Goal: Task Accomplishment & Management: Manage account settings

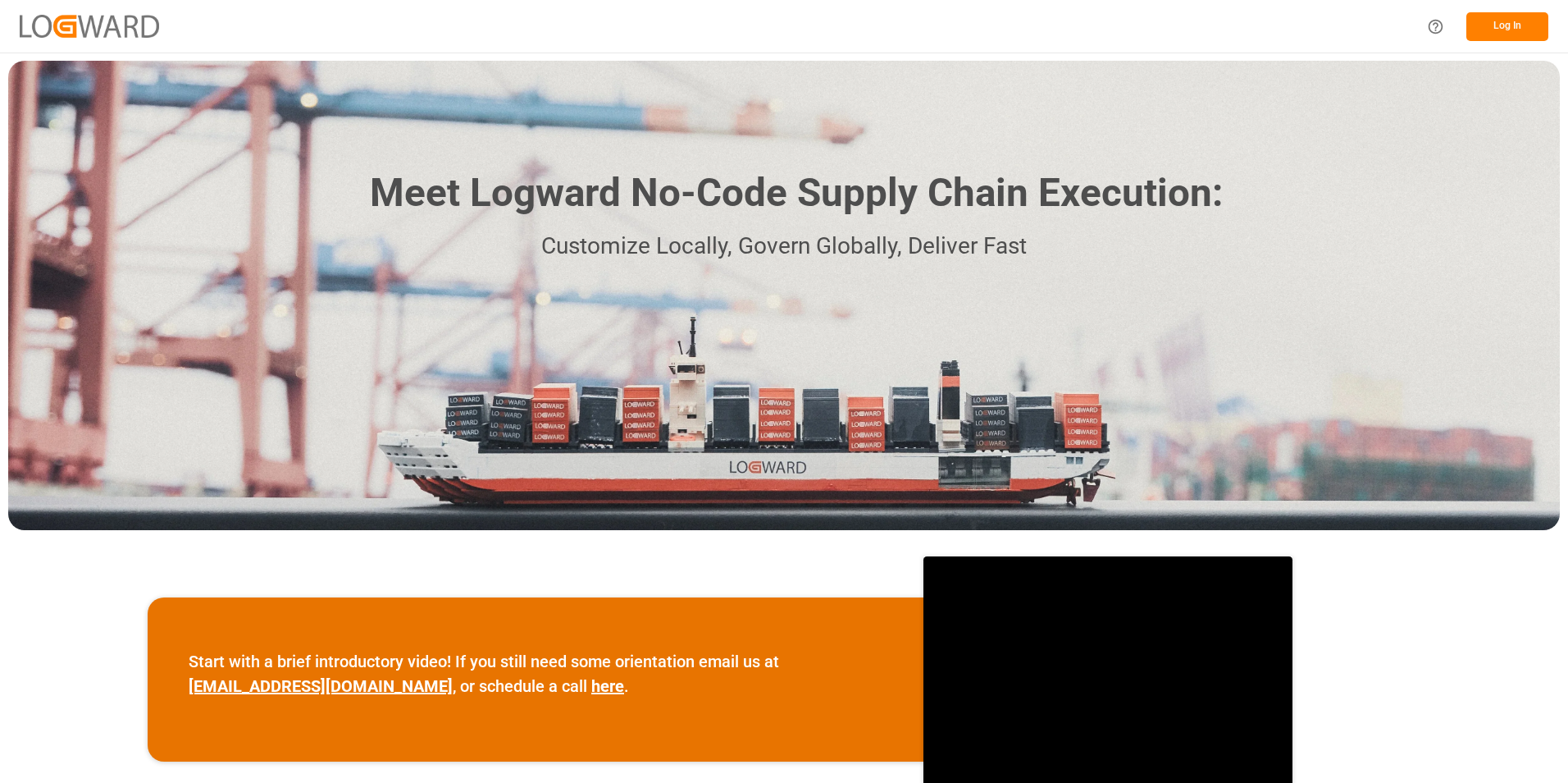
click at [1512, 21] on button "Log In" at bounding box center [1508, 26] width 82 height 29
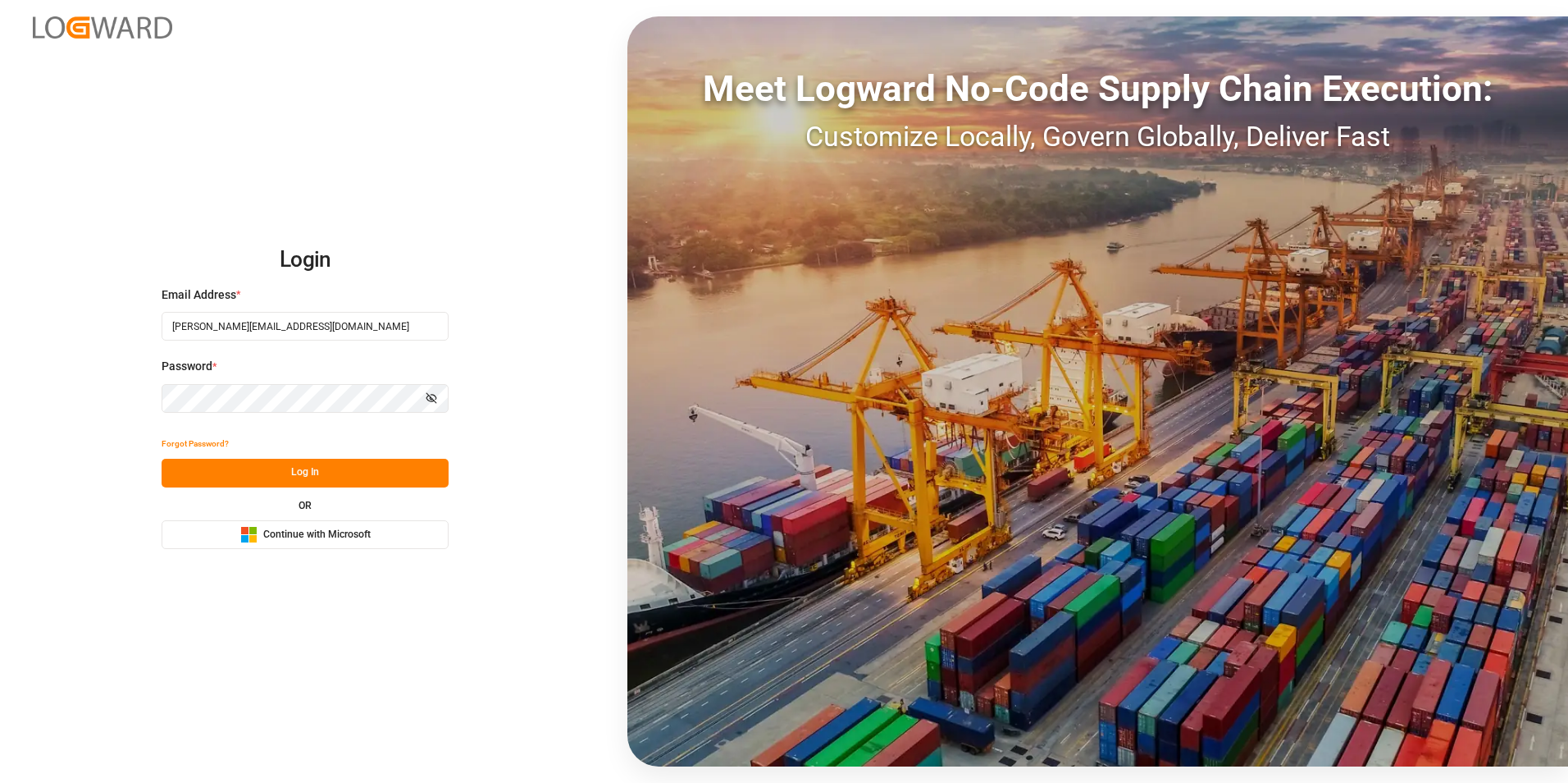
click at [288, 468] on button "Log In" at bounding box center [305, 473] width 287 height 29
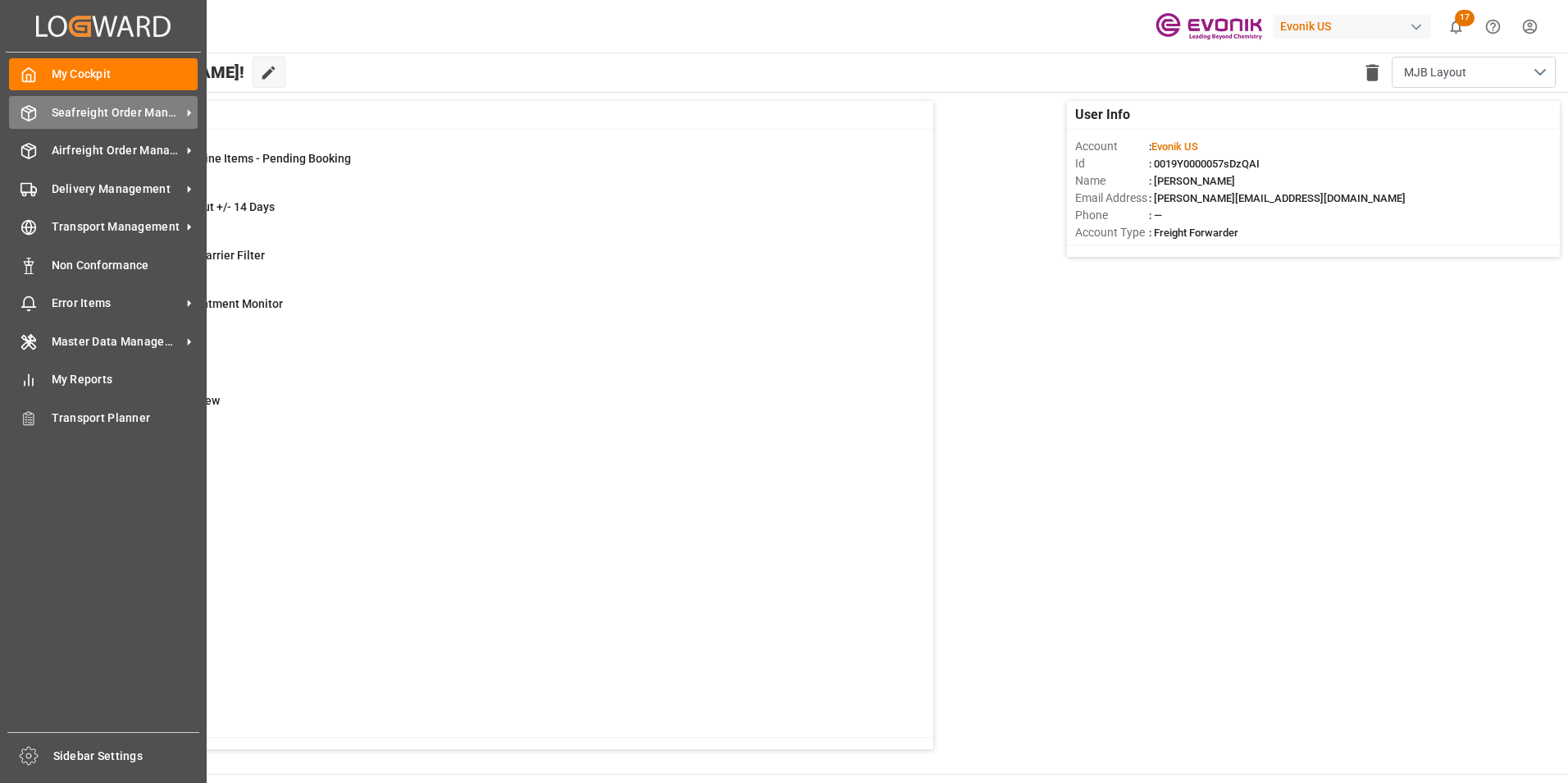
click at [35, 109] on icon at bounding box center [29, 114] width 14 height 15
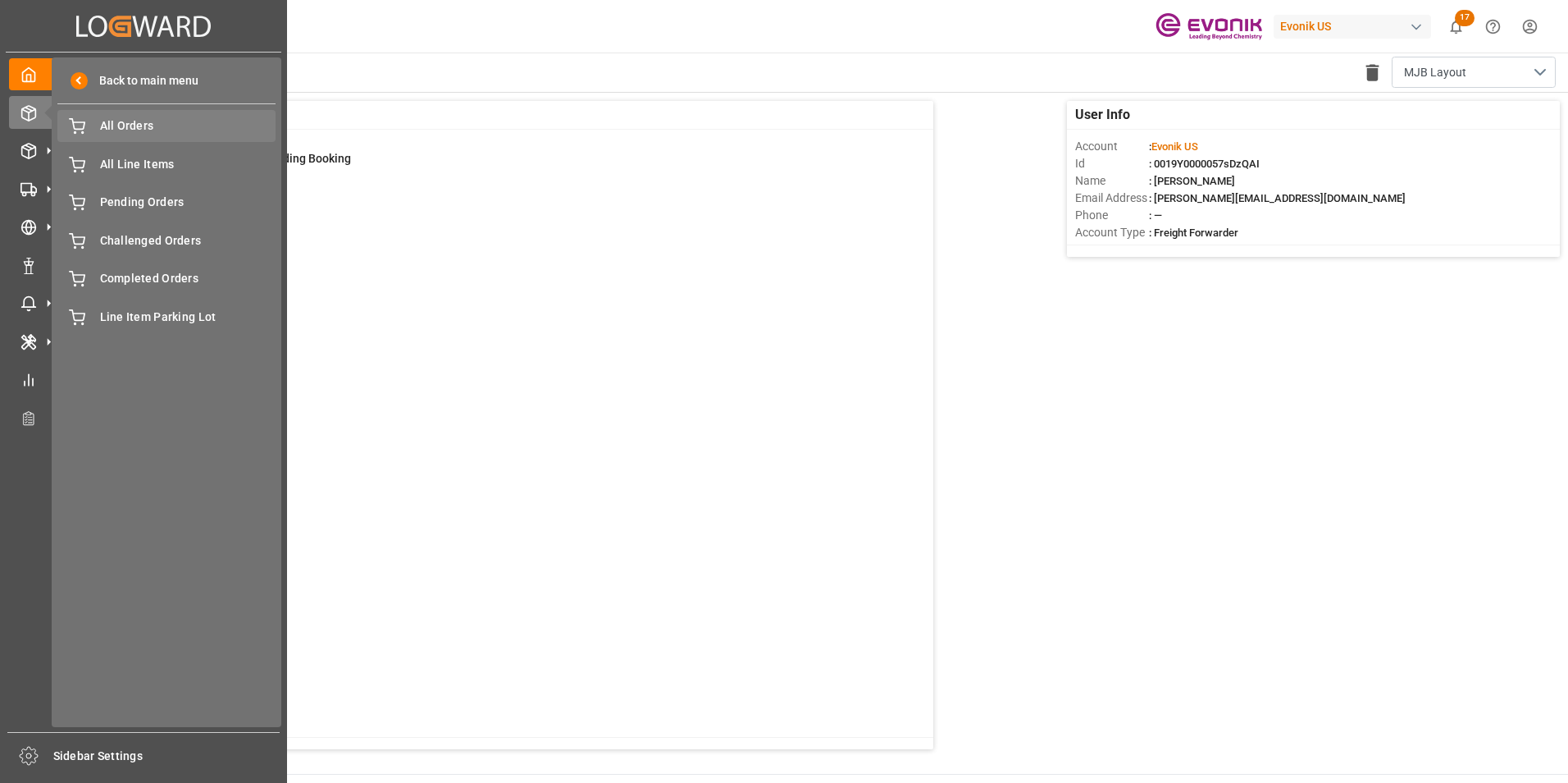
click at [118, 122] on span "All Orders" at bounding box center [188, 125] width 176 height 17
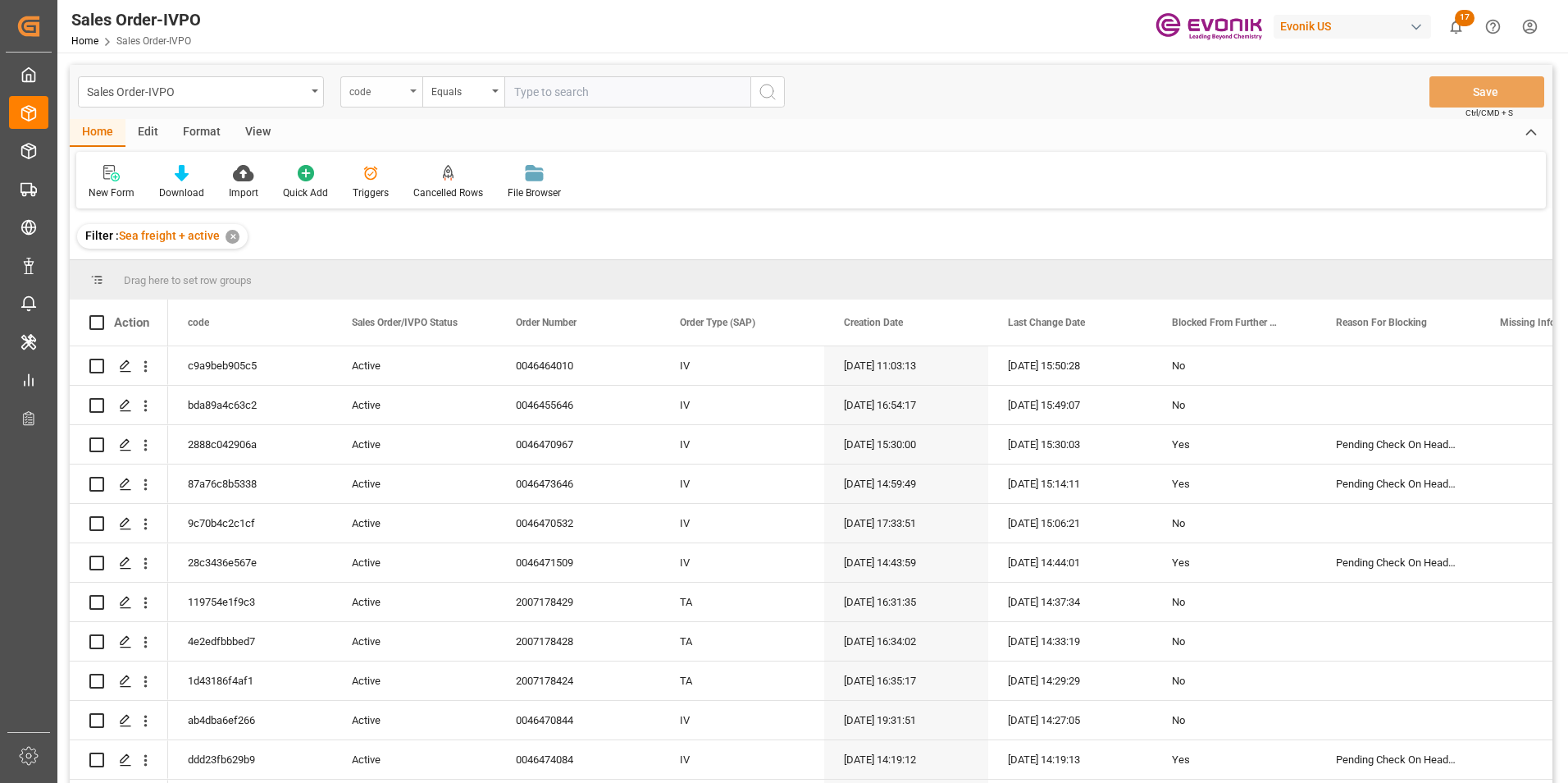
click at [413, 91] on icon "open menu" at bounding box center [413, 91] width 7 height 3
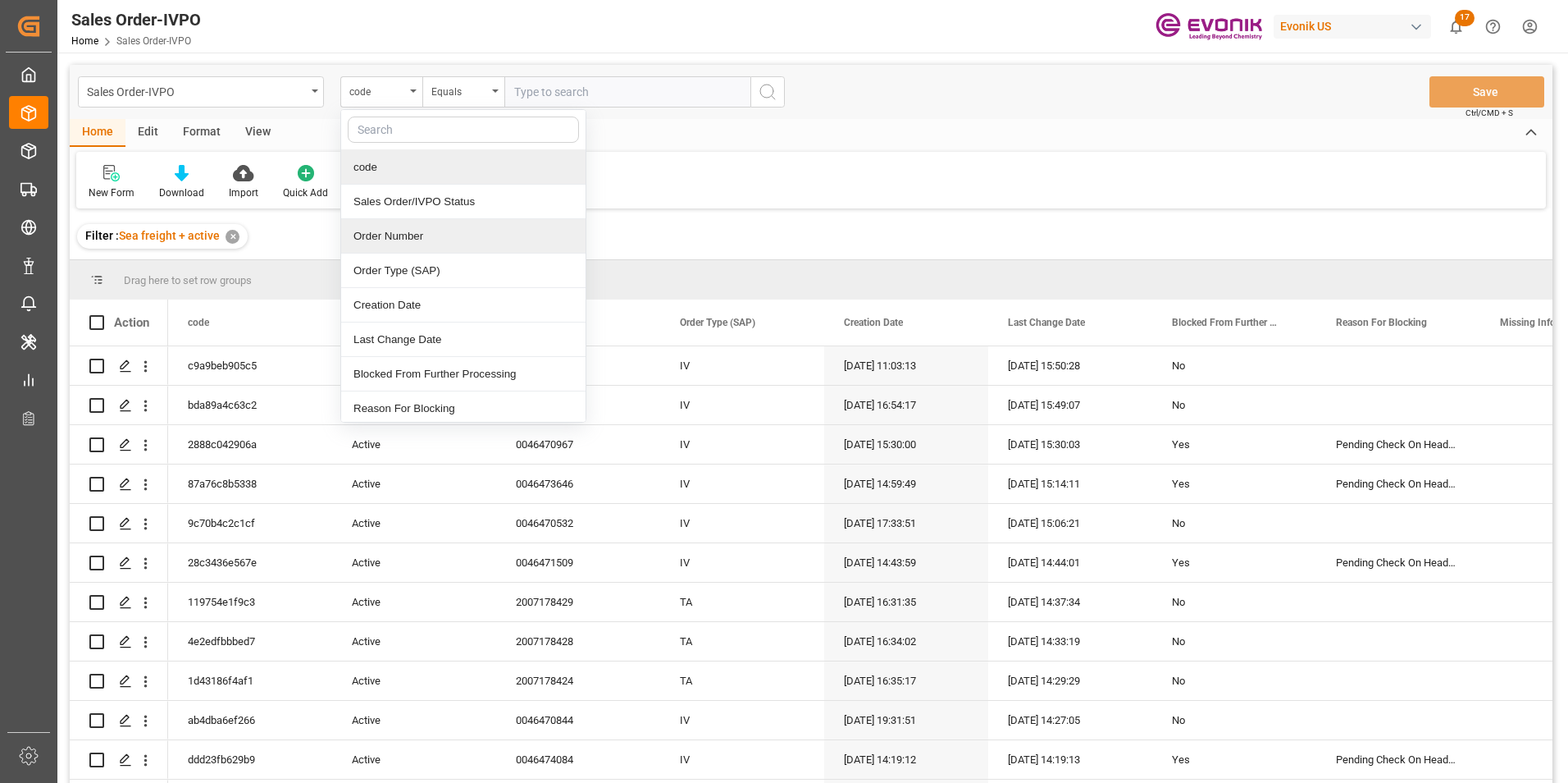
click at [387, 235] on div "Order Number" at bounding box center [463, 236] width 244 height 35
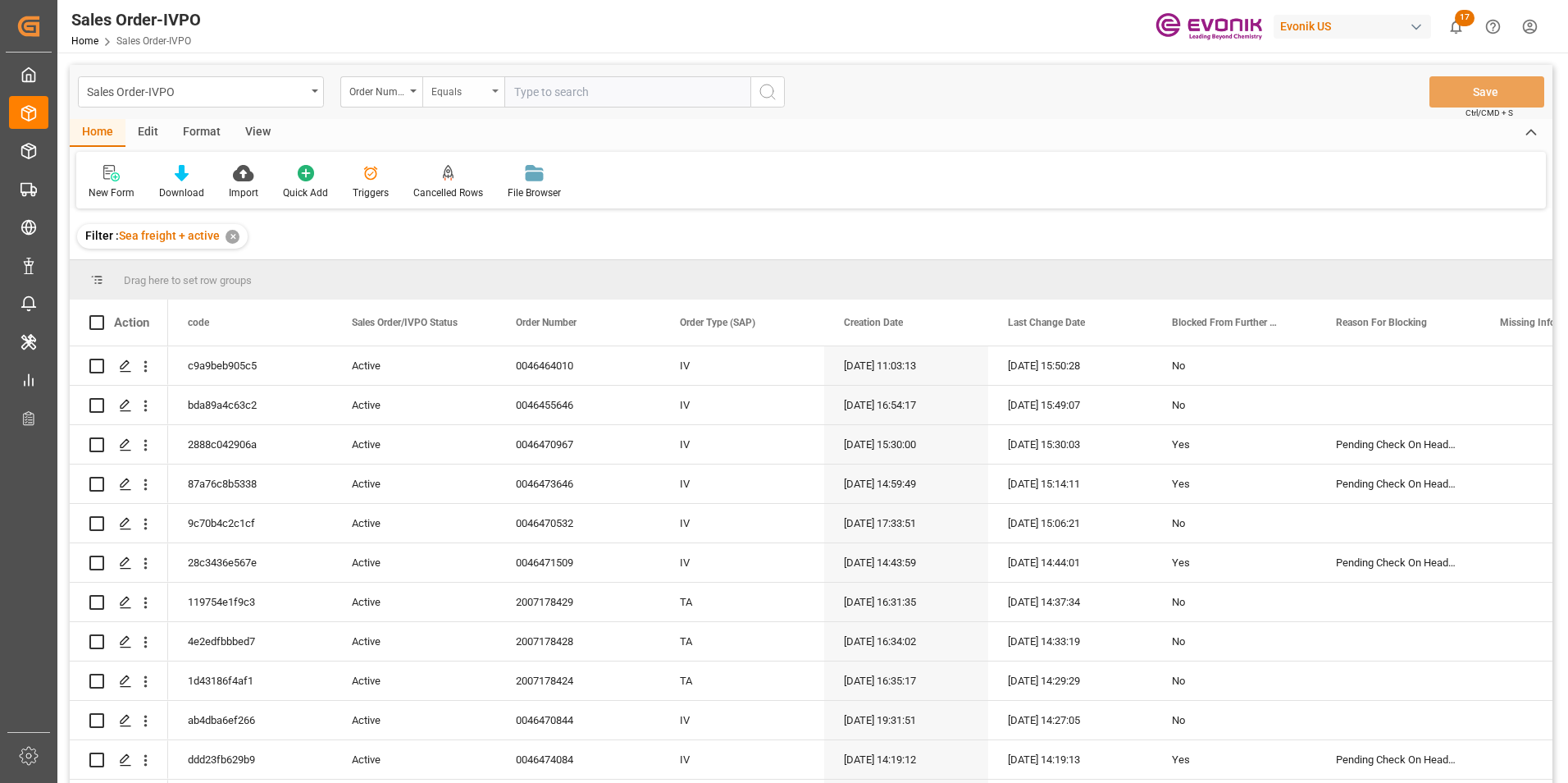
click at [496, 91] on icon "open menu" at bounding box center [496, 91] width 7 height 3
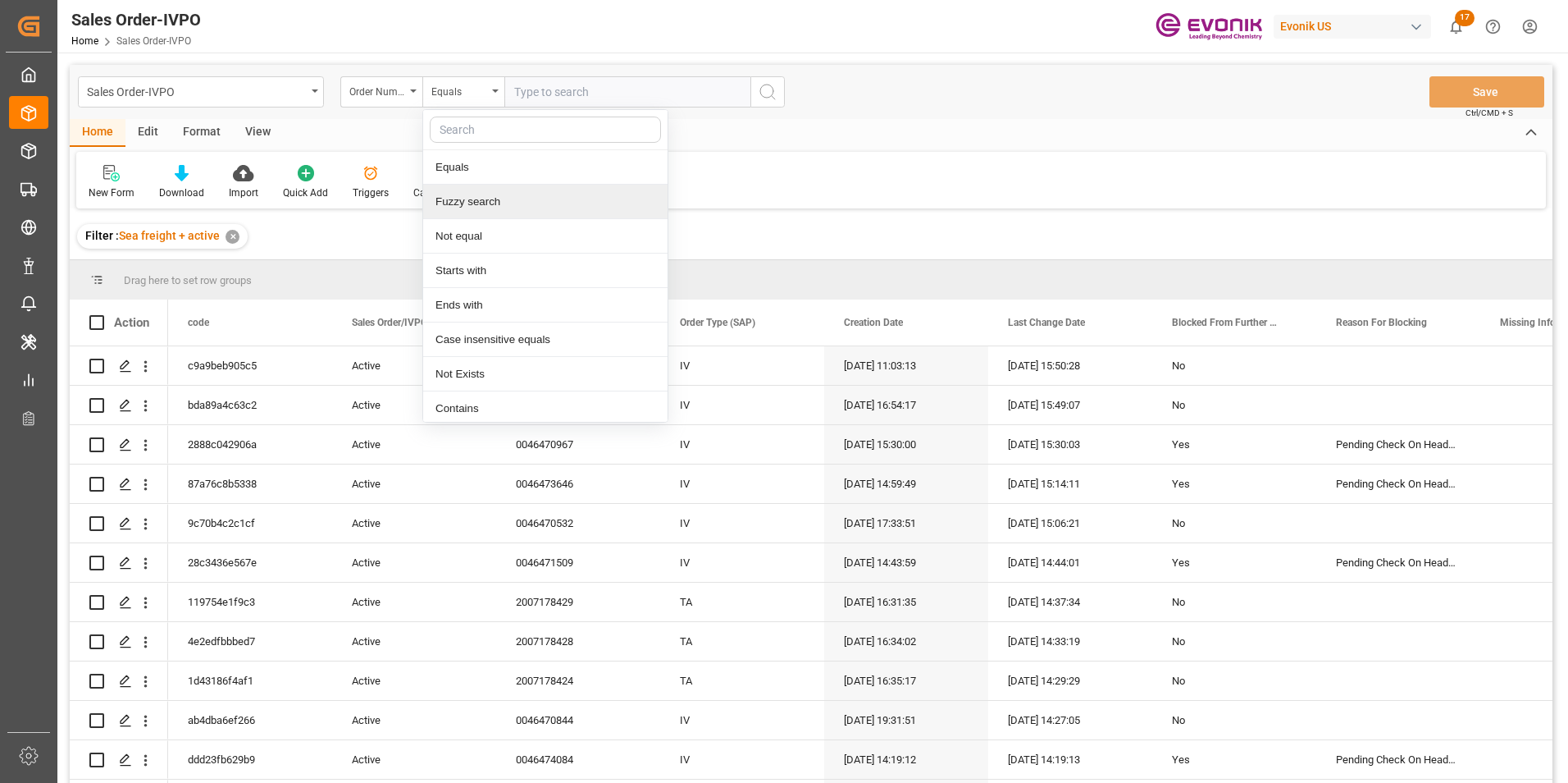
click at [457, 198] on div "Fuzzy search" at bounding box center [545, 202] width 244 height 35
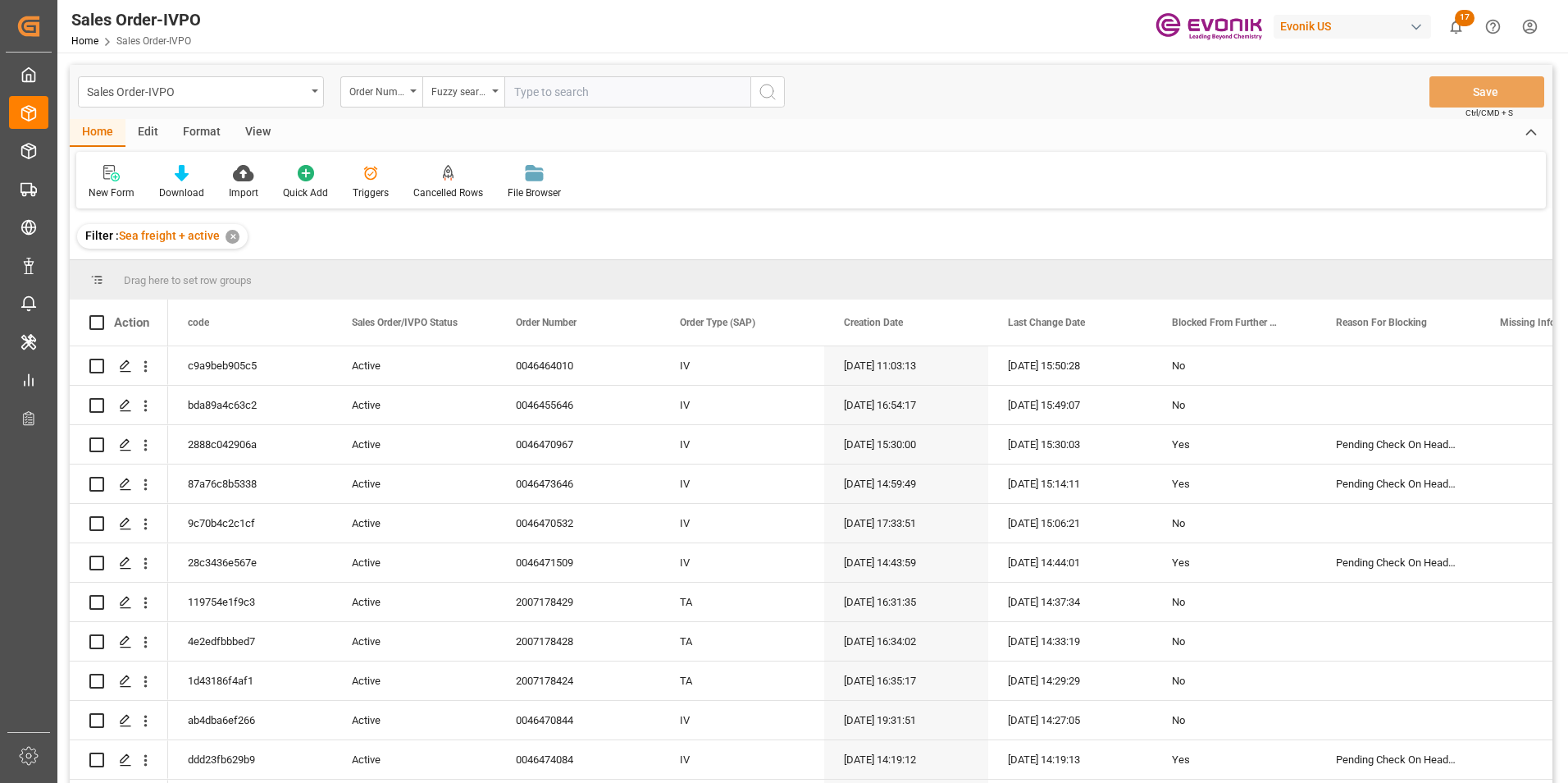
drag, startPoint x: 544, startPoint y: 91, endPoint x: 534, endPoint y: 107, distance: 18.9
click at [542, 96] on input "text" at bounding box center [627, 92] width 246 height 31
paste input "2007114584"
type input "2007114584"
click at [782, 86] on button "search button" at bounding box center [768, 92] width 35 height 31
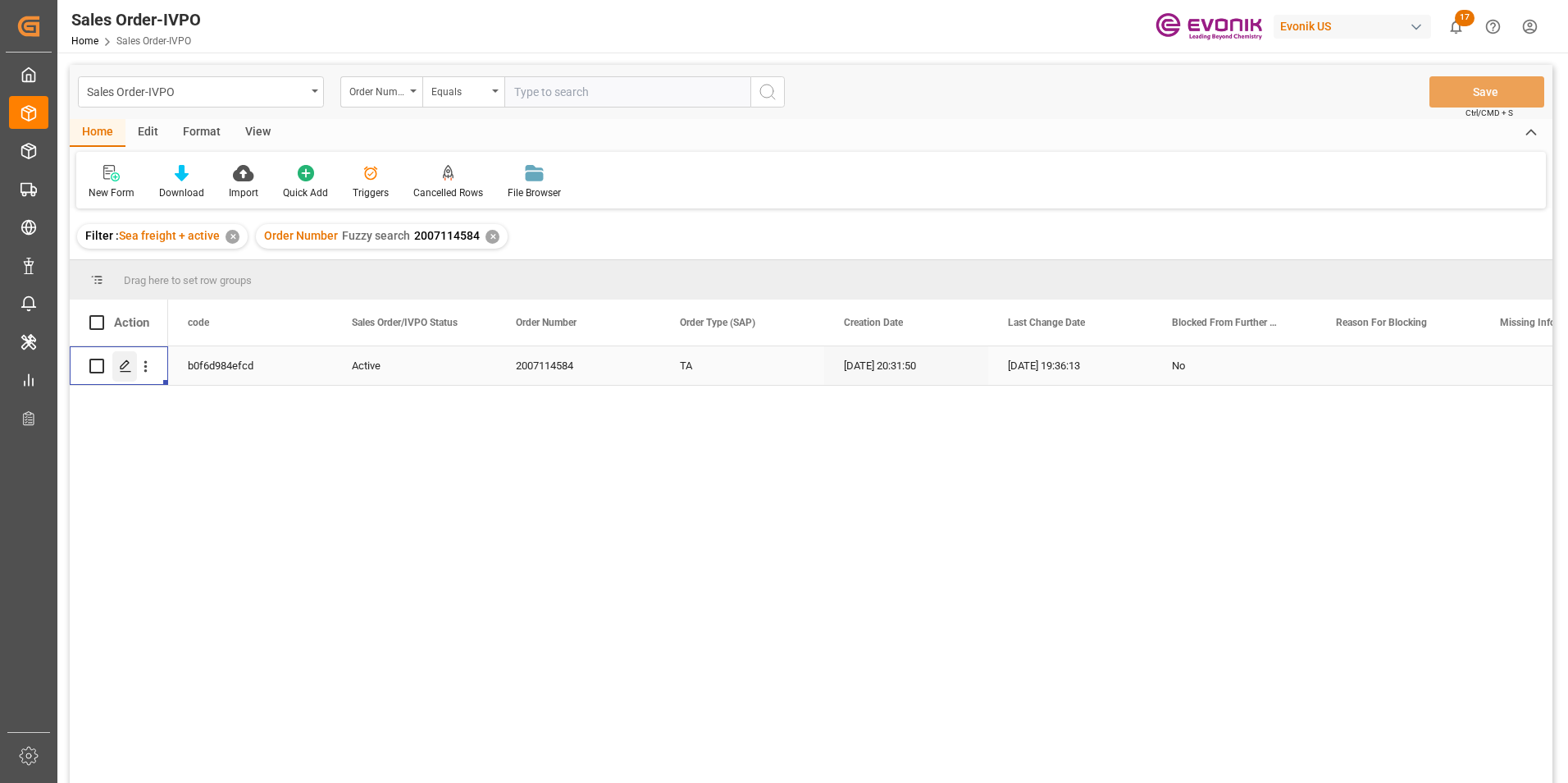
click at [126, 363] on icon "Press SPACE to select this row." at bounding box center [125, 366] width 13 height 13
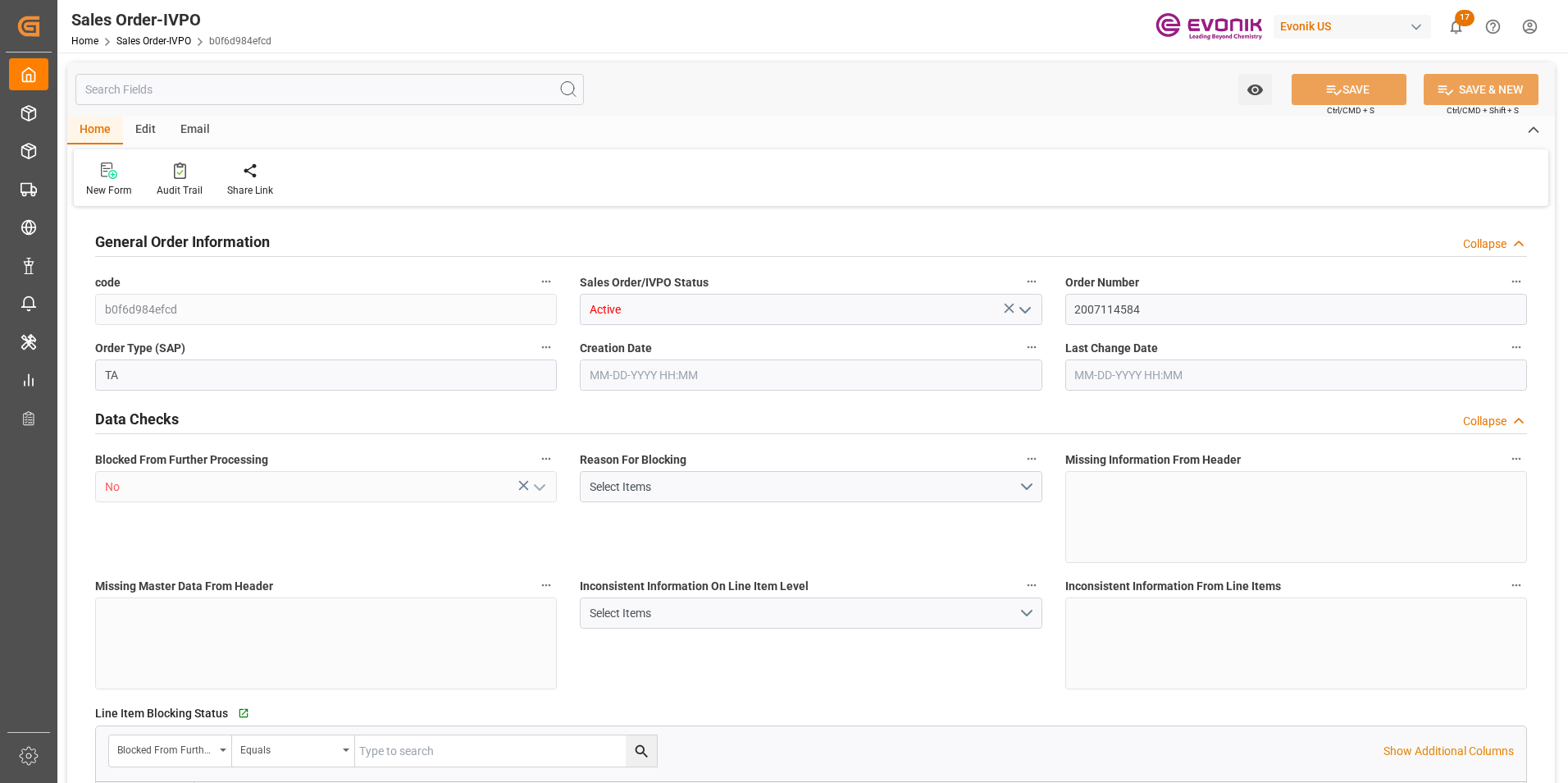
type input "ARBUE"
type input "0"
type input "1"
type input "2"
type input "20000"
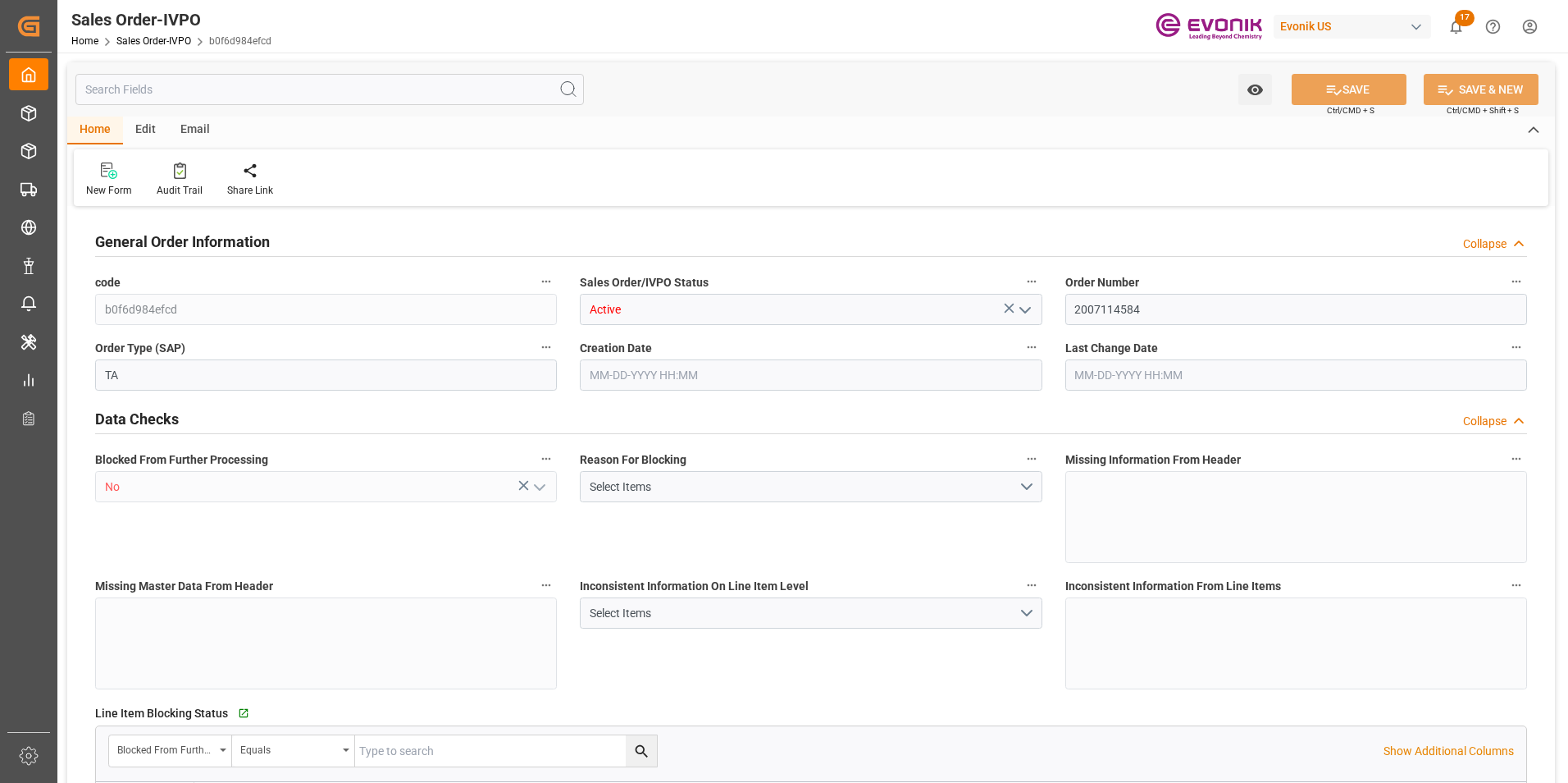
type input "0"
type input "17000"
type input "30"
type input "07-31-2025 20:31"
type input "08-29-2025 19:36"
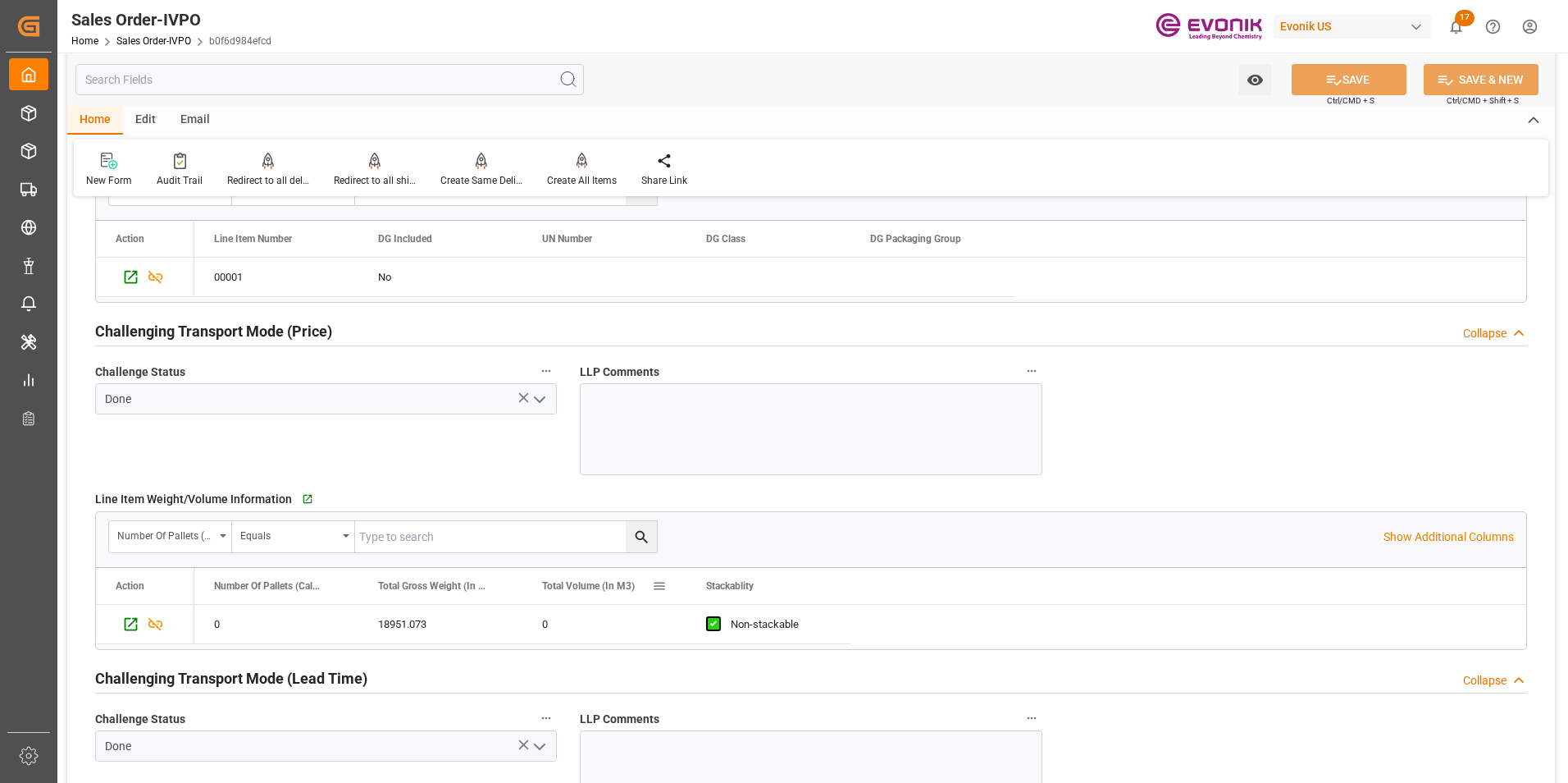
scroll to position [2141, 0]
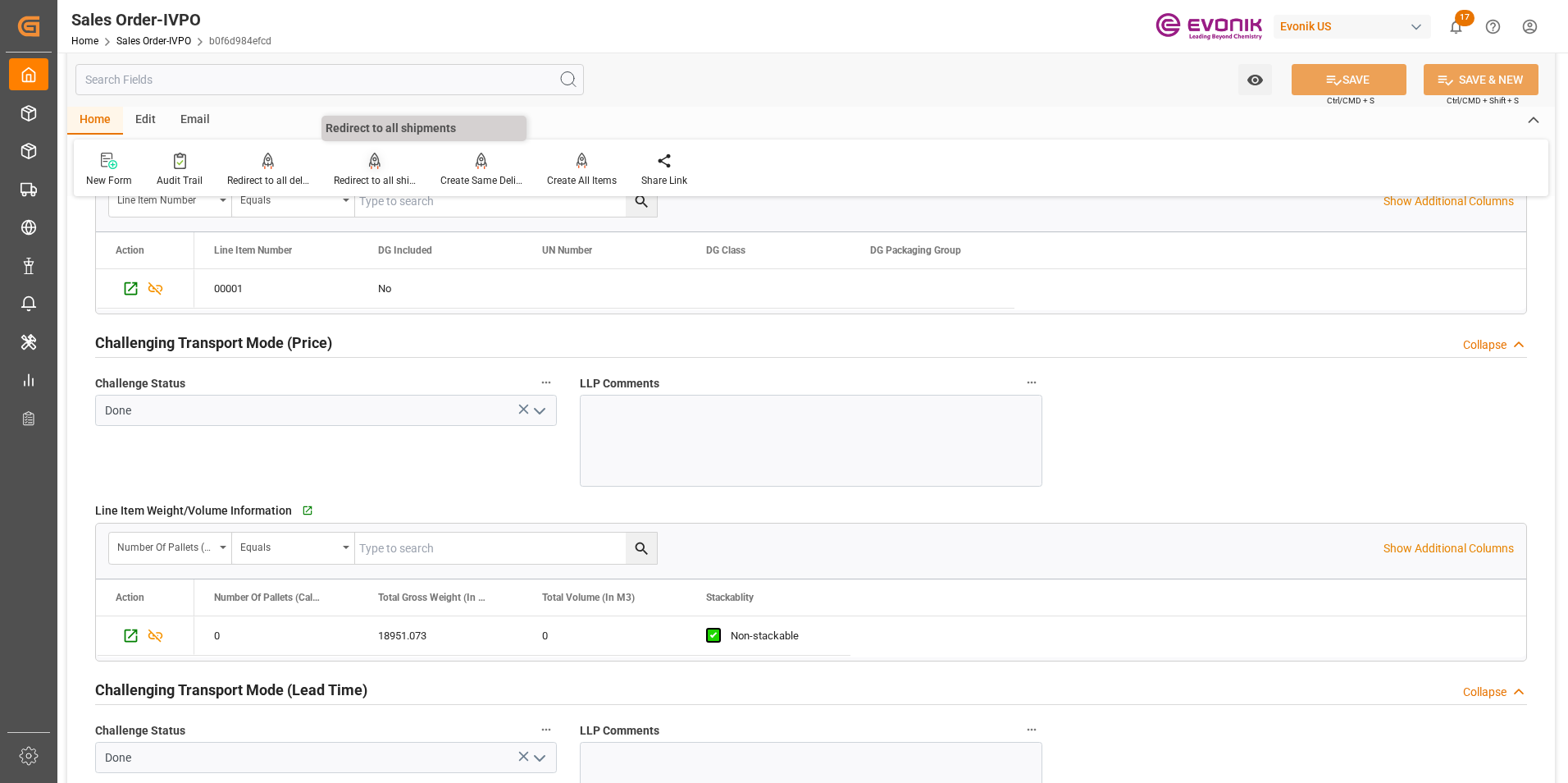
click at [369, 163] on icon at bounding box center [375, 161] width 12 height 16
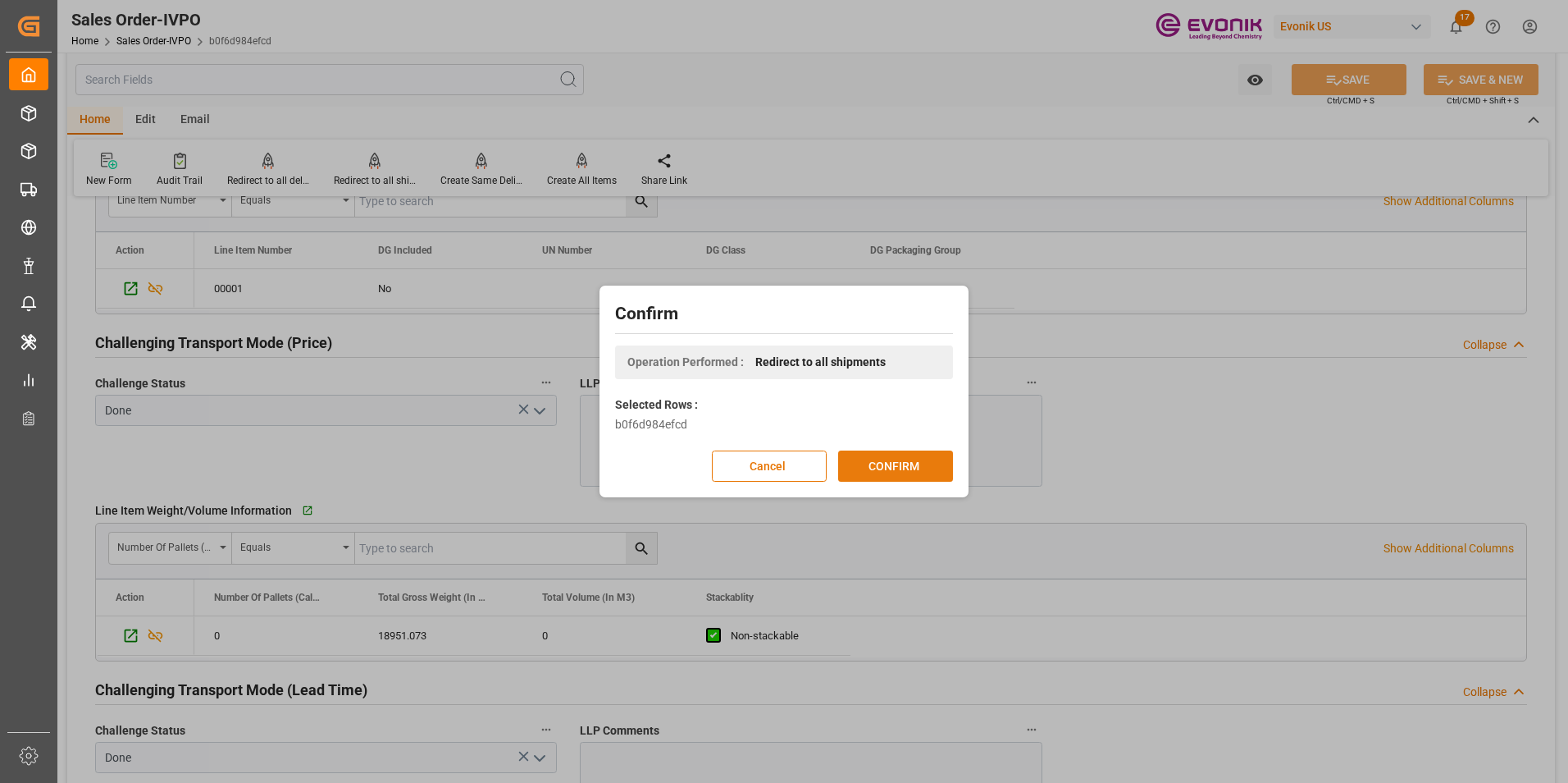
click at [903, 464] on button "CONFIRM" at bounding box center [896, 466] width 115 height 31
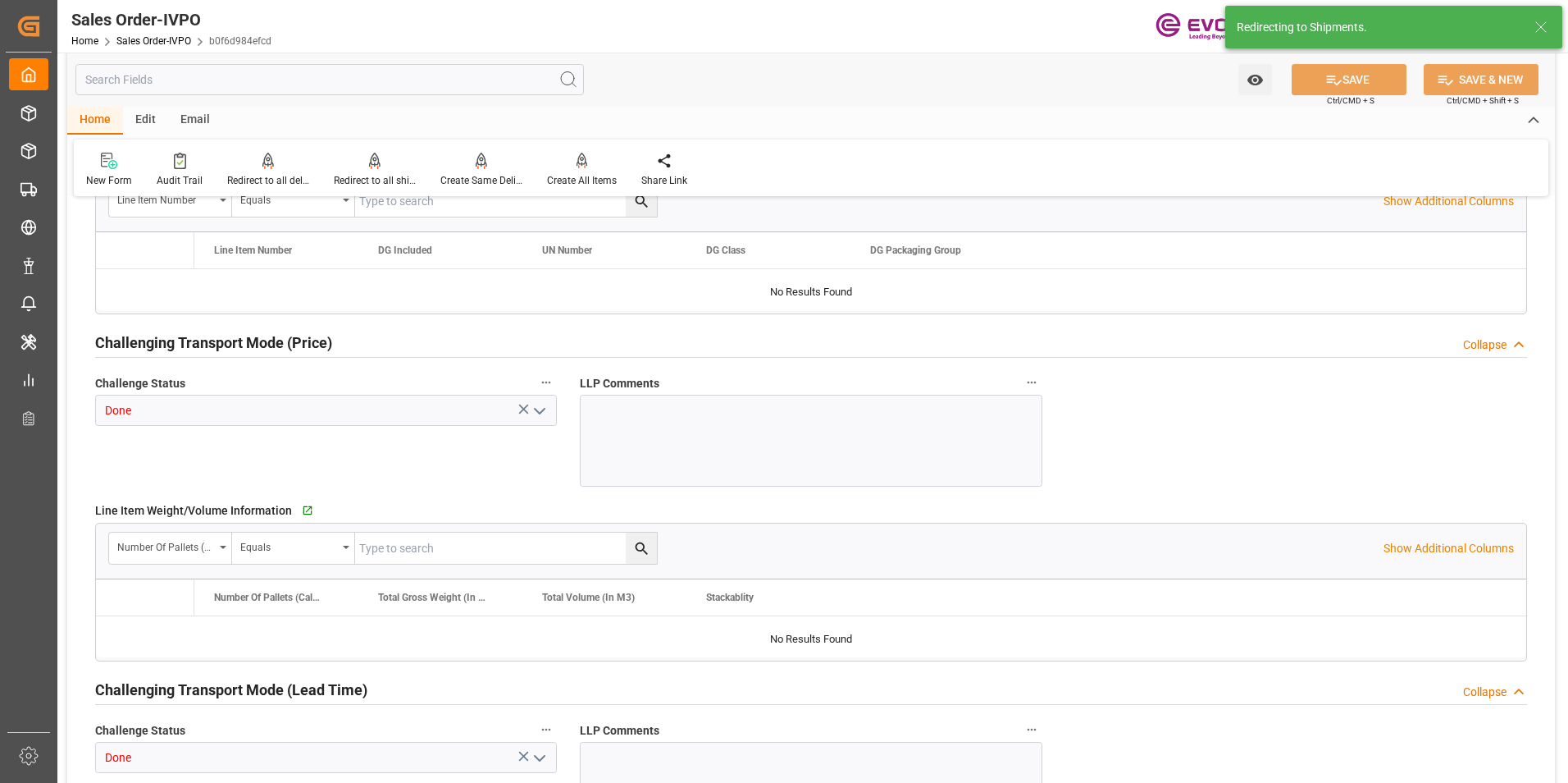
type input "ARBUE"
type input "0"
type input "1"
type input "2"
type input "20000"
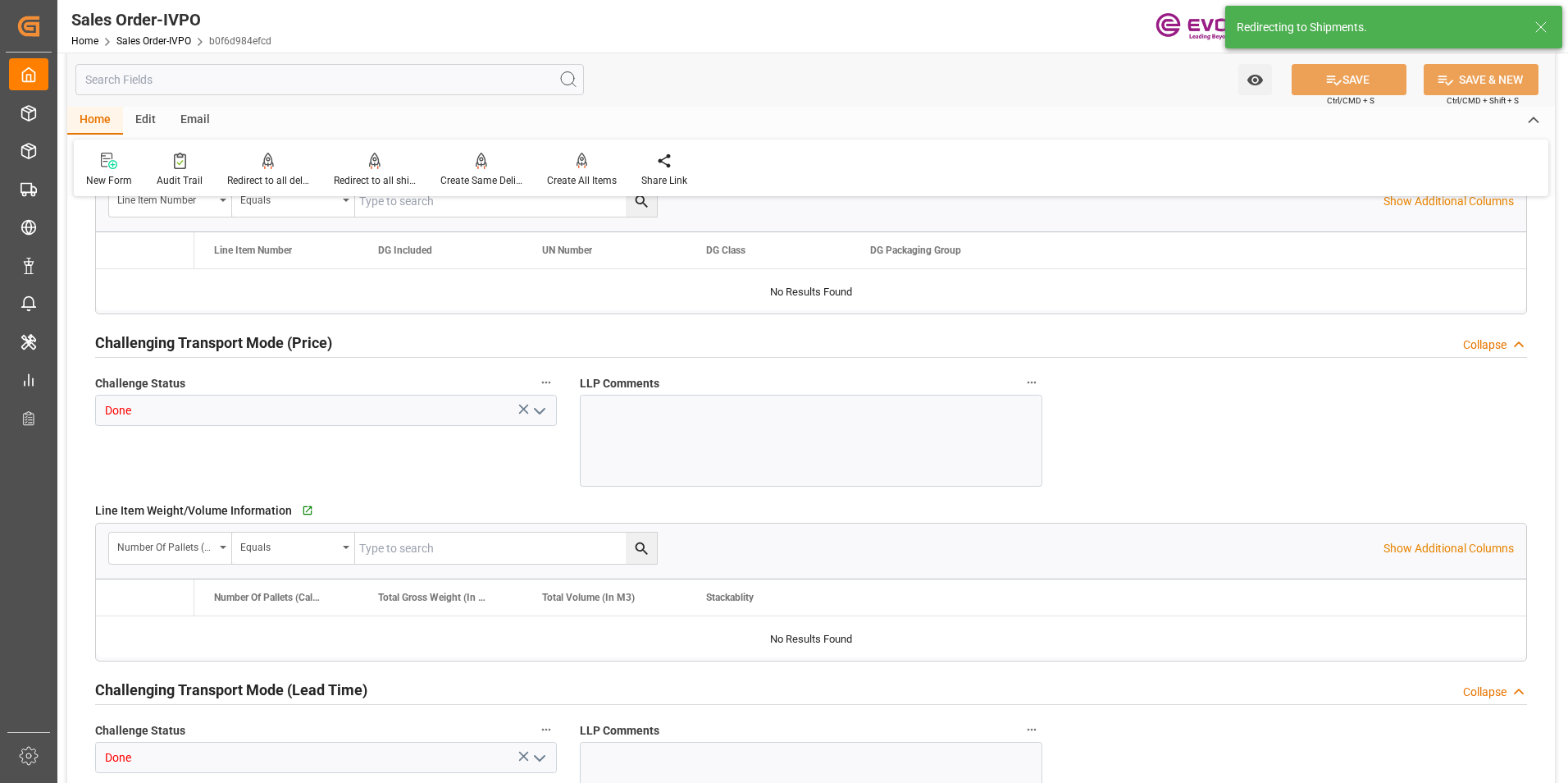
type input "0"
type input "17000"
type input "30"
type input "07-31-2025 20:31"
type input "08-29-2025 19:36"
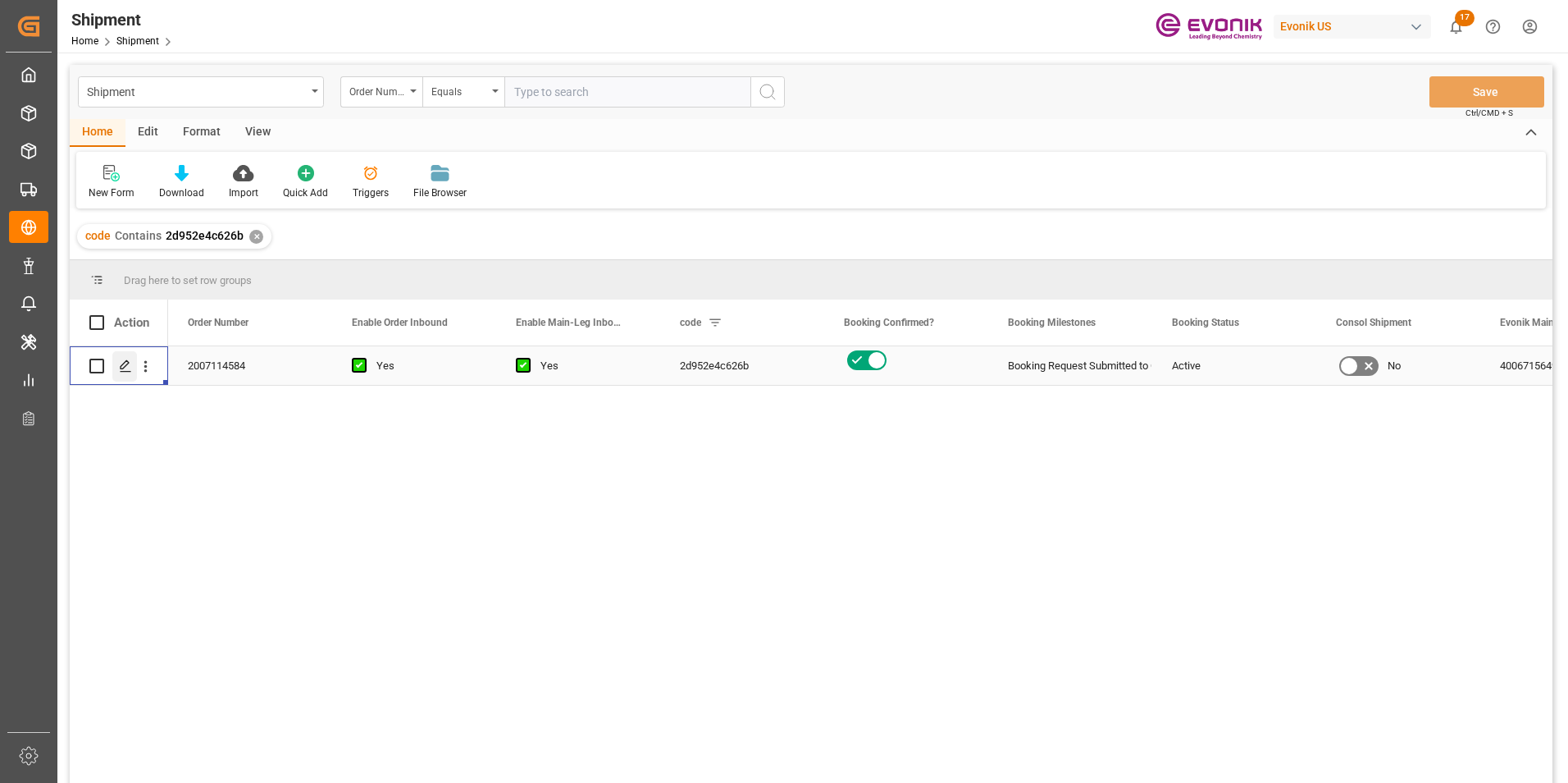
click at [124, 365] on icon "Press SPACE to select this row." at bounding box center [125, 366] width 13 height 13
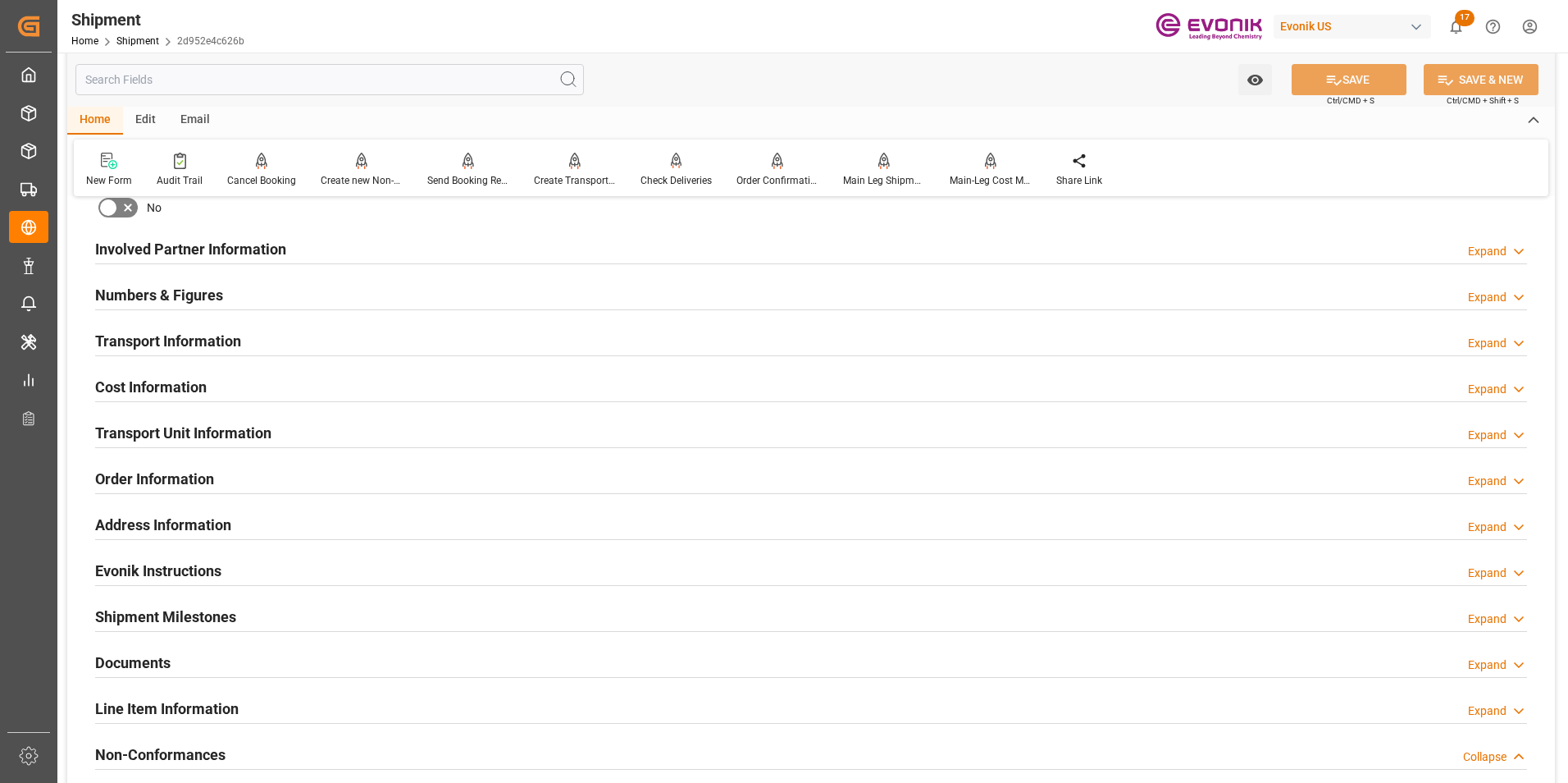
scroll to position [902, 0]
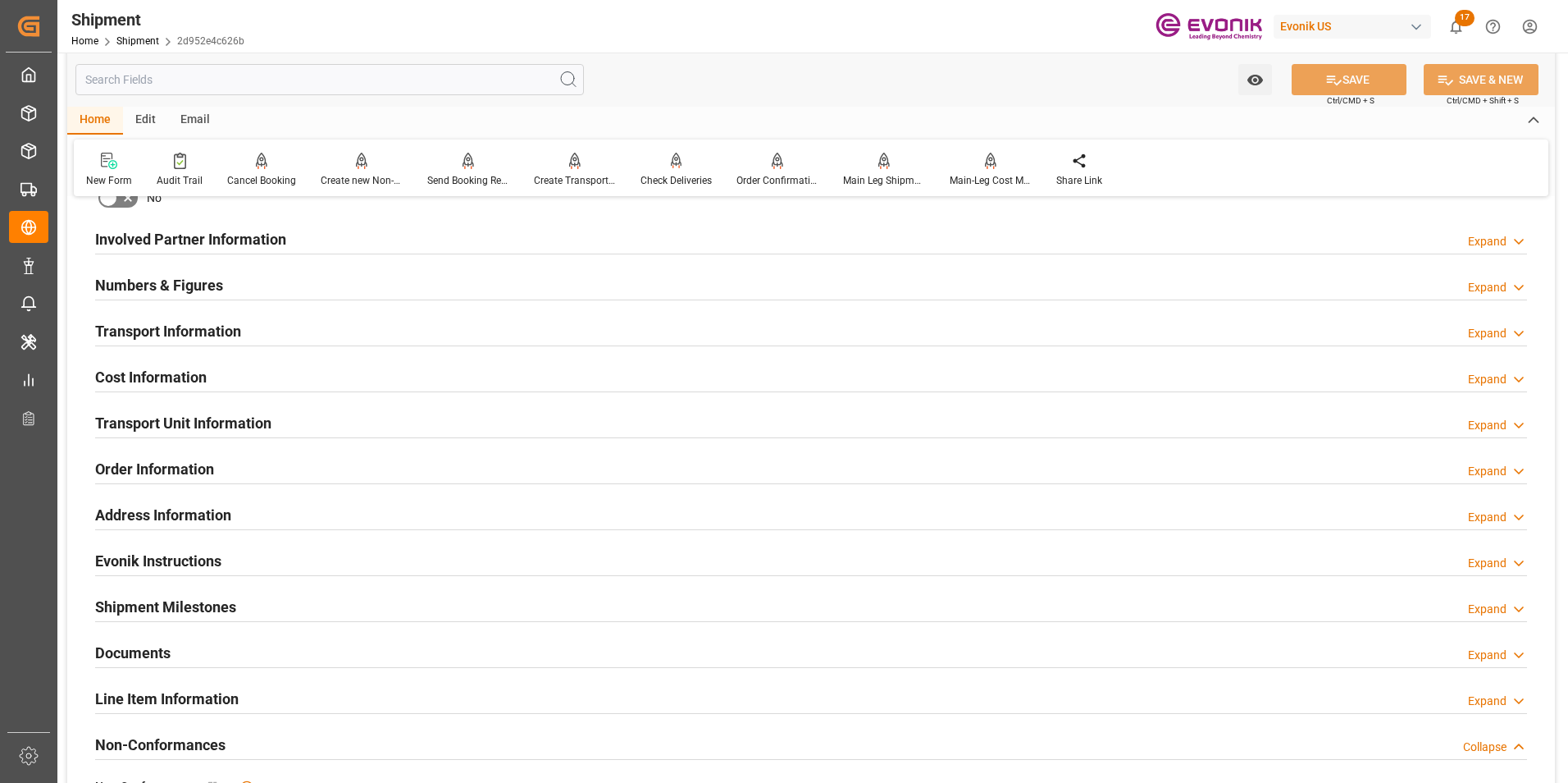
click at [485, 459] on div "Order Information Expand" at bounding box center [812, 468] width 1432 height 31
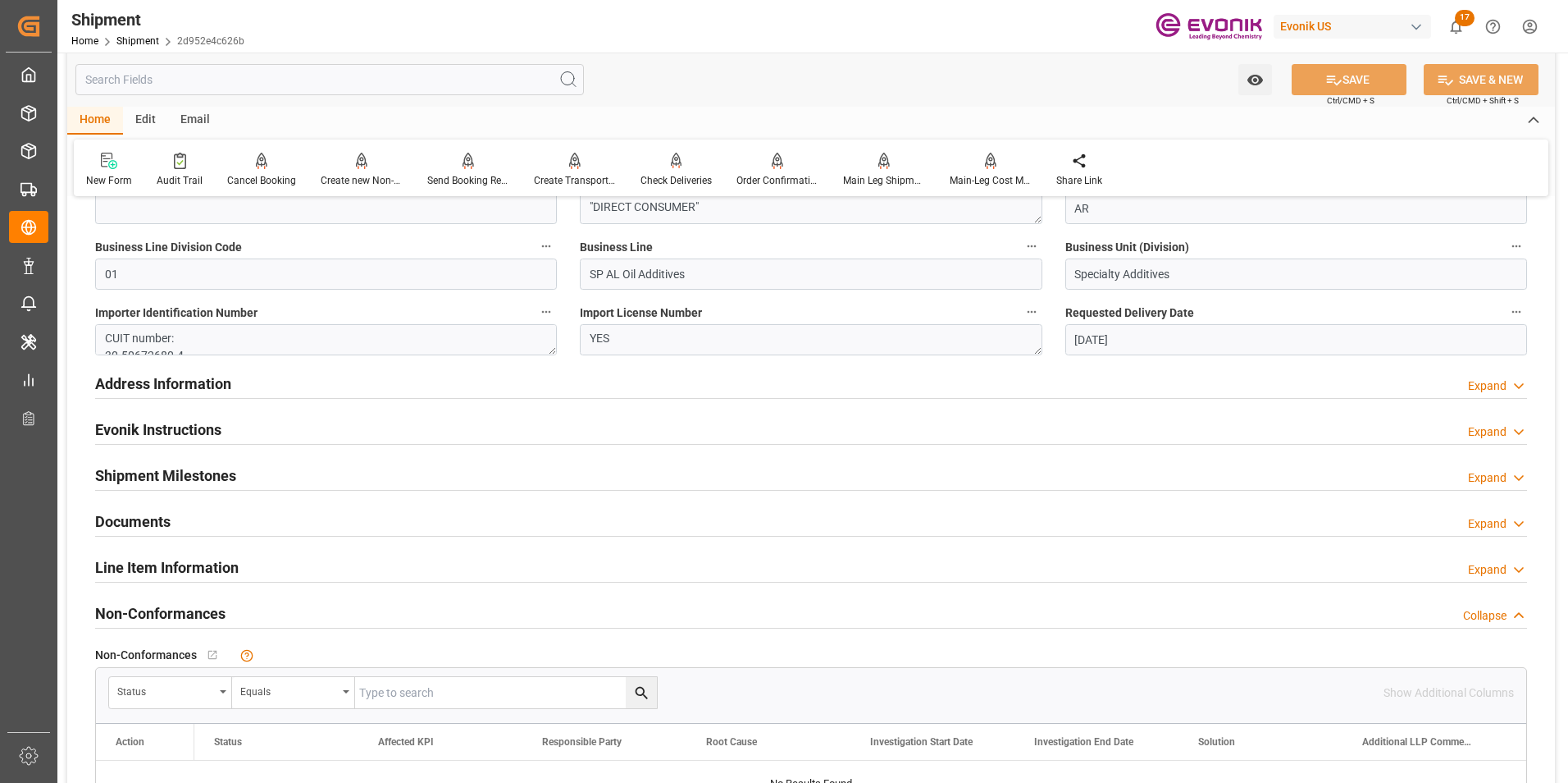
scroll to position [1395, 0]
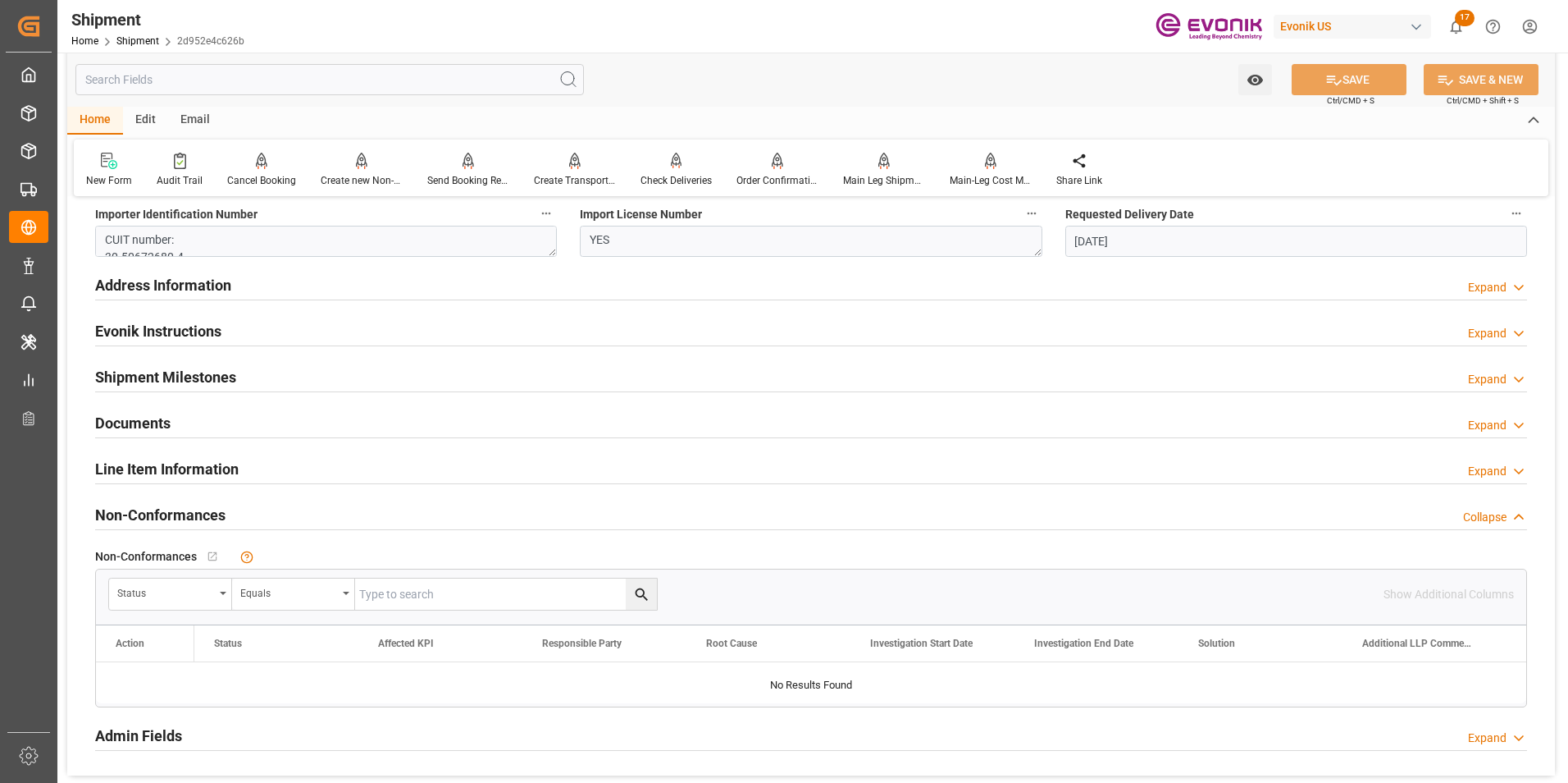
click at [627, 461] on div "Line Item Information Expand" at bounding box center [812, 468] width 1432 height 31
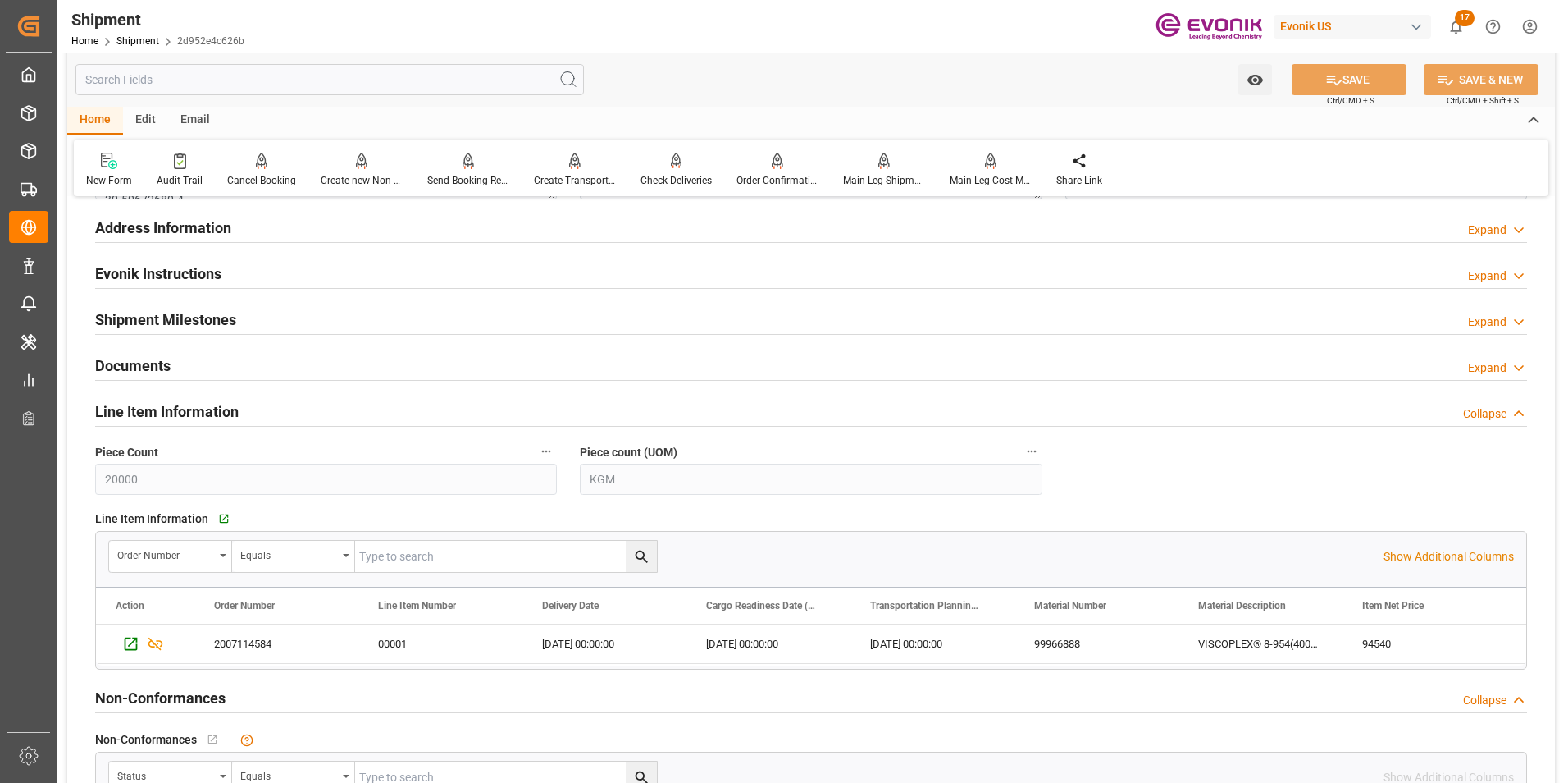
scroll to position [1477, 0]
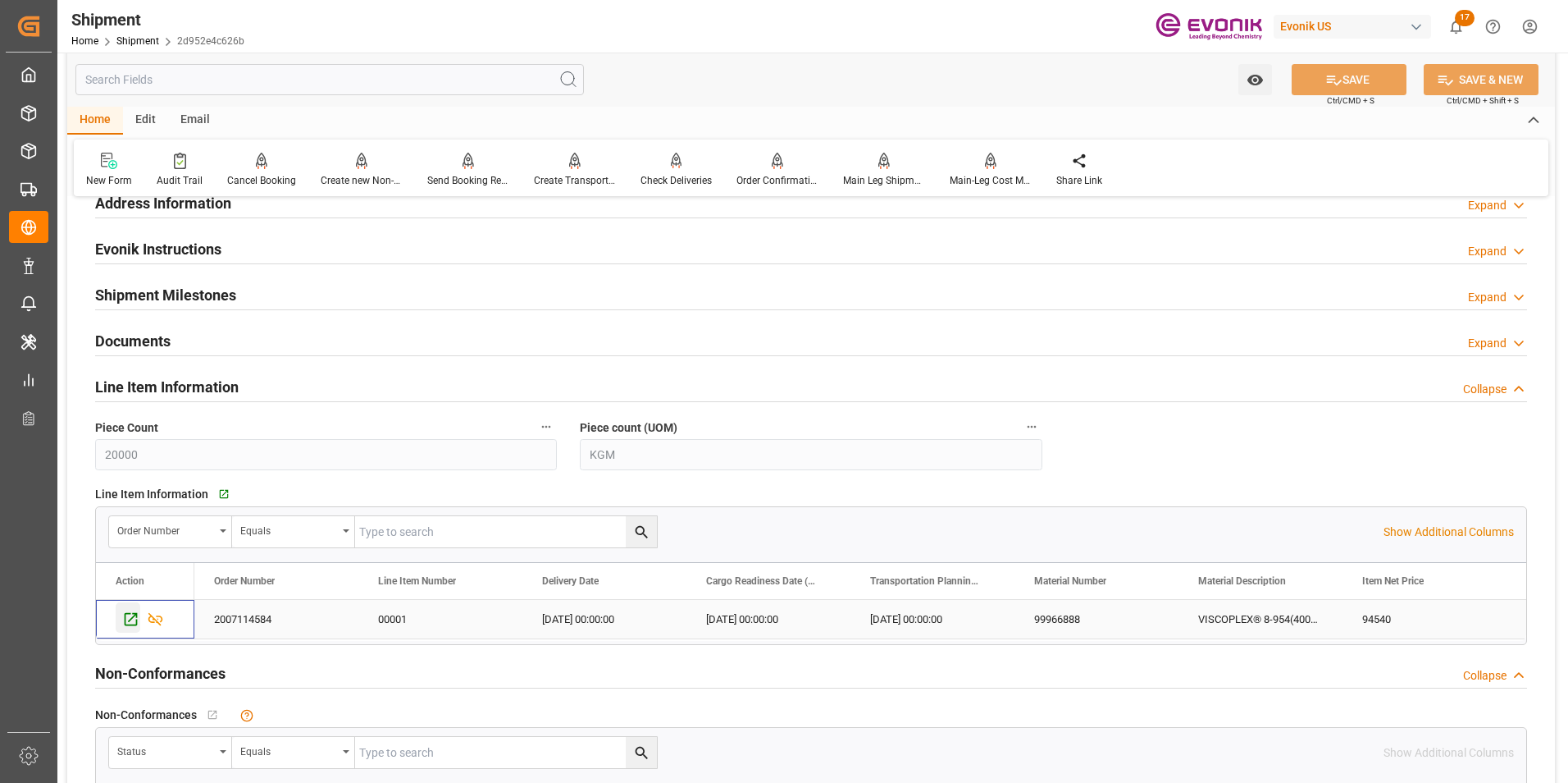
click at [129, 614] on icon "Press SPACE to select this row." at bounding box center [130, 618] width 17 height 17
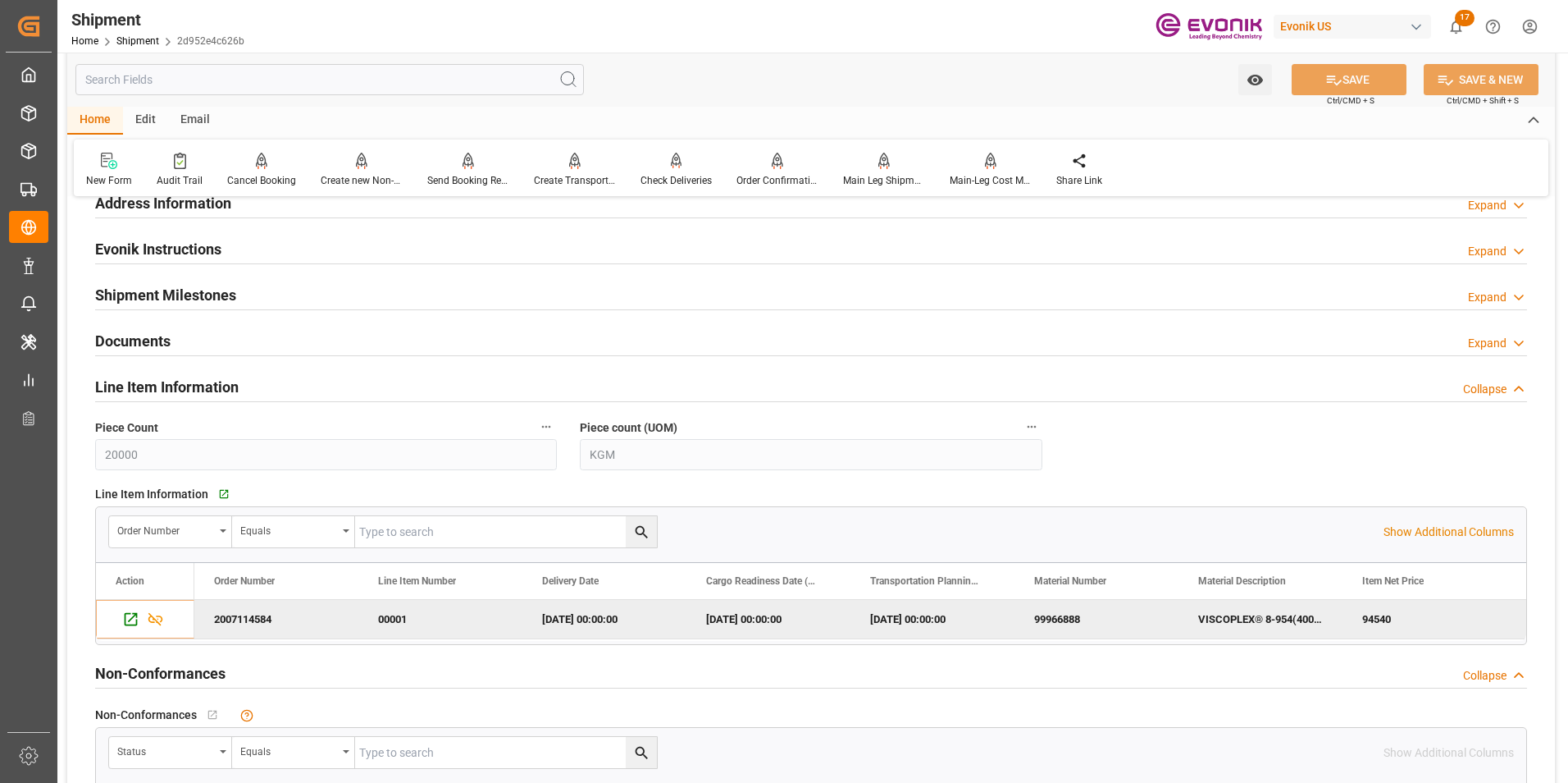
click at [151, 333] on h2 "Documents" at bounding box center [133, 341] width 76 height 22
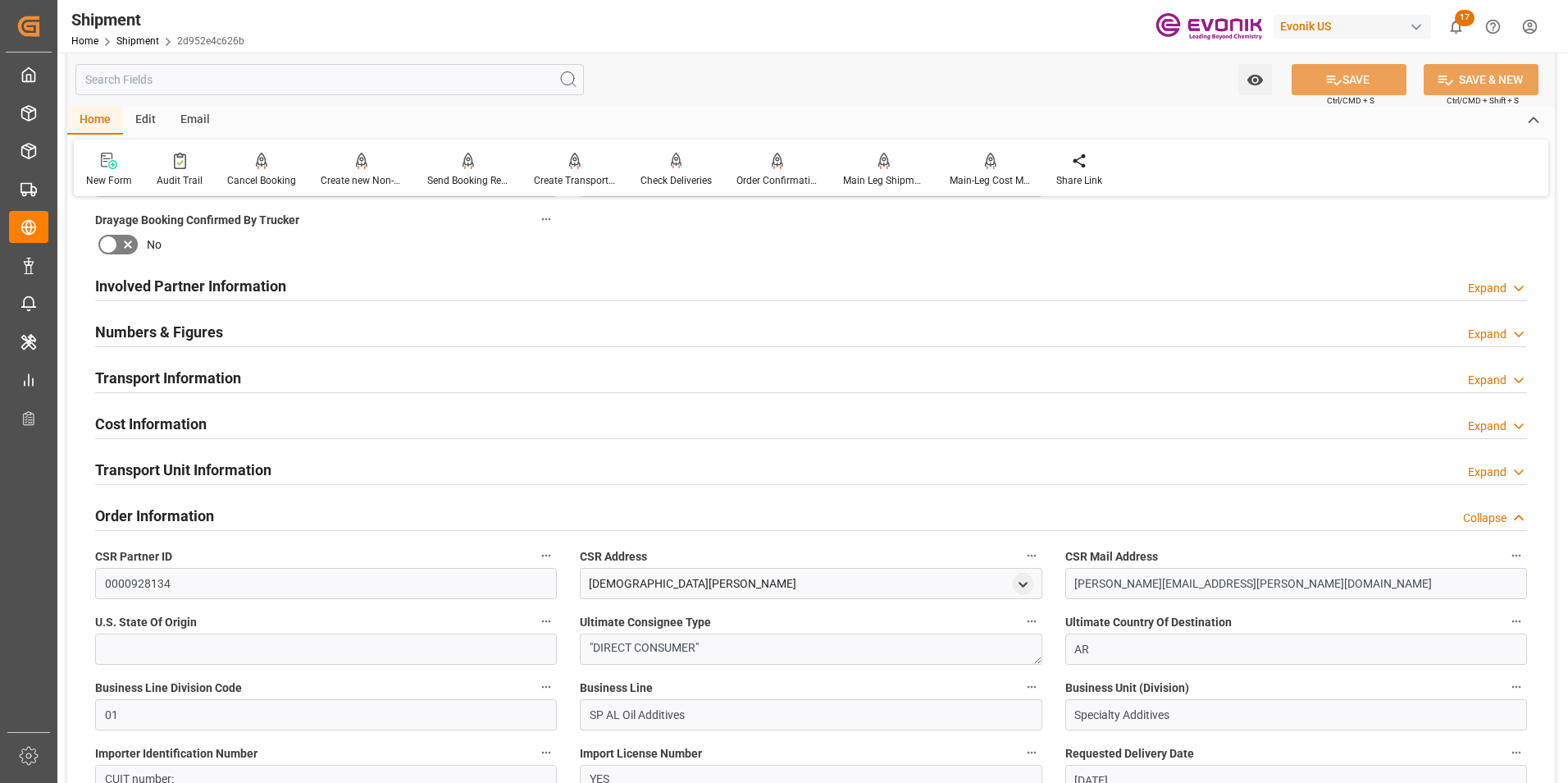
scroll to position [820, 0]
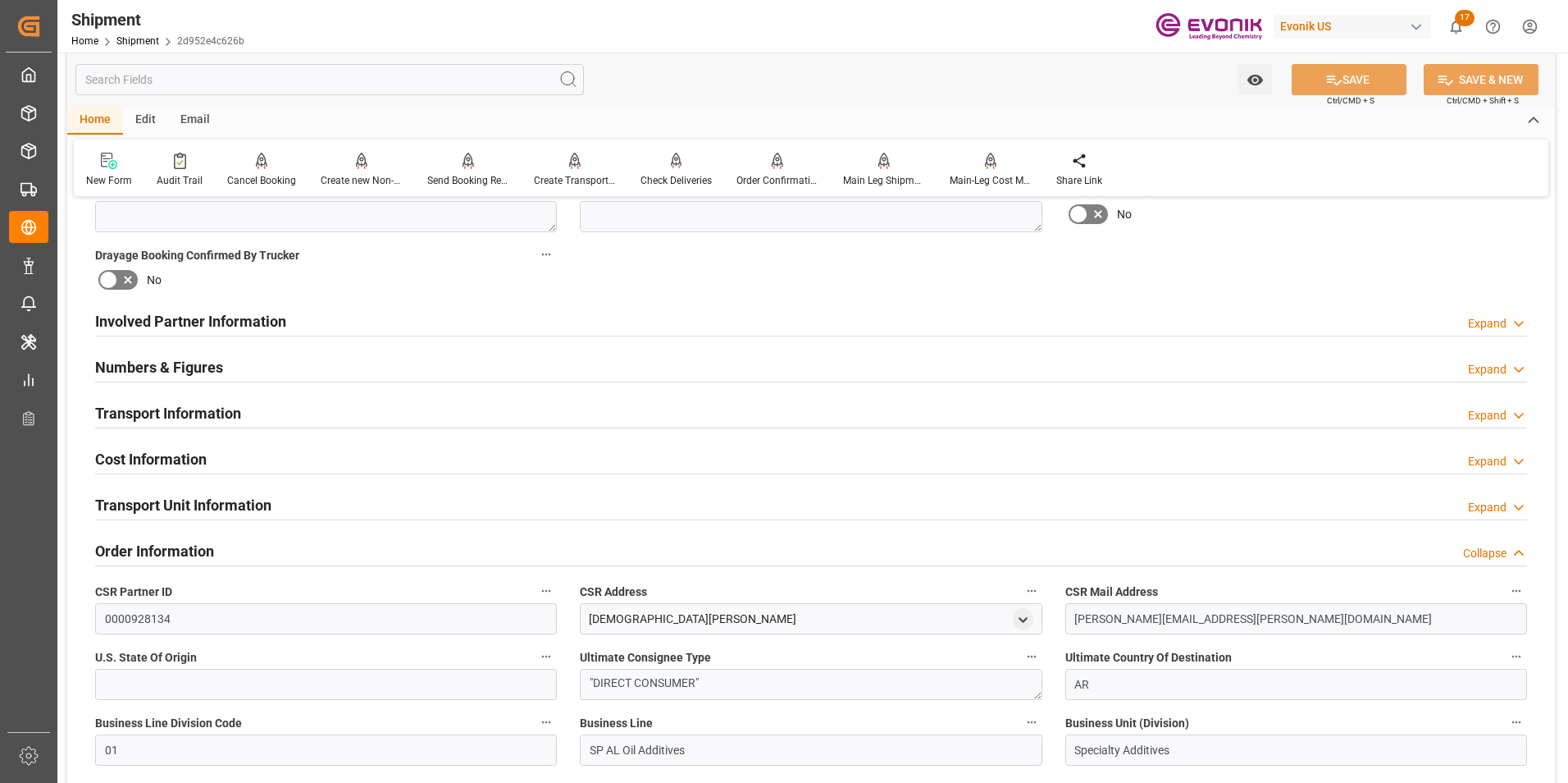
click at [240, 366] on div "Numbers & Figures Expand" at bounding box center [812, 366] width 1432 height 31
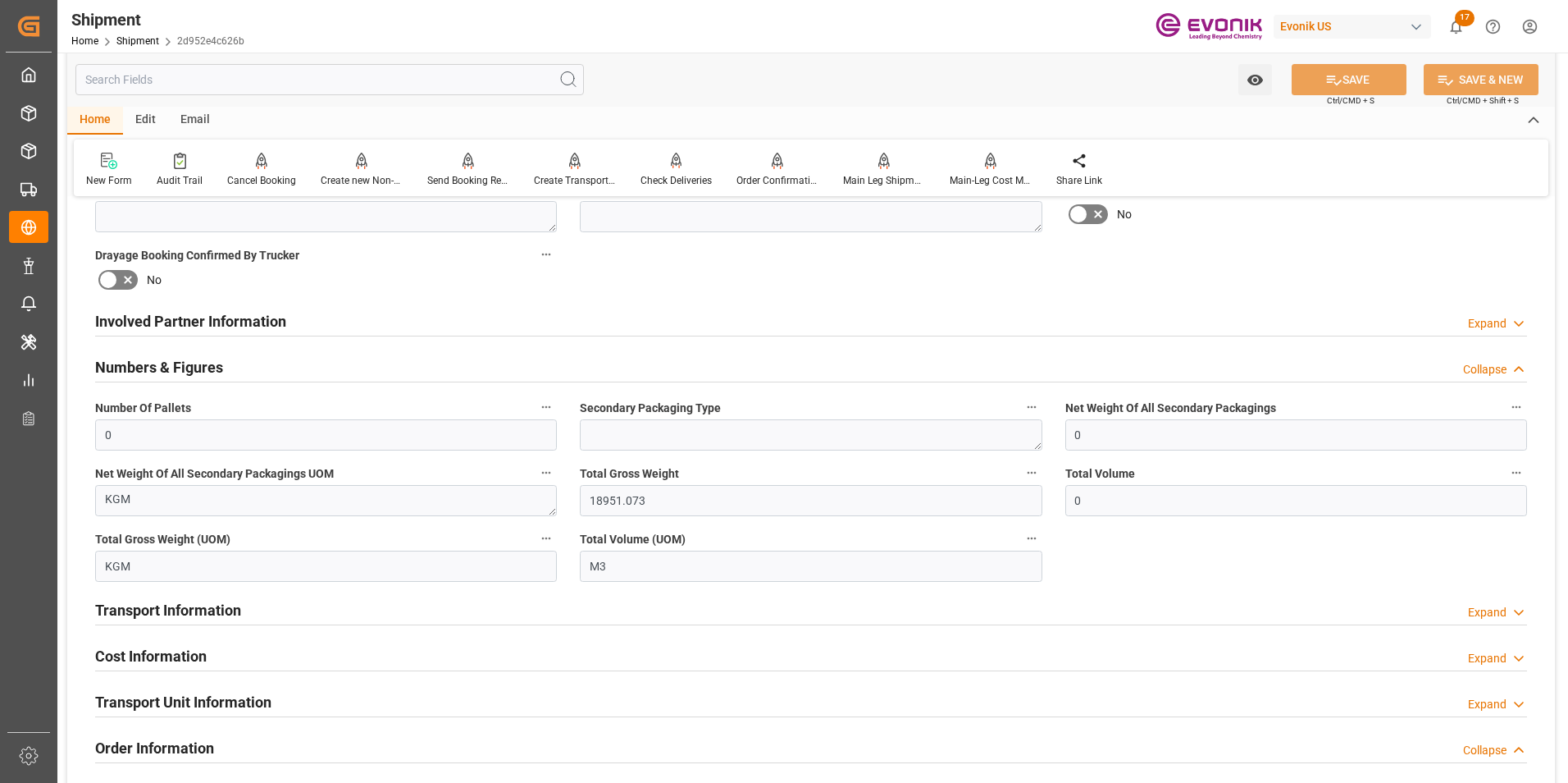
click at [328, 362] on div "Numbers & Figures Collapse" at bounding box center [812, 366] width 1432 height 31
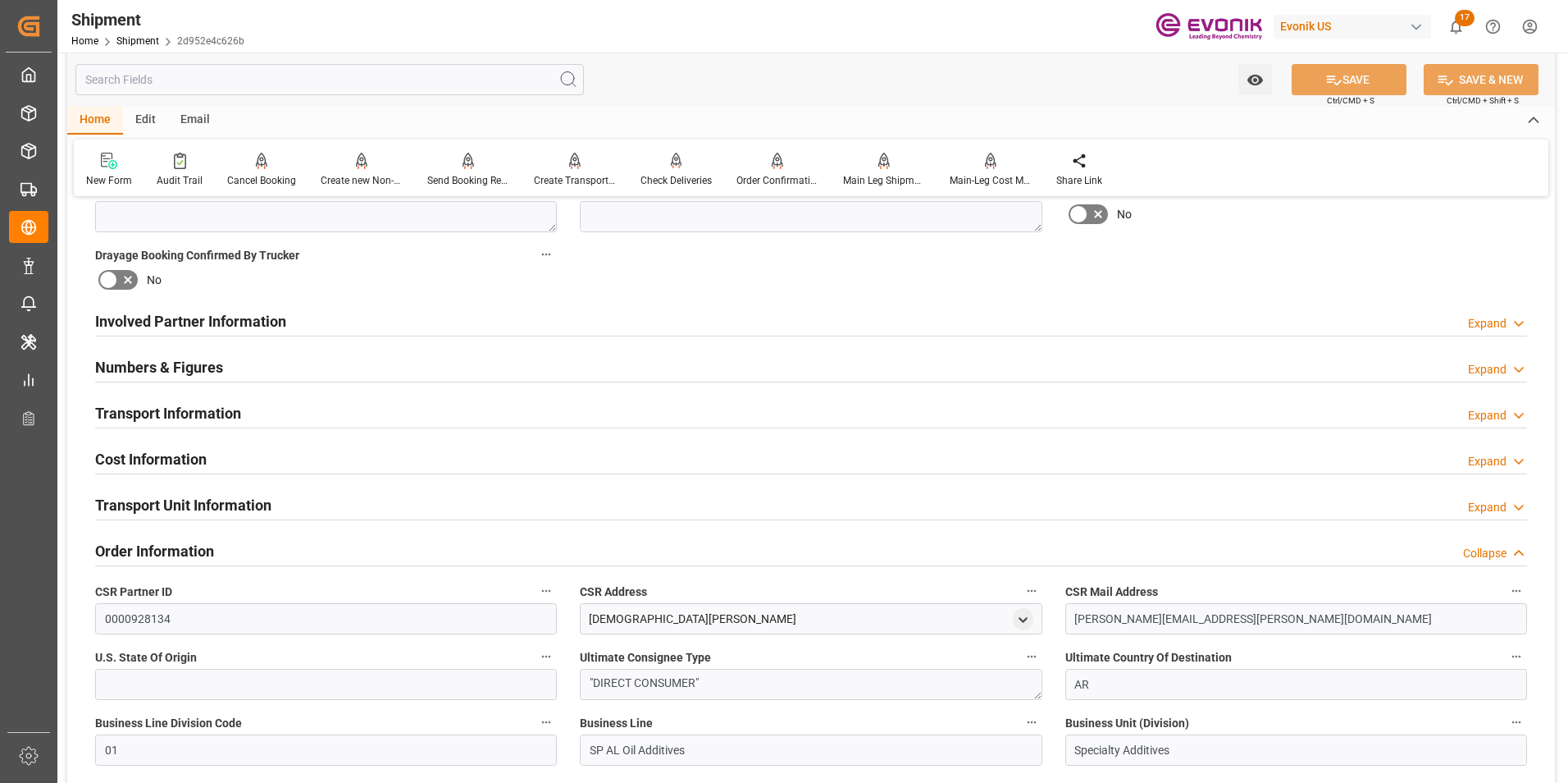
click at [177, 404] on h2 "Transport Information" at bounding box center [168, 412] width 146 height 22
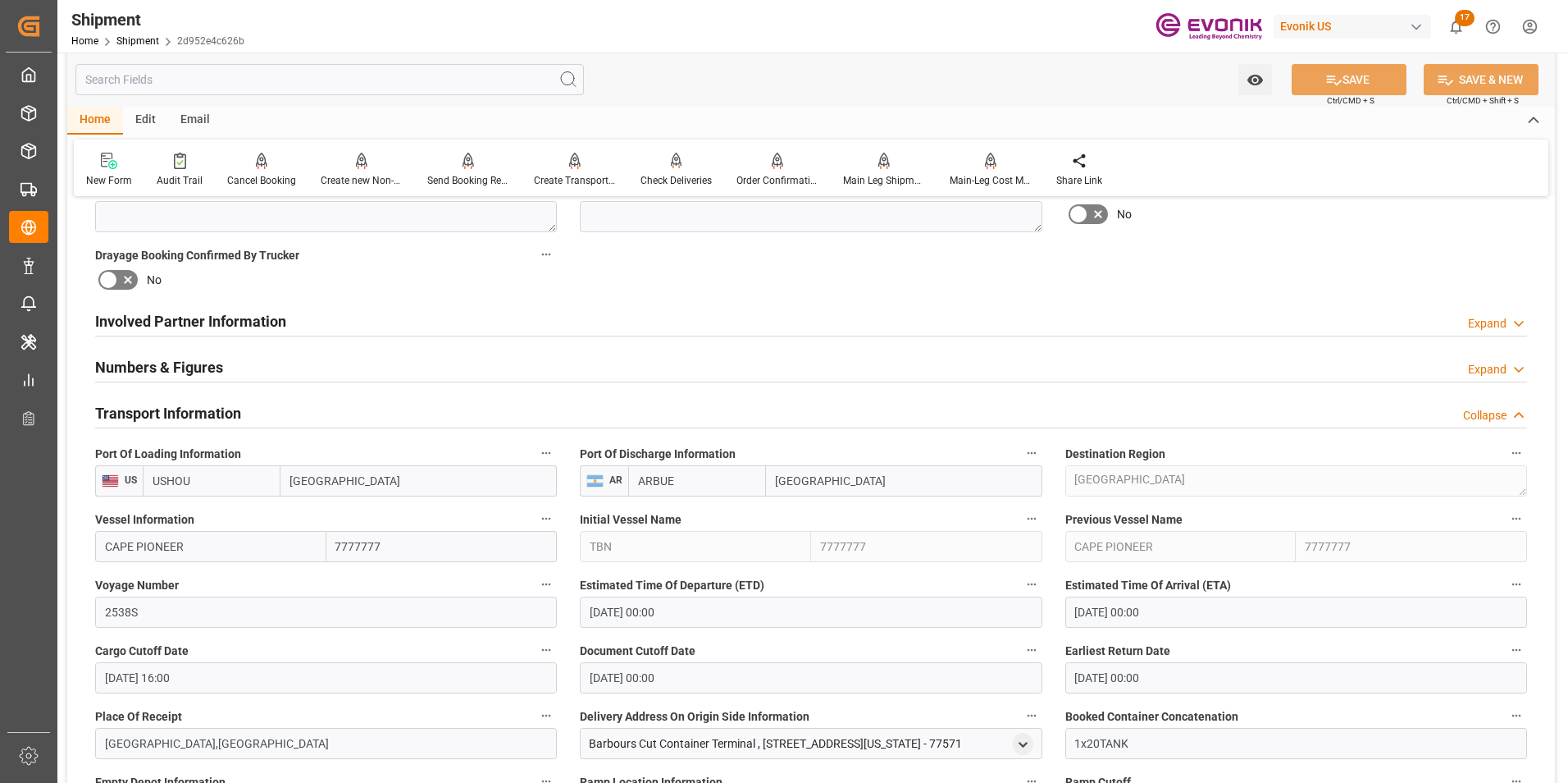
click at [193, 403] on h2 "Transport Information" at bounding box center [168, 412] width 146 height 22
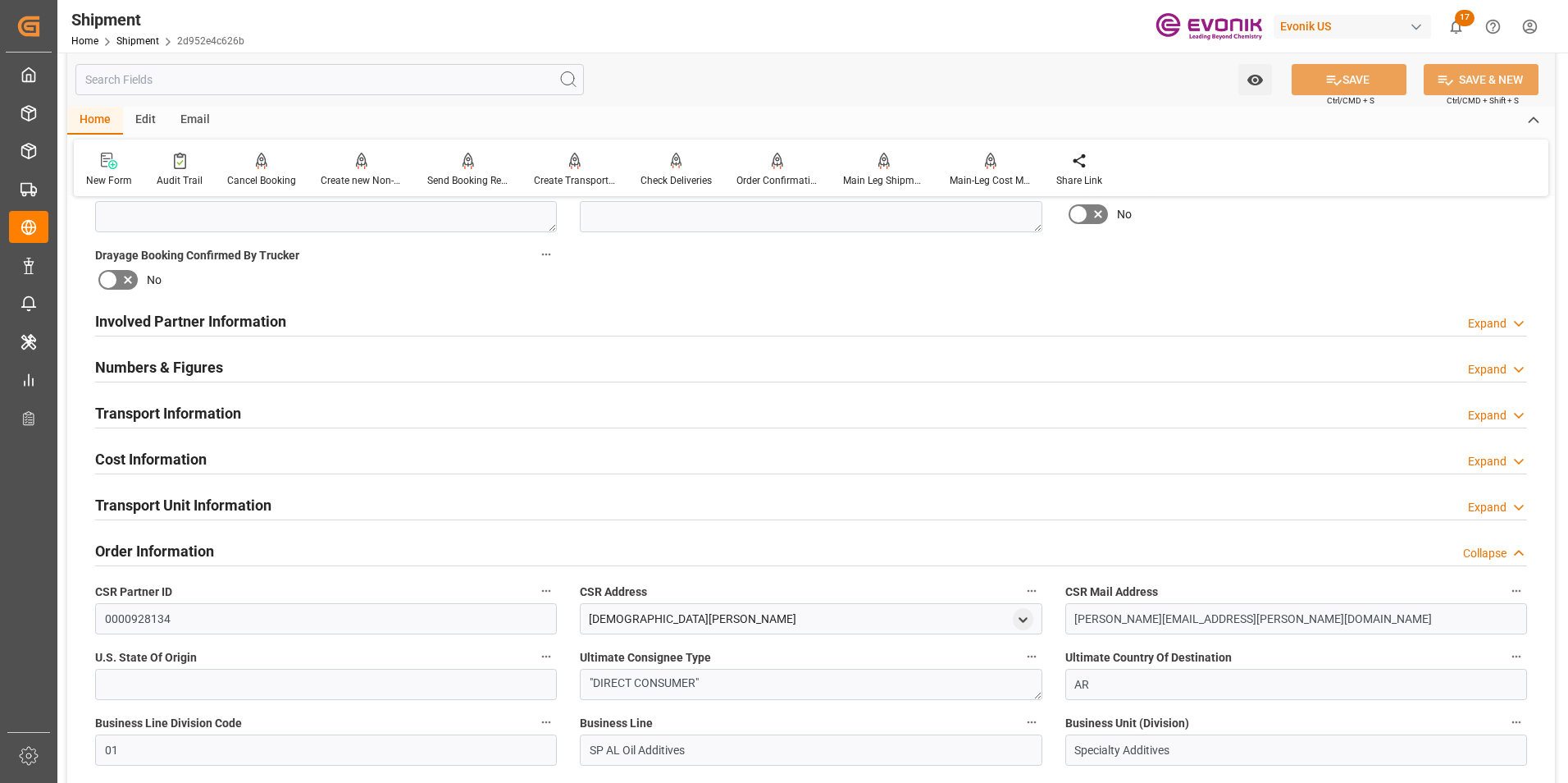
click at [654, 290] on div "Booking Confirmation Milestone Bar Collapse Submitted to FFW for Booking (Pendi…" at bounding box center [812, 556] width 1488 height 2331
click at [160, 450] on h2 "Cost Information" at bounding box center [151, 459] width 112 height 22
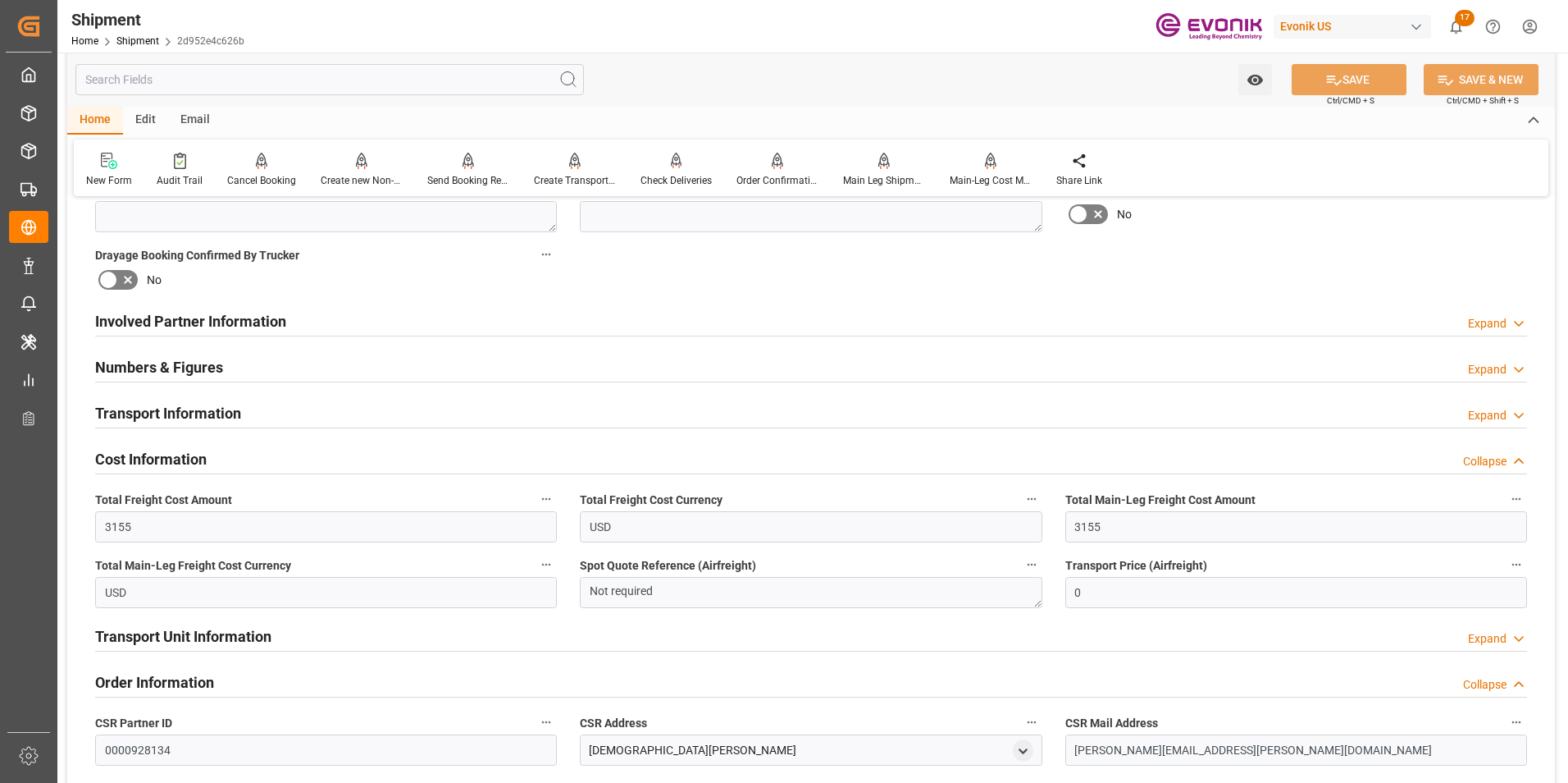
click at [176, 454] on h2 "Cost Information" at bounding box center [151, 459] width 112 height 22
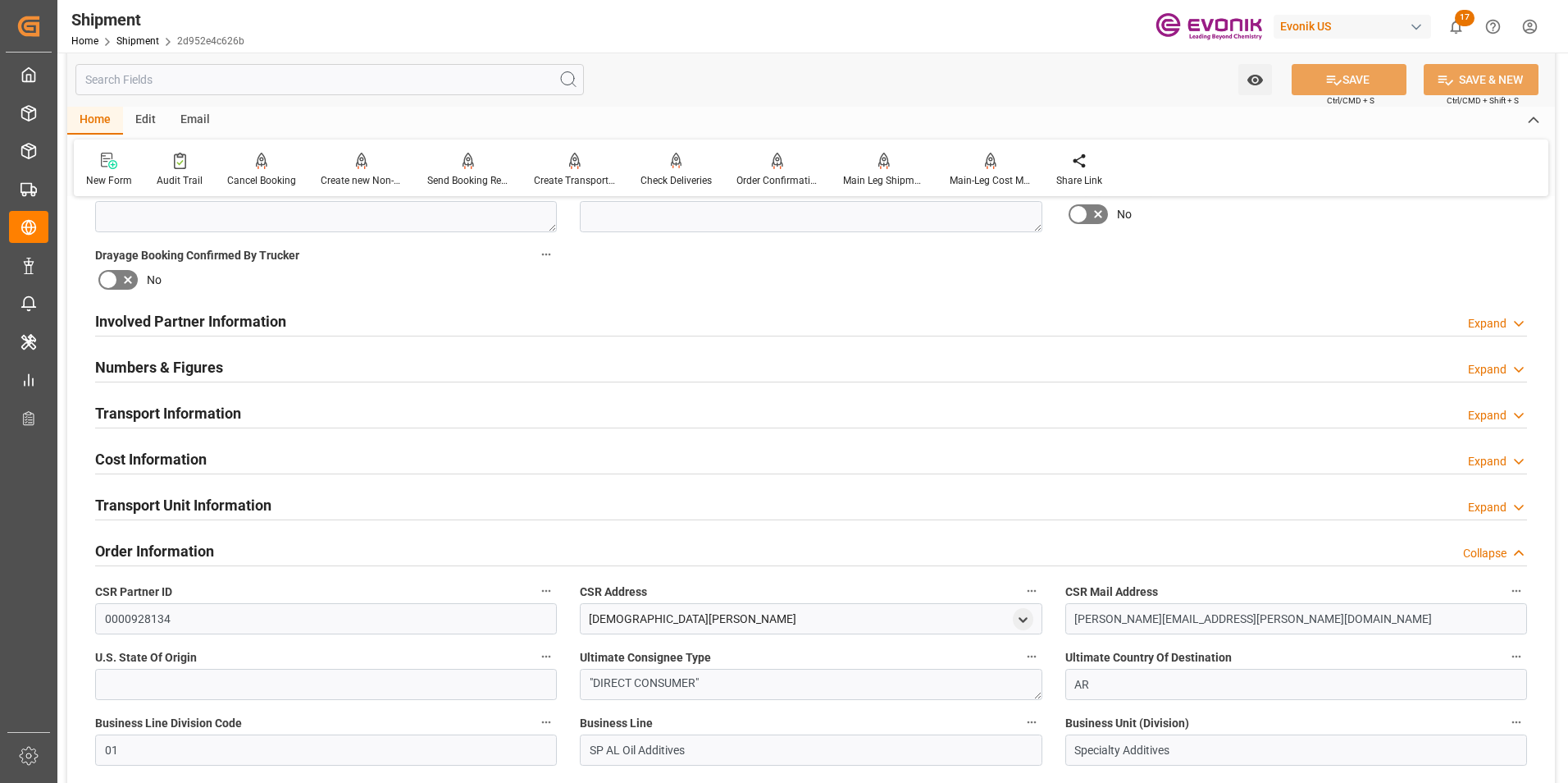
click at [232, 497] on h2 "Transport Unit Information" at bounding box center [184, 505] width 176 height 22
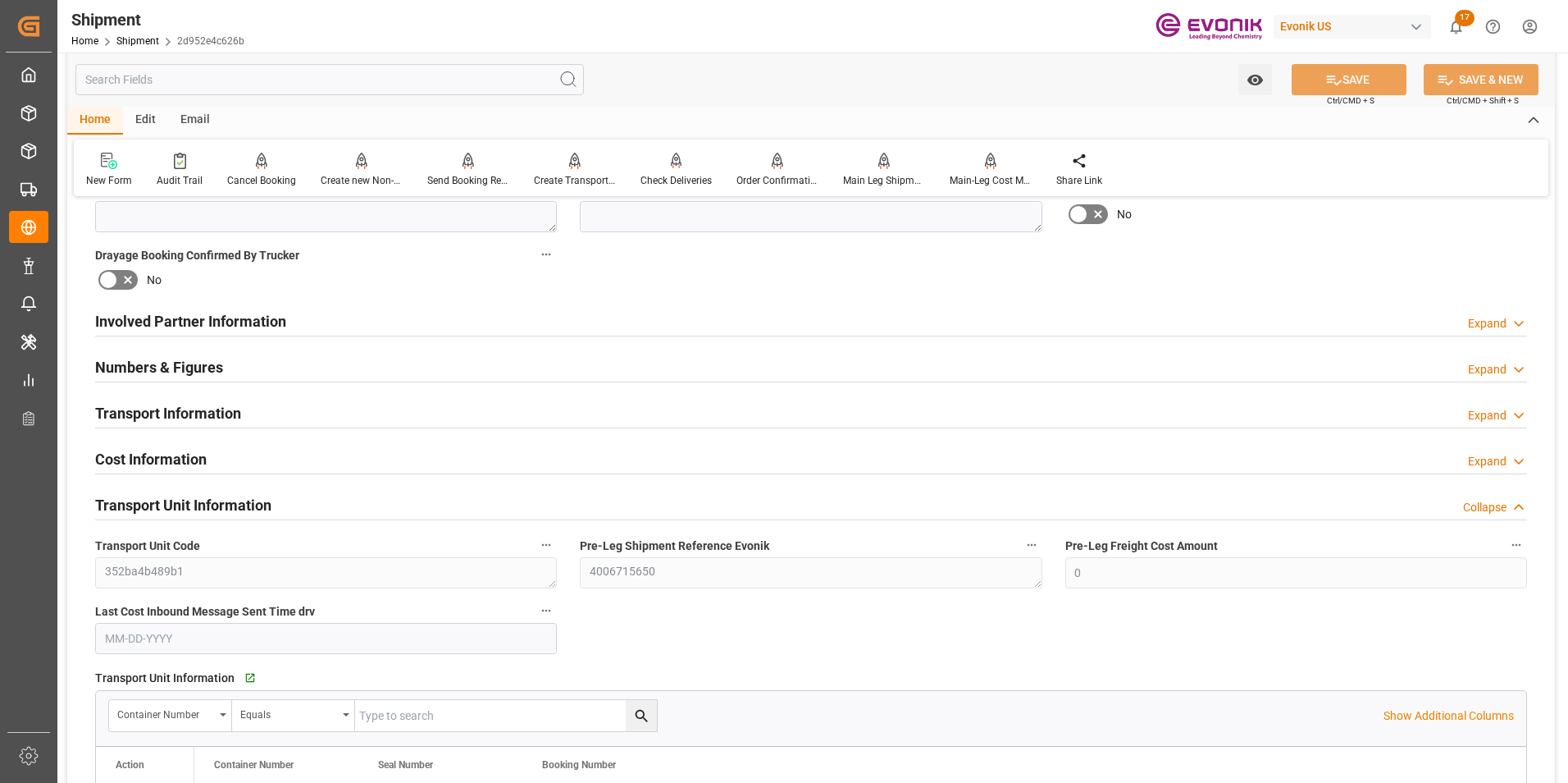
click at [694, 631] on div "Booking Confirmation Milestone Bar Collapse Submitted to FFW for Booking (Pendi…" at bounding box center [812, 709] width 1488 height 2637
click at [221, 496] on h2 "Transport Unit Information" at bounding box center [184, 505] width 176 height 22
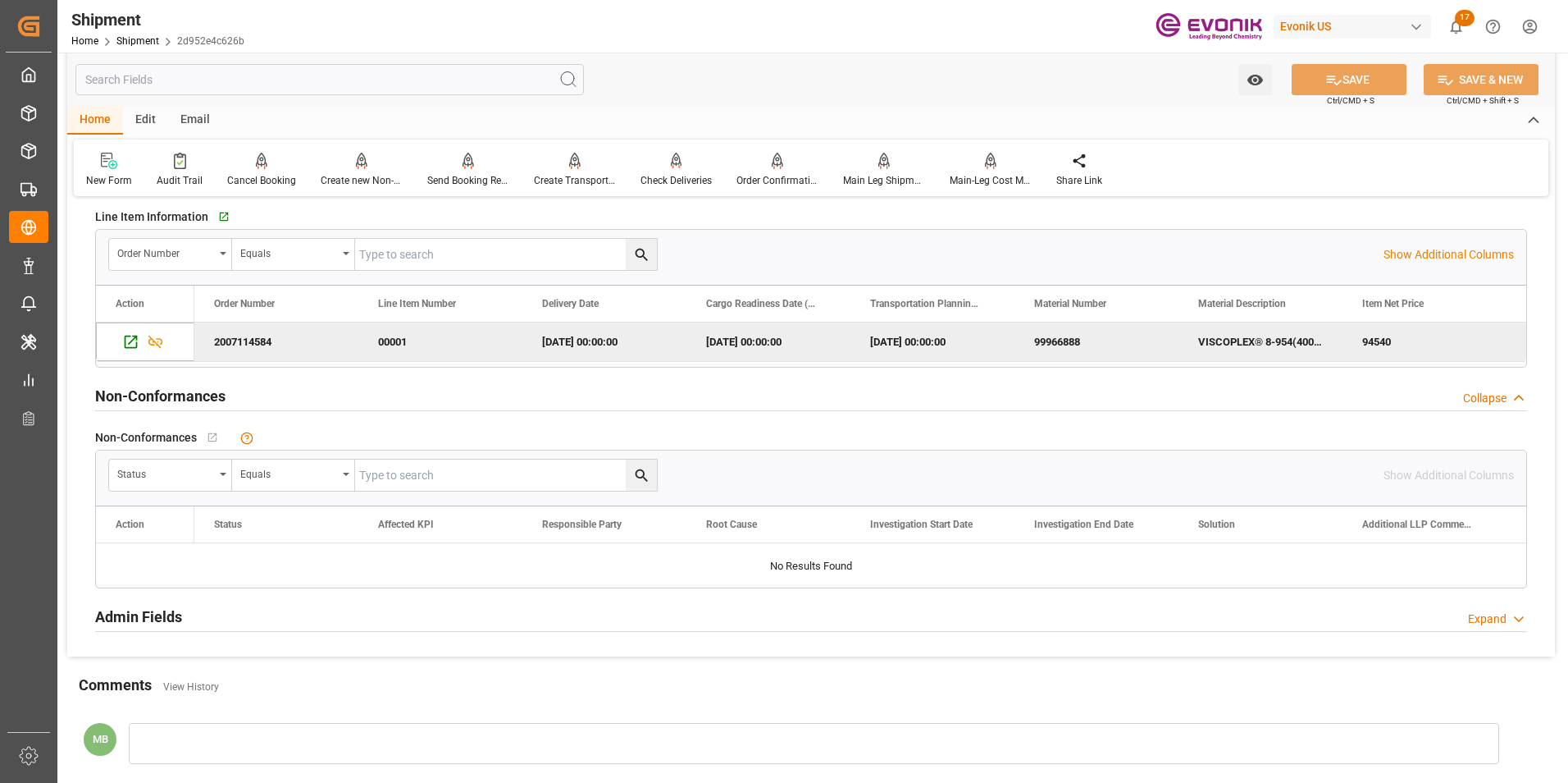
scroll to position [1887, 0]
click at [1147, 306] on span "Copy" at bounding box center [1181, 307] width 119 height 31
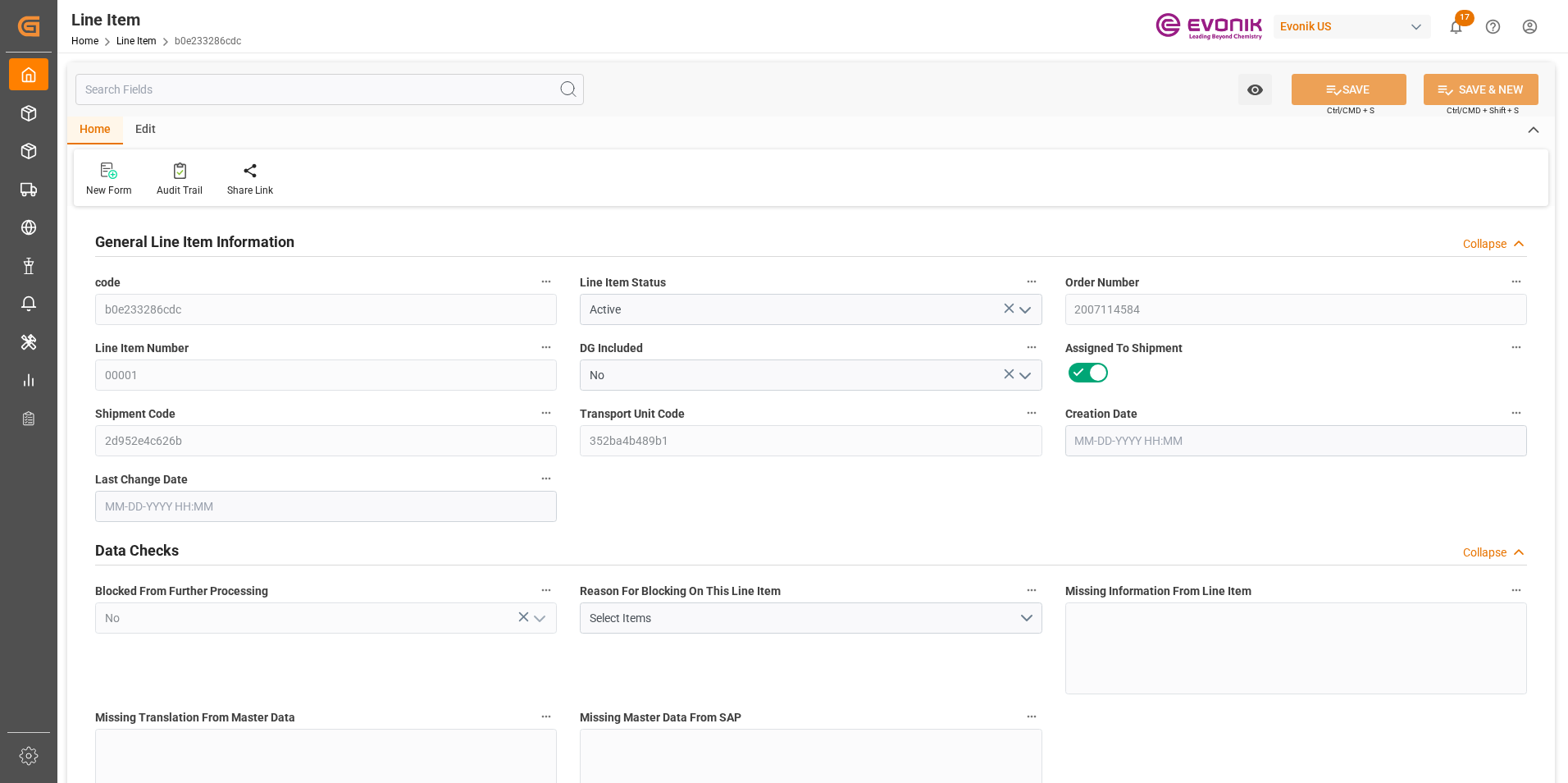
type input "0"
type input "18951.073"
type input "0"
type input "18952"
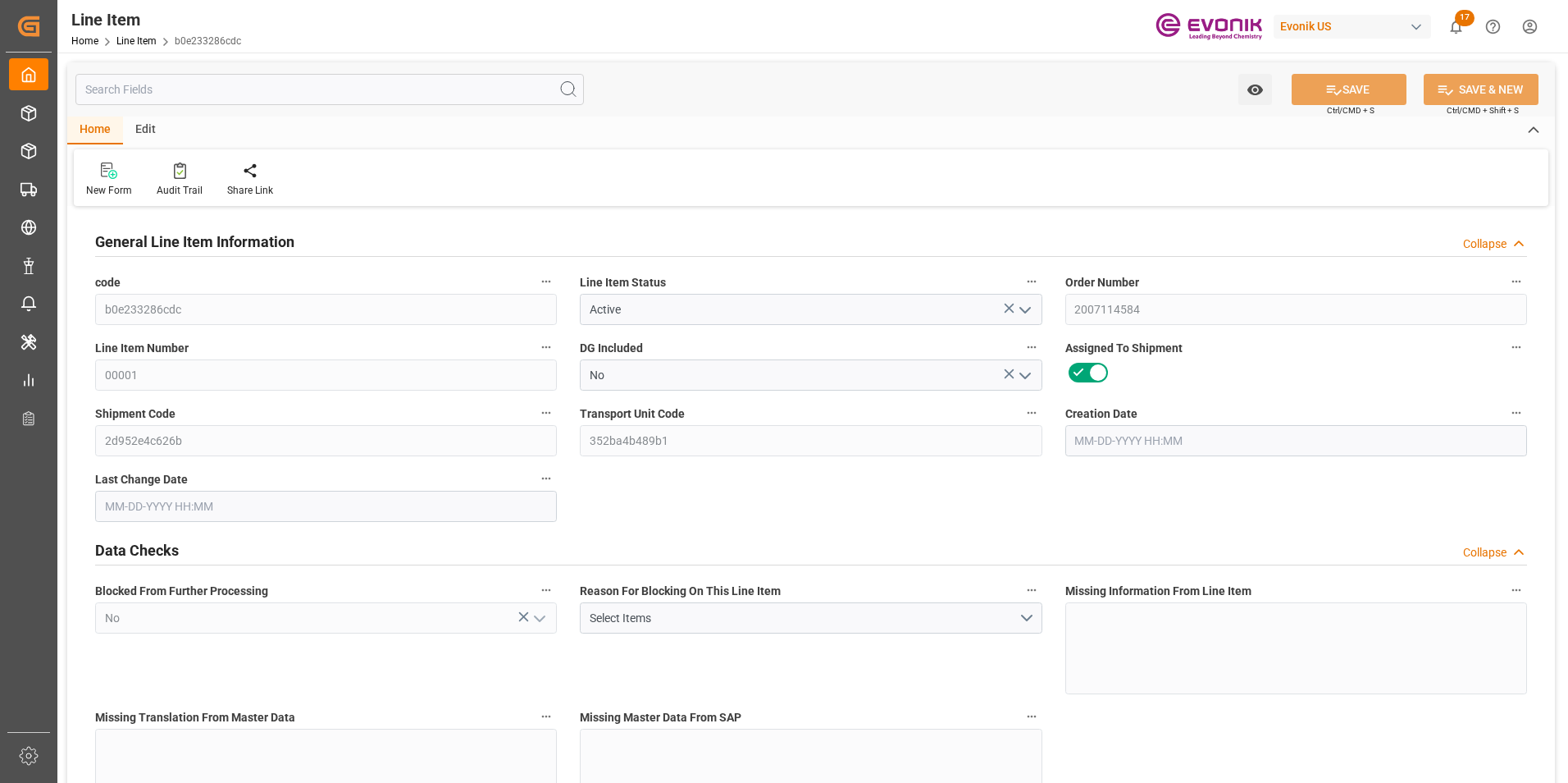
type input "94540"
type input "20000"
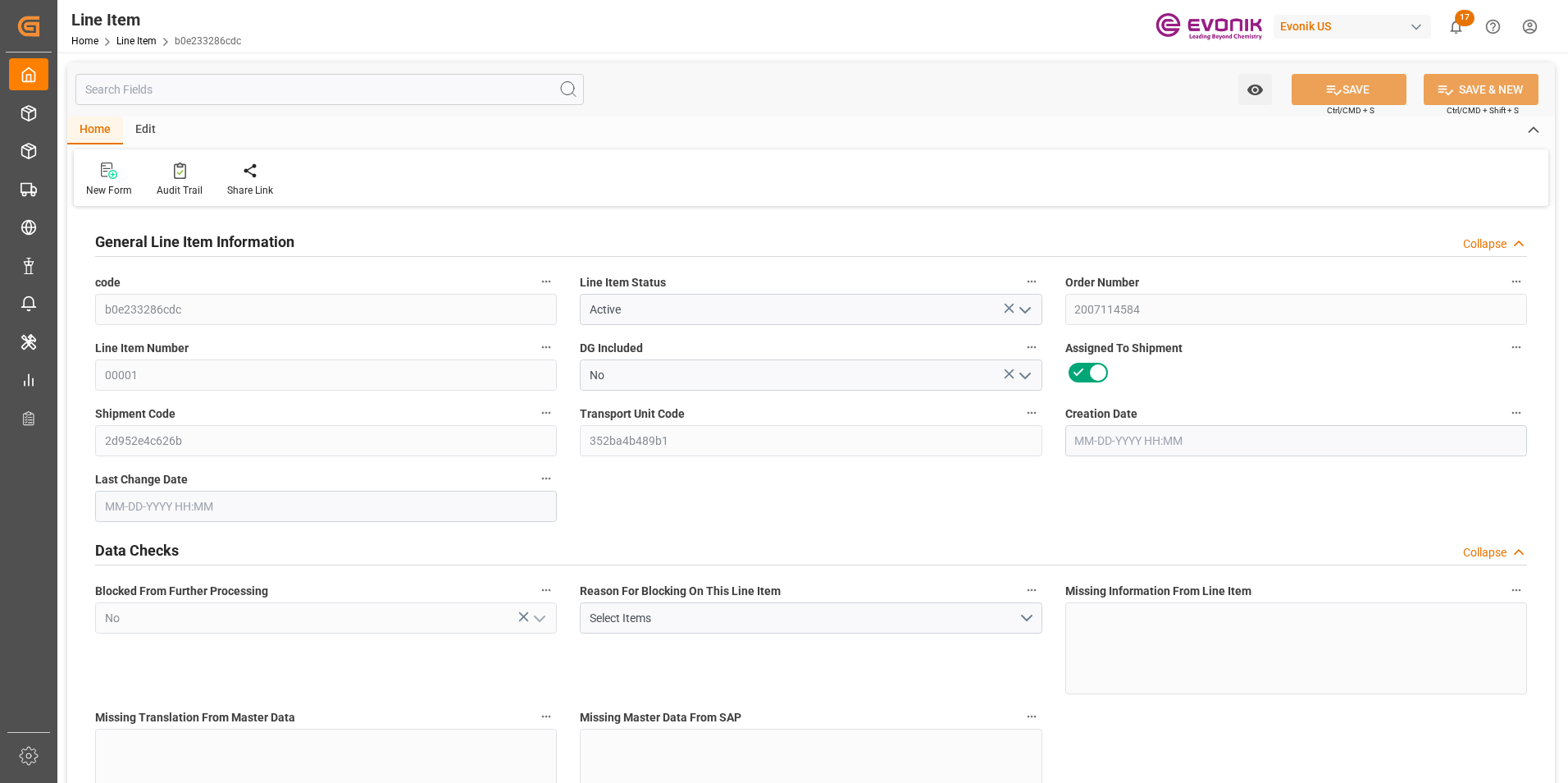
type input "20000"
type input "0"
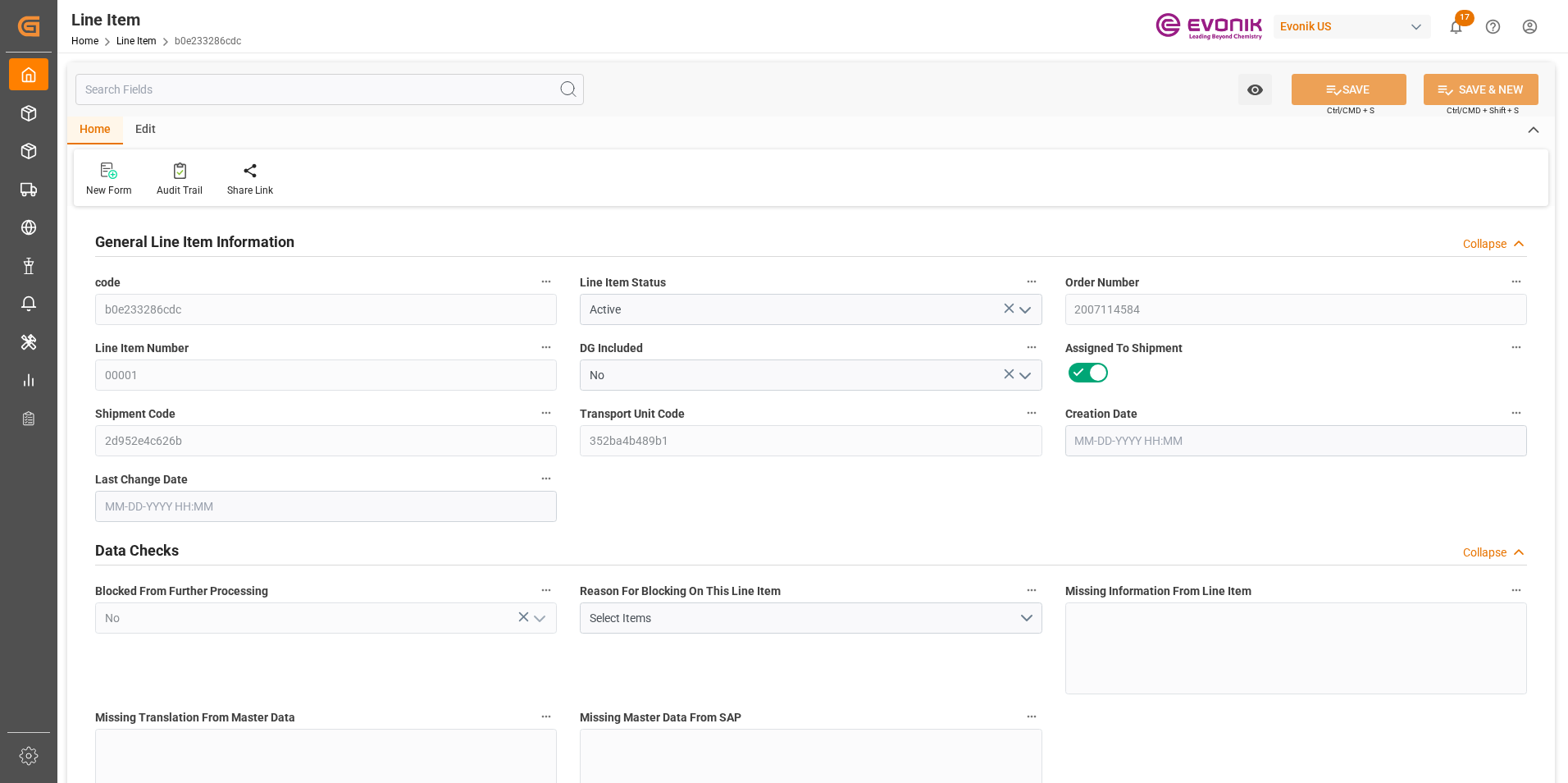
type input "18951.073"
type input "0"
type input "07-31-2025 20:31"
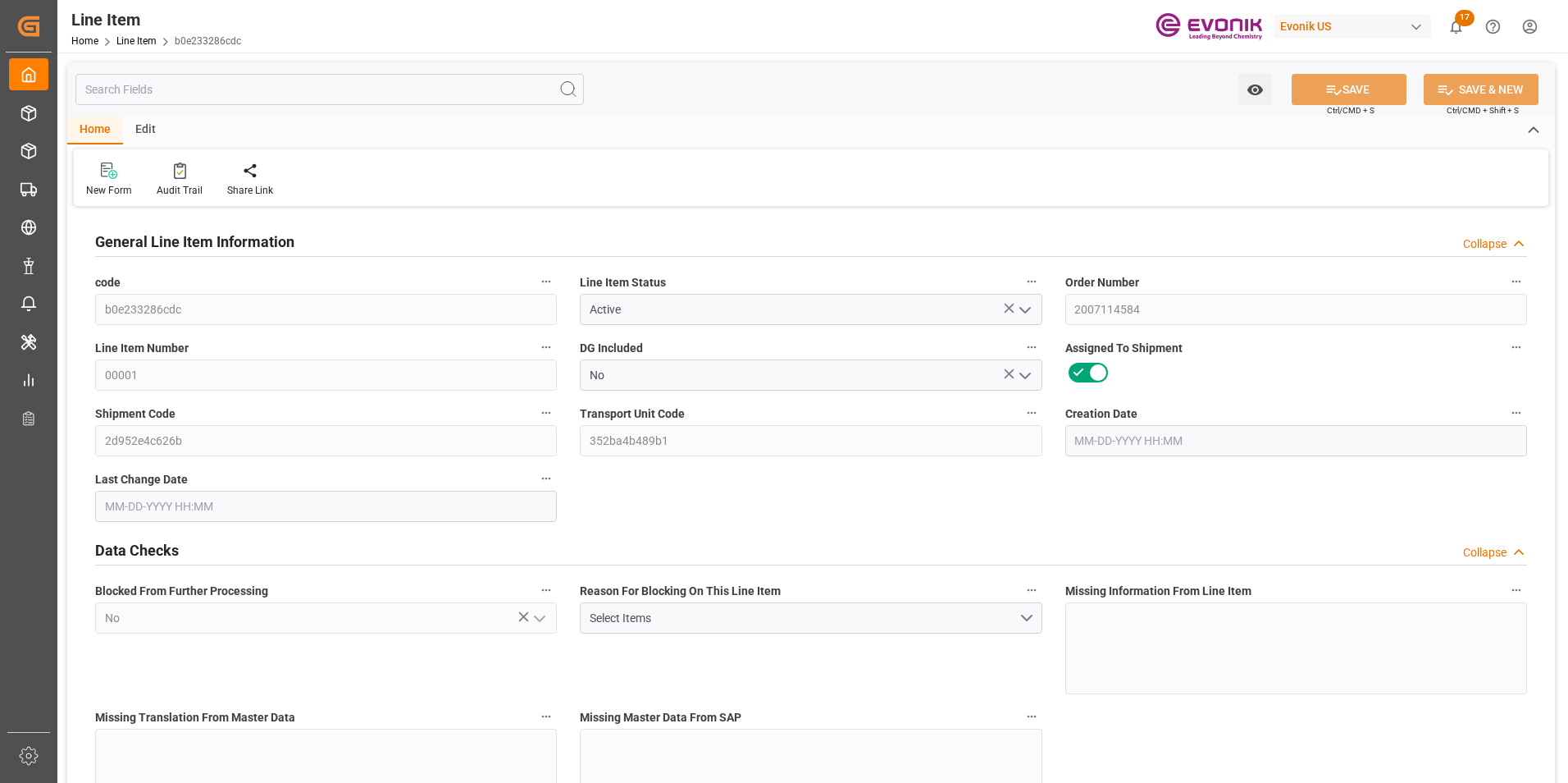
type input "09-18-2025 13:10"
type input "10-22-2025"
type input "09-17-2025"
type input "09-15-2025"
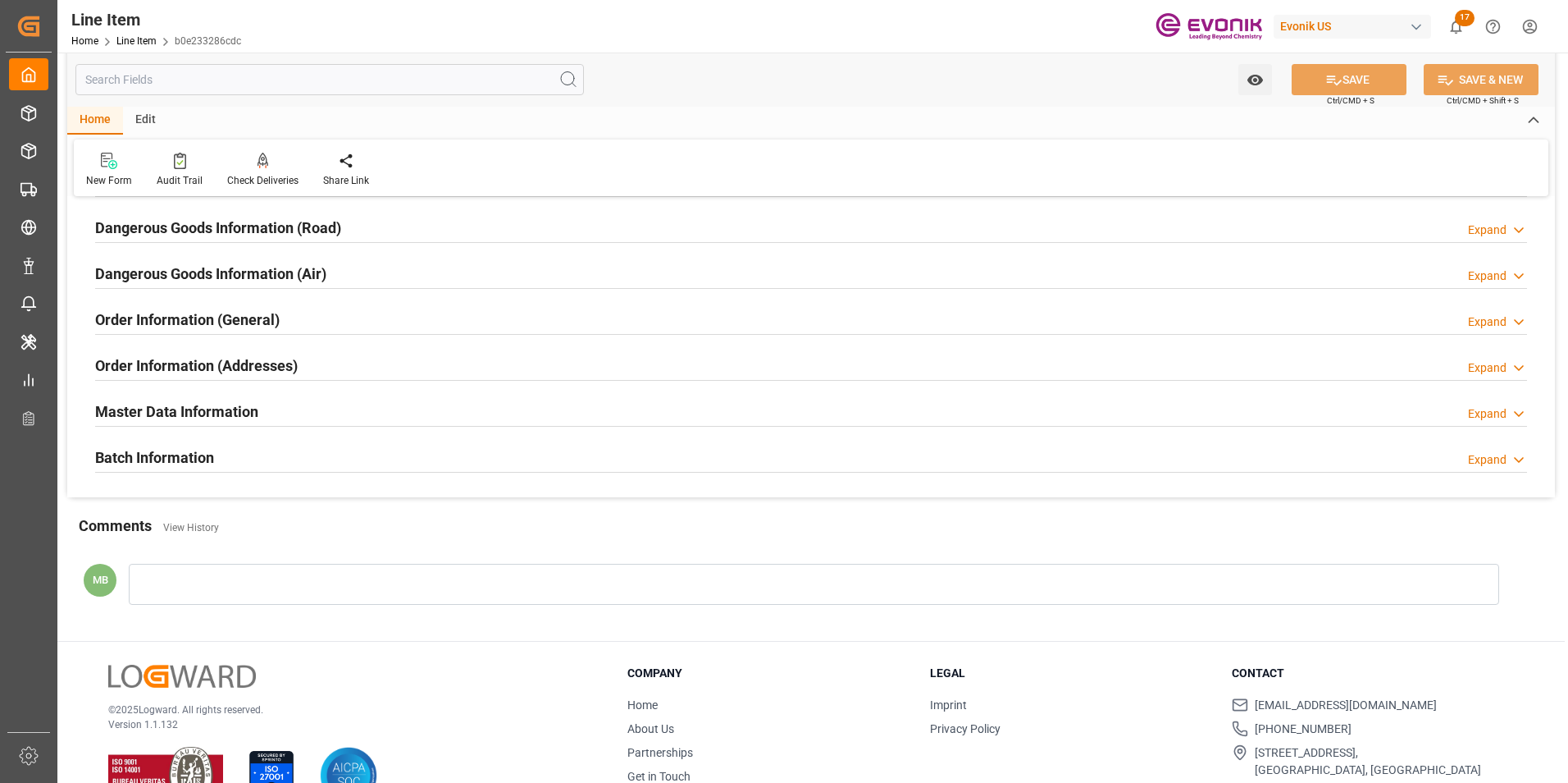
scroll to position [2133, 0]
click at [626, 360] on div "Order Information (Addresses) Expand" at bounding box center [812, 363] width 1432 height 31
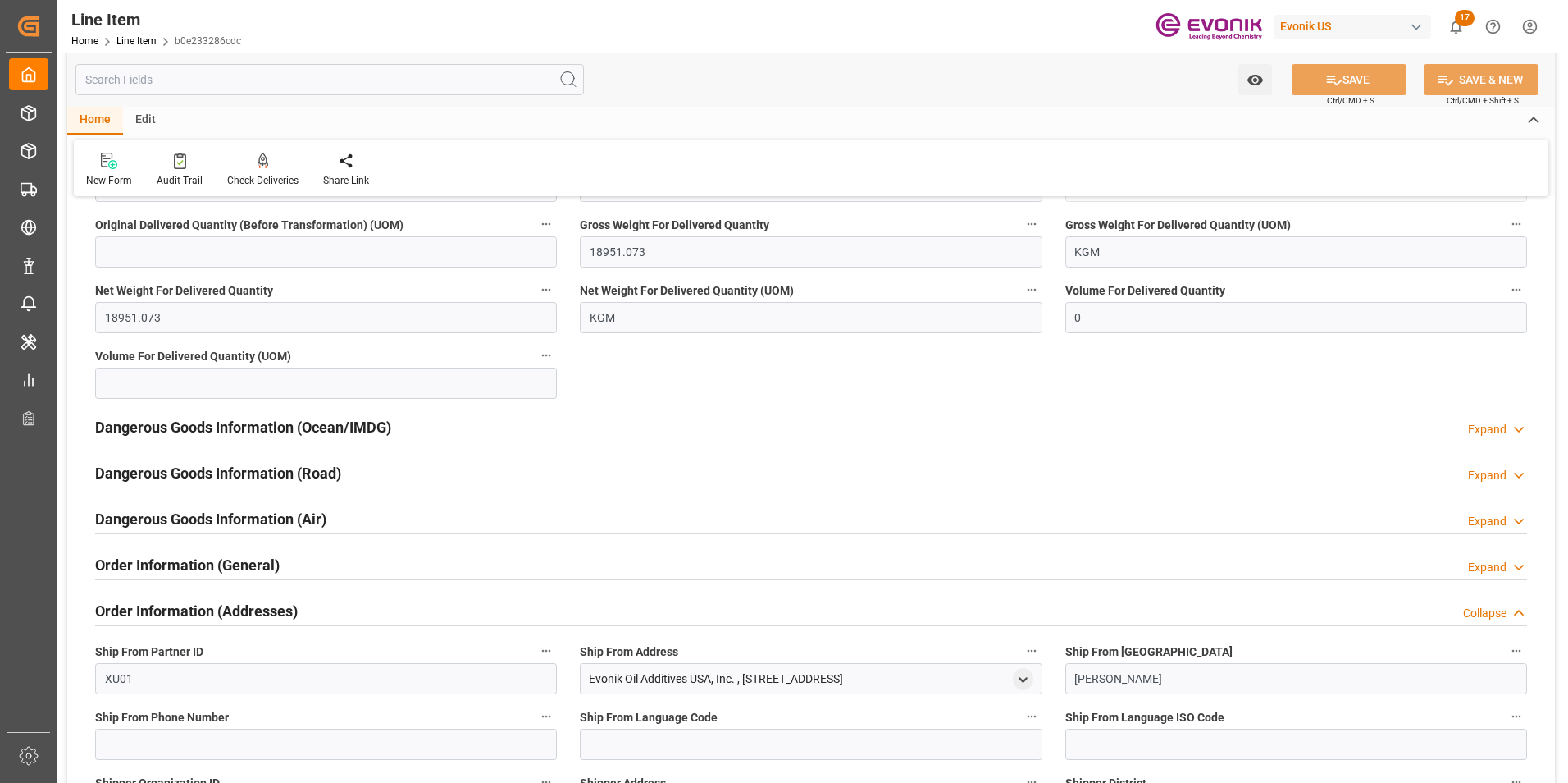
scroll to position [1969, 0]
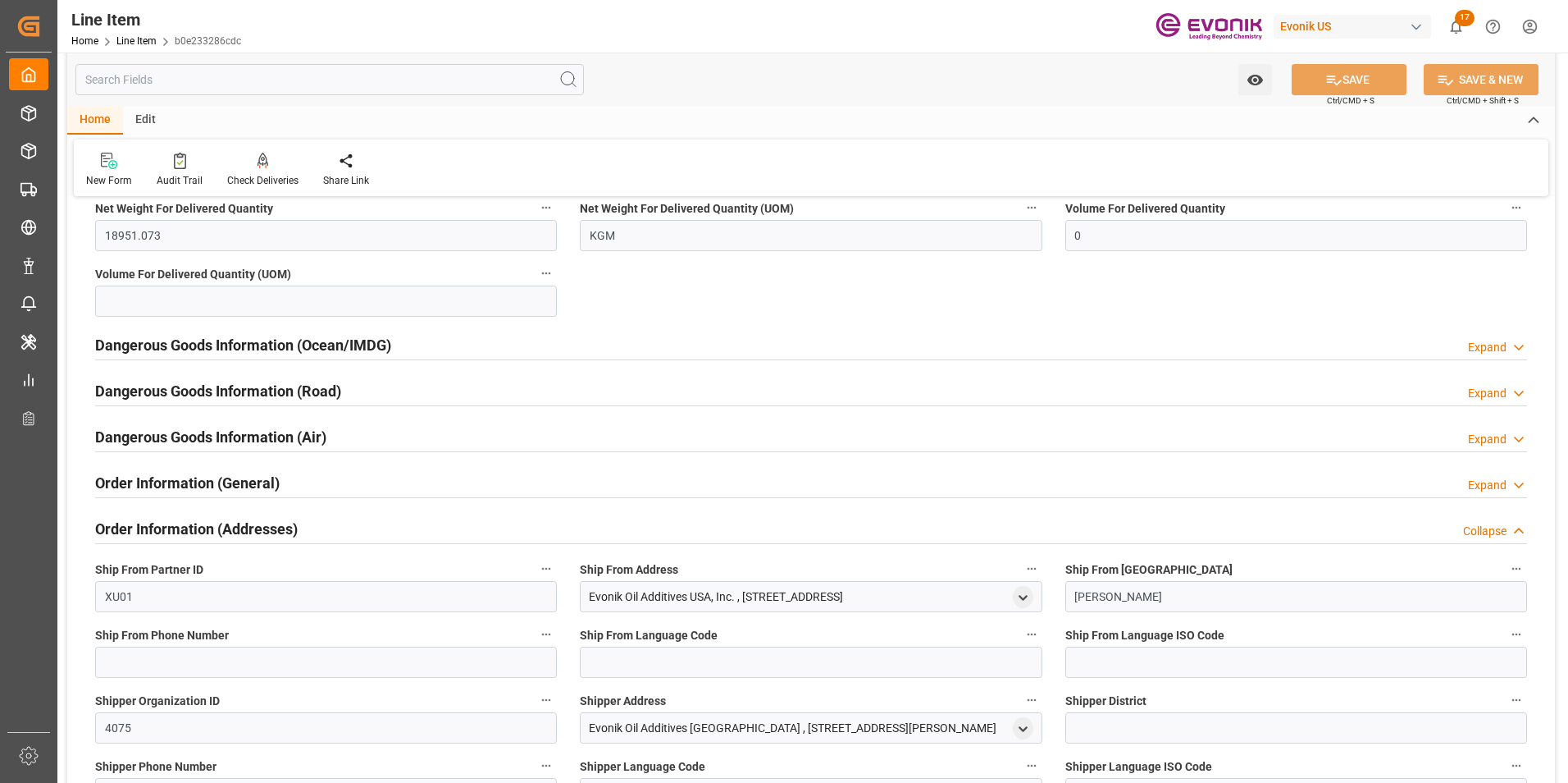
click at [375, 478] on div "Order Information (General) Expand" at bounding box center [812, 482] width 1432 height 31
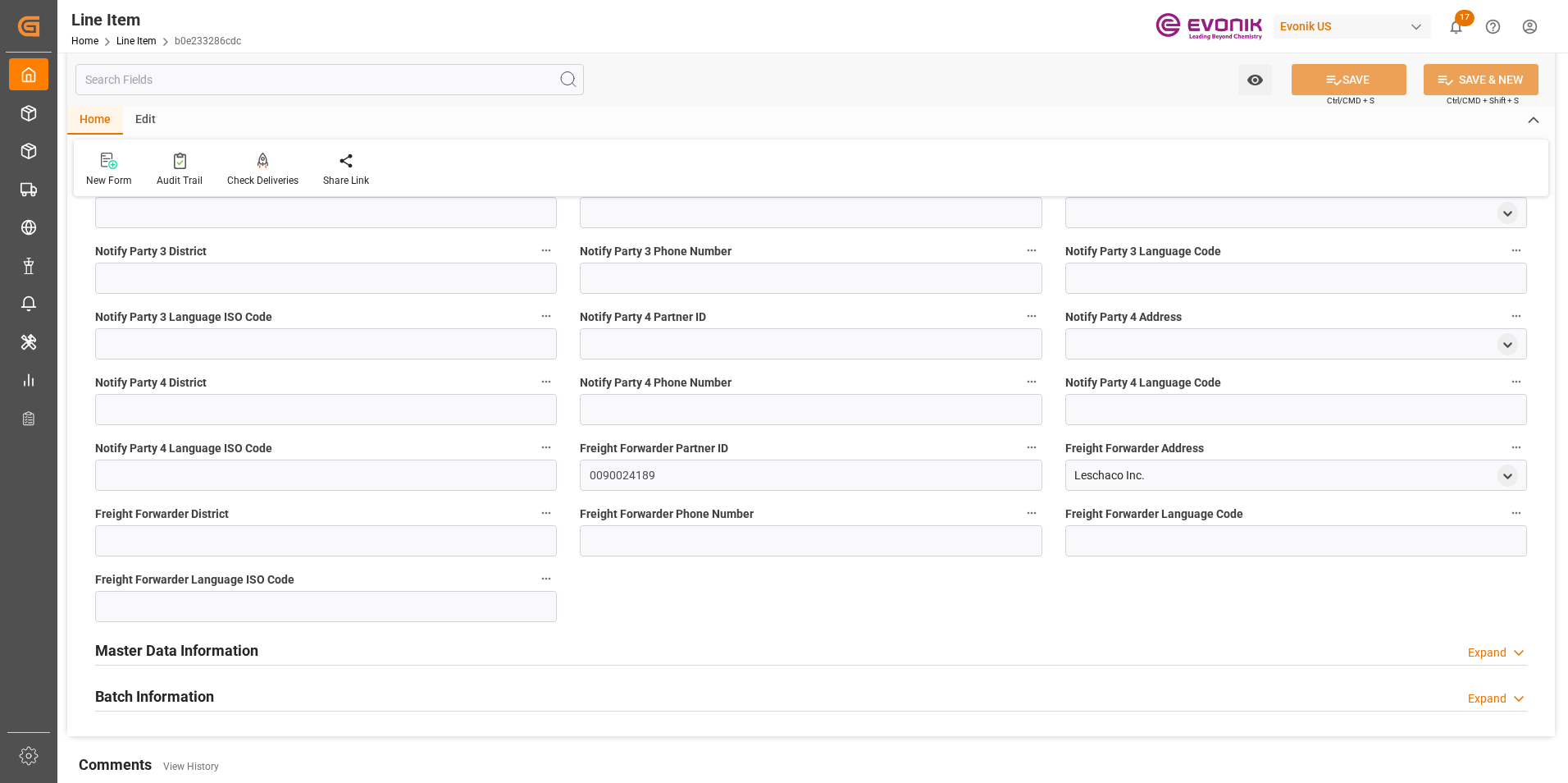
scroll to position [4590, 0]
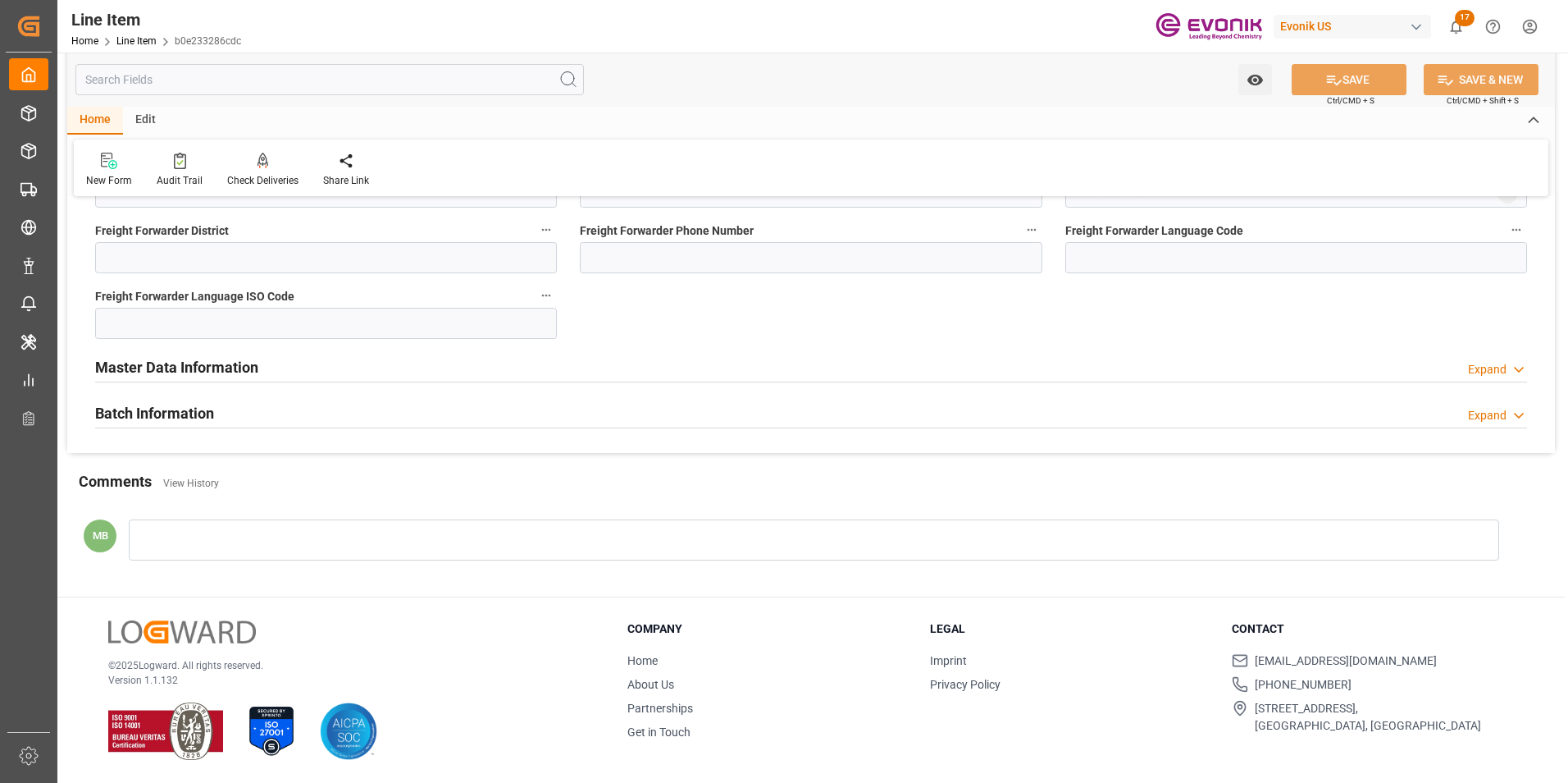
click at [676, 362] on div "Master Data Information Expand" at bounding box center [812, 366] width 1432 height 31
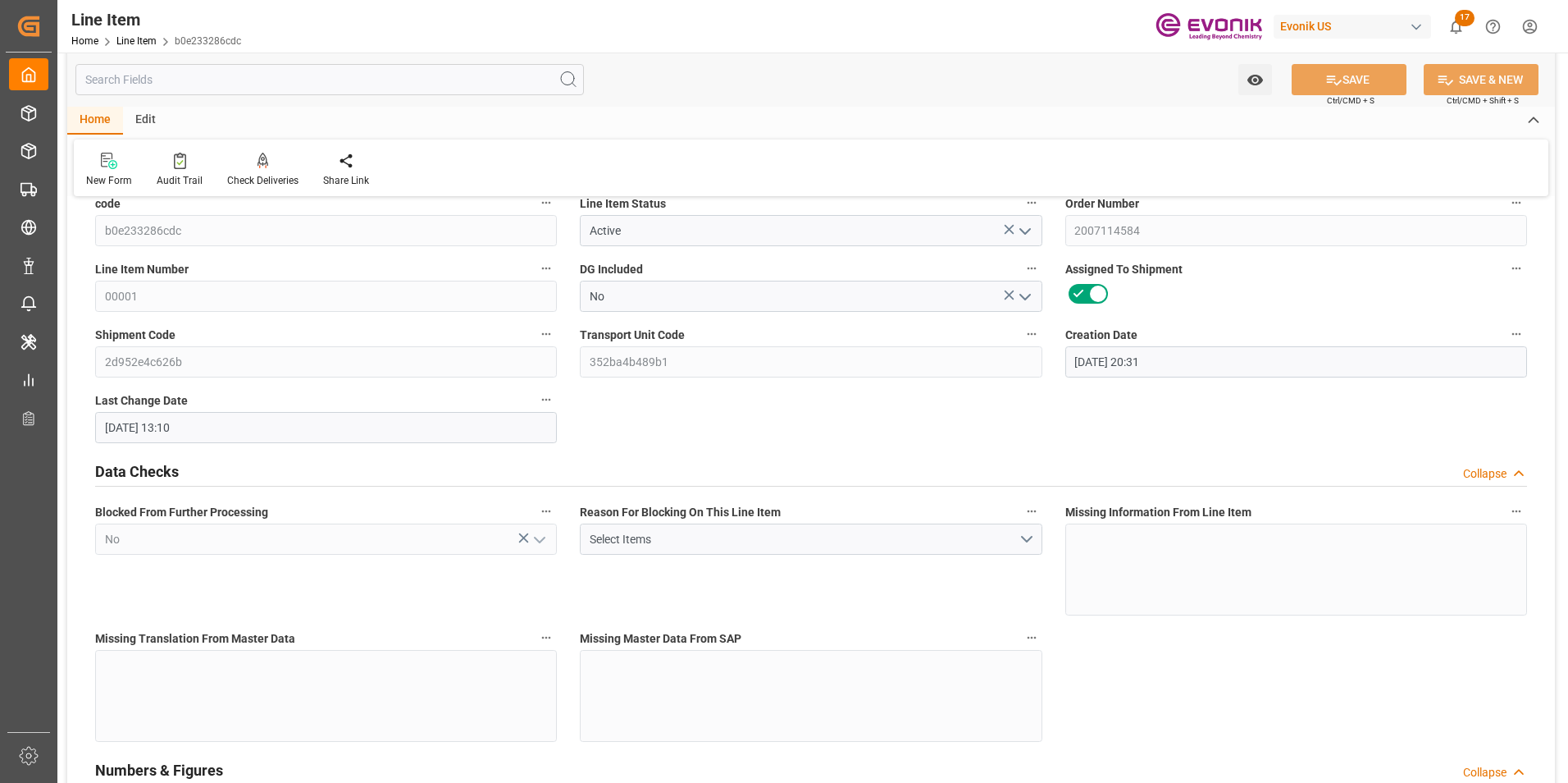
scroll to position [0, 0]
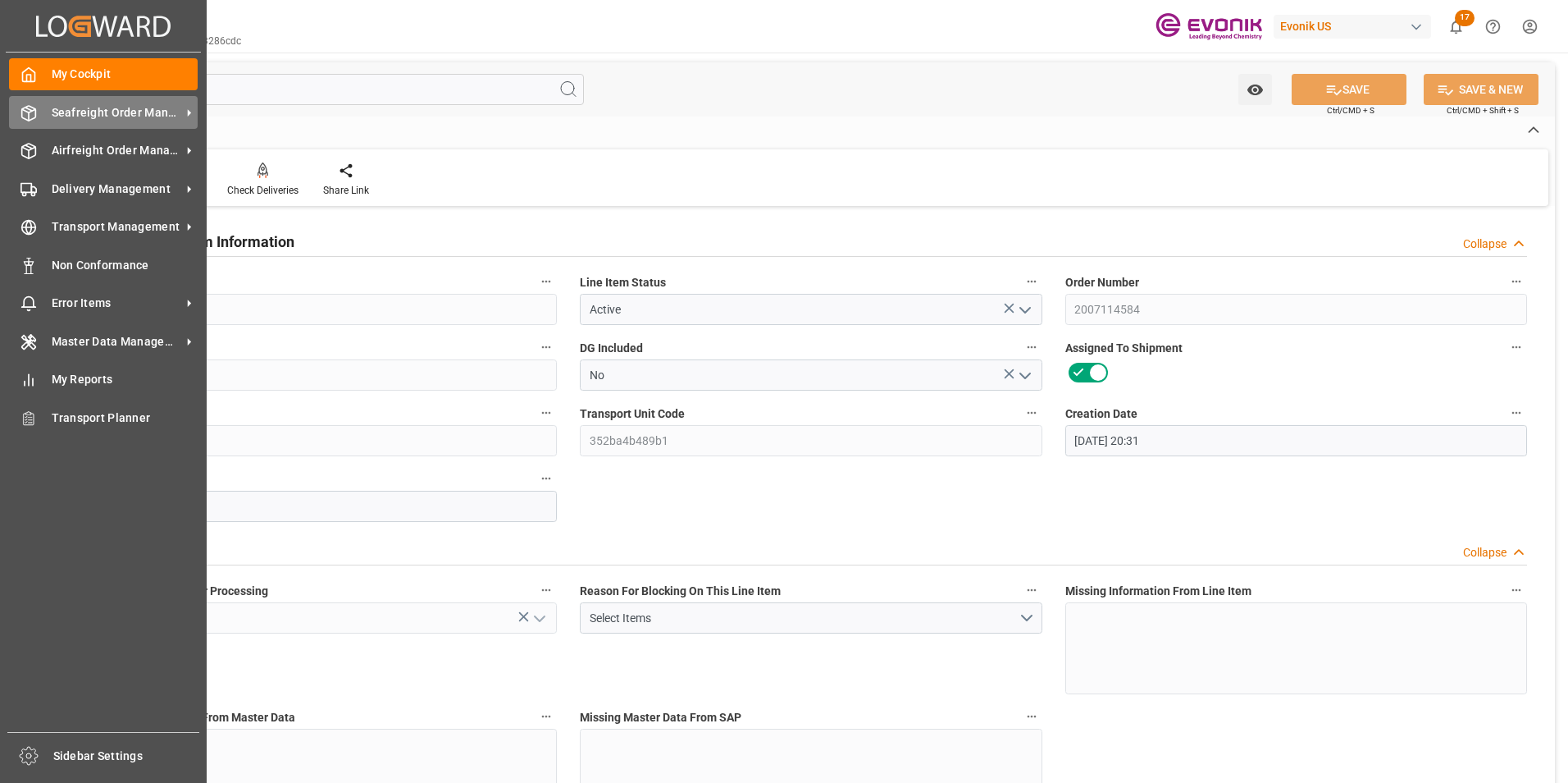
click at [114, 110] on span "Seafreight Order Management" at bounding box center [116, 113] width 129 height 17
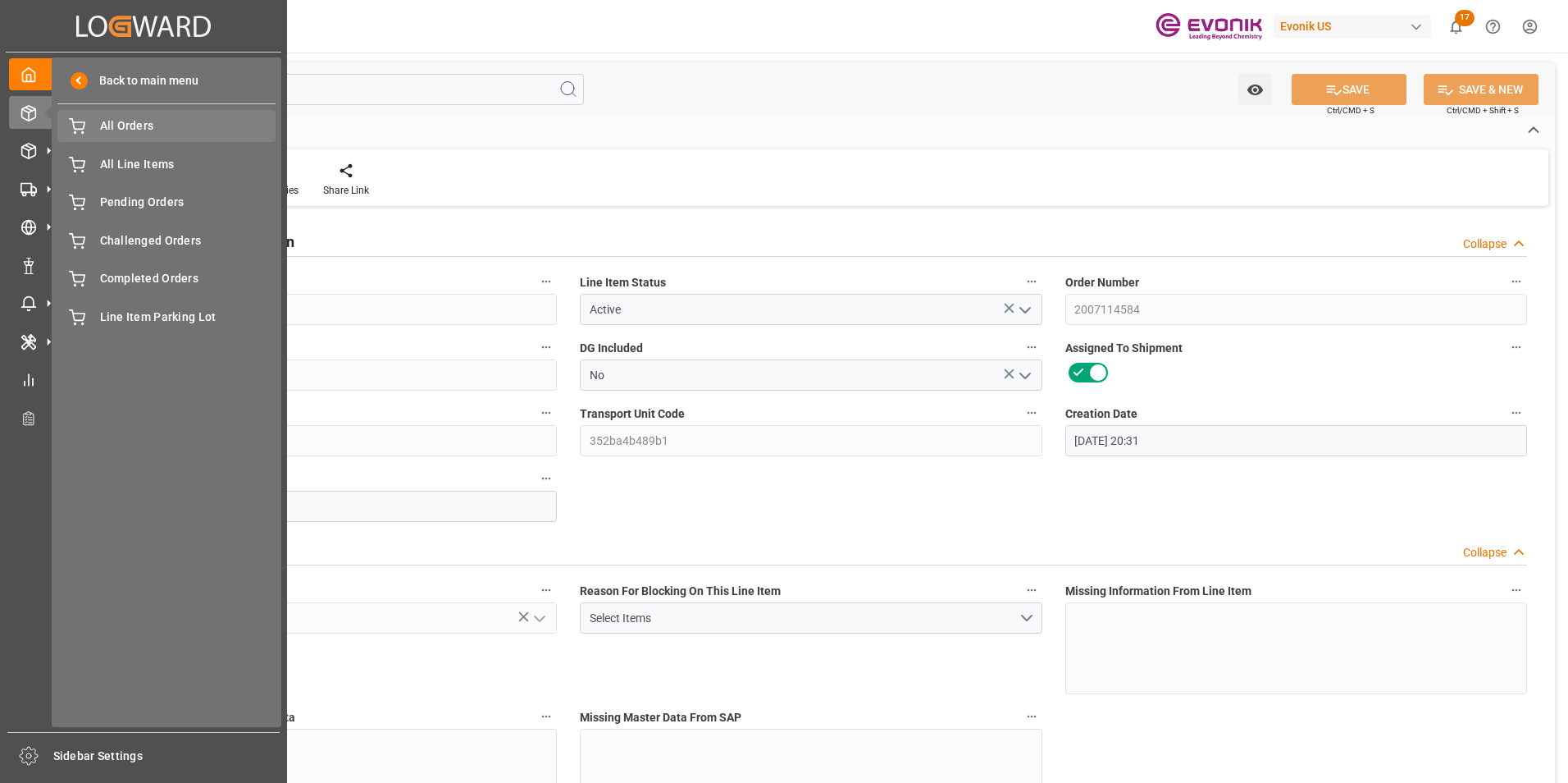
click at [115, 125] on span "All Orders" at bounding box center [188, 125] width 176 height 17
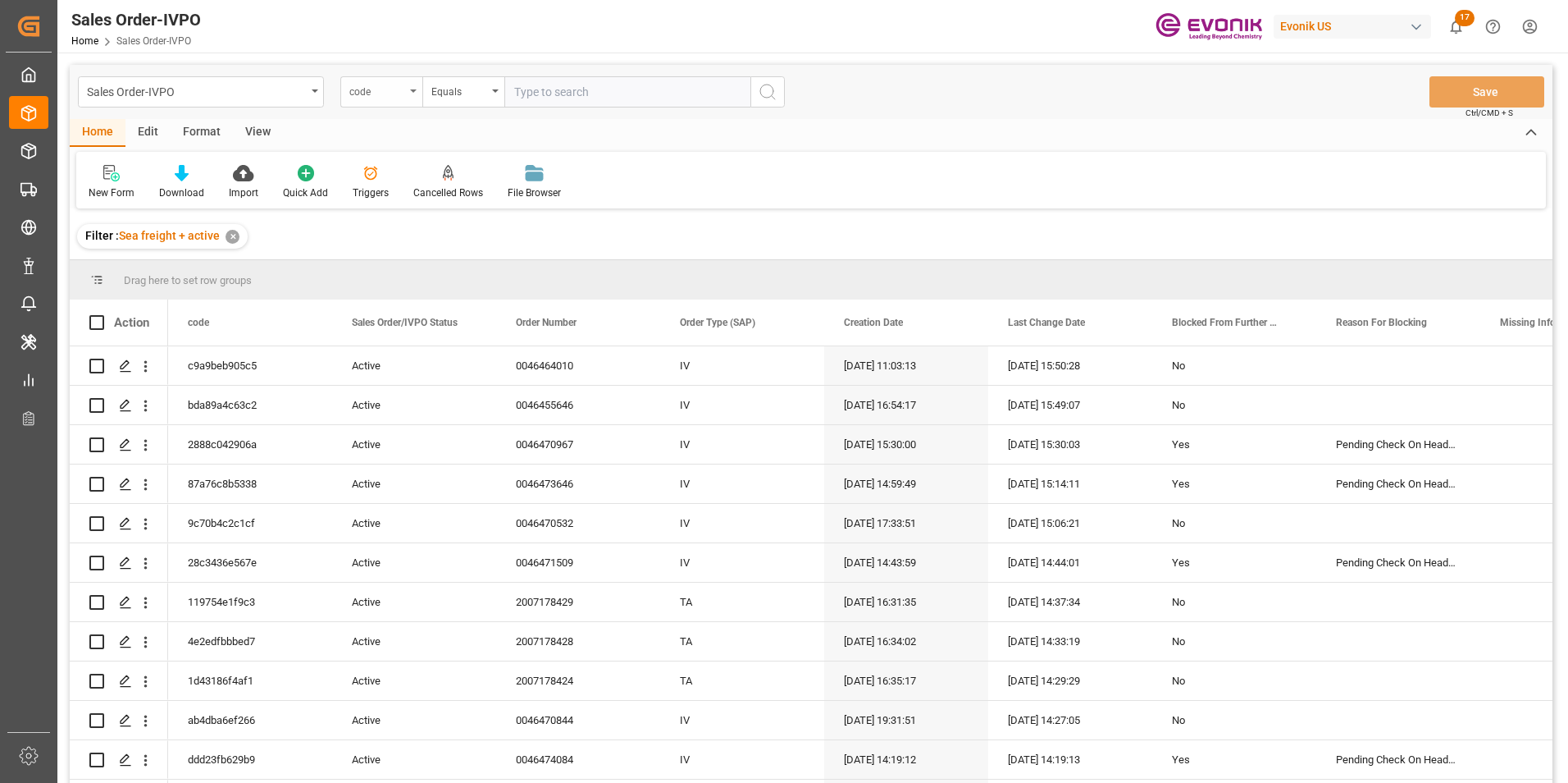
click at [412, 89] on div "code" at bounding box center [382, 92] width 82 height 31
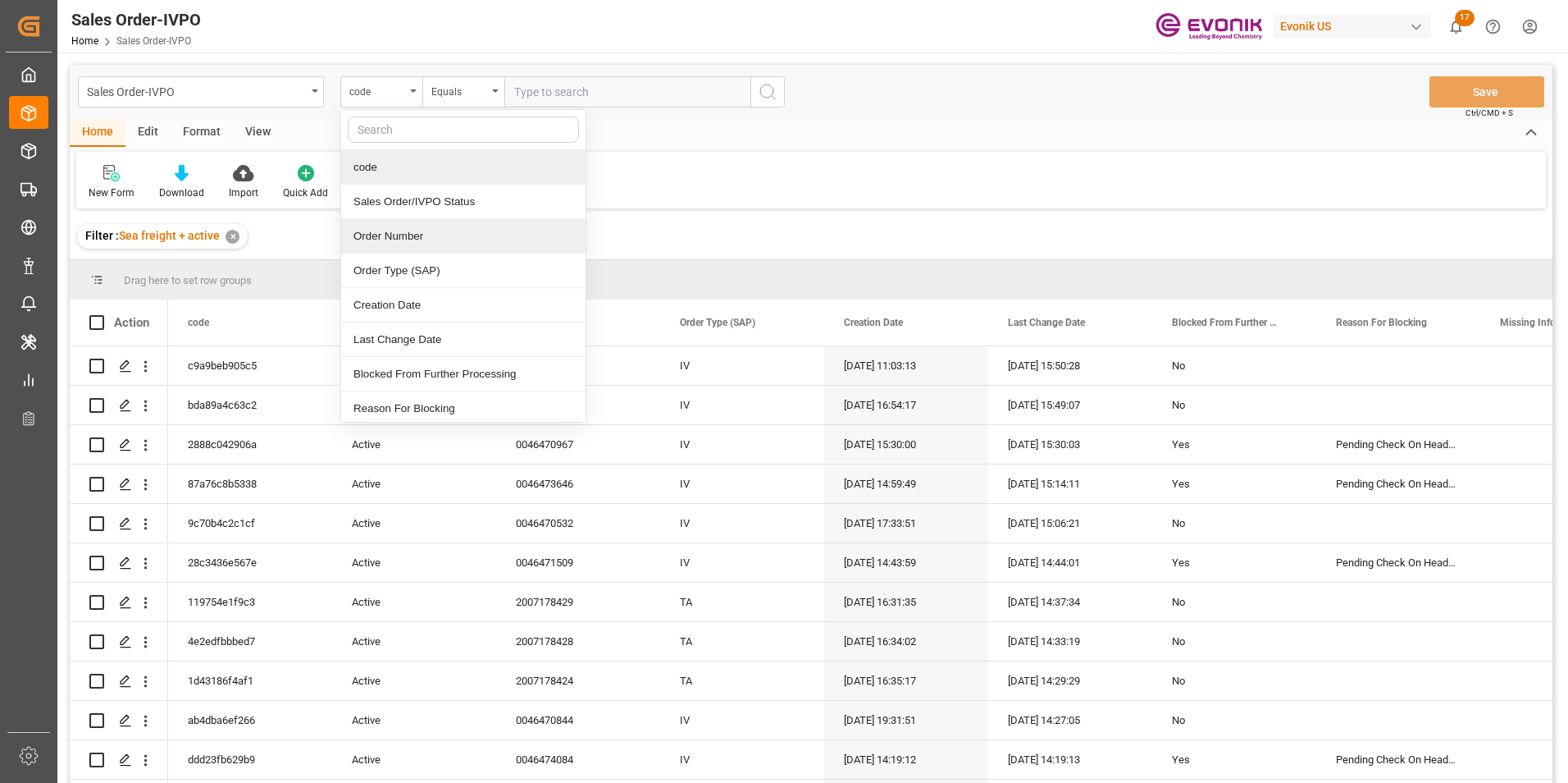
click at [379, 232] on div "Order Number" at bounding box center [463, 236] width 244 height 35
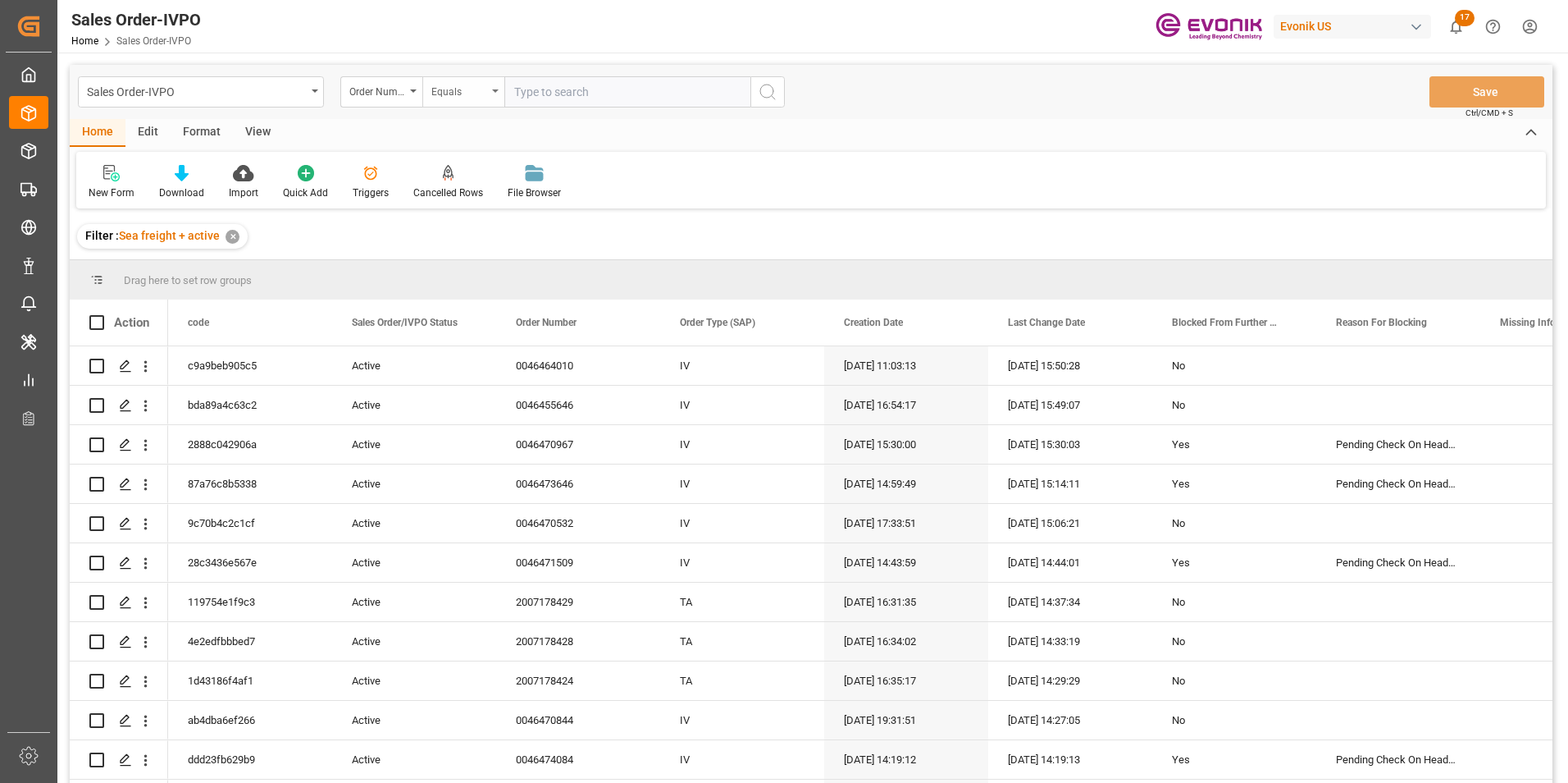
click at [494, 90] on icon "open menu" at bounding box center [496, 91] width 7 height 3
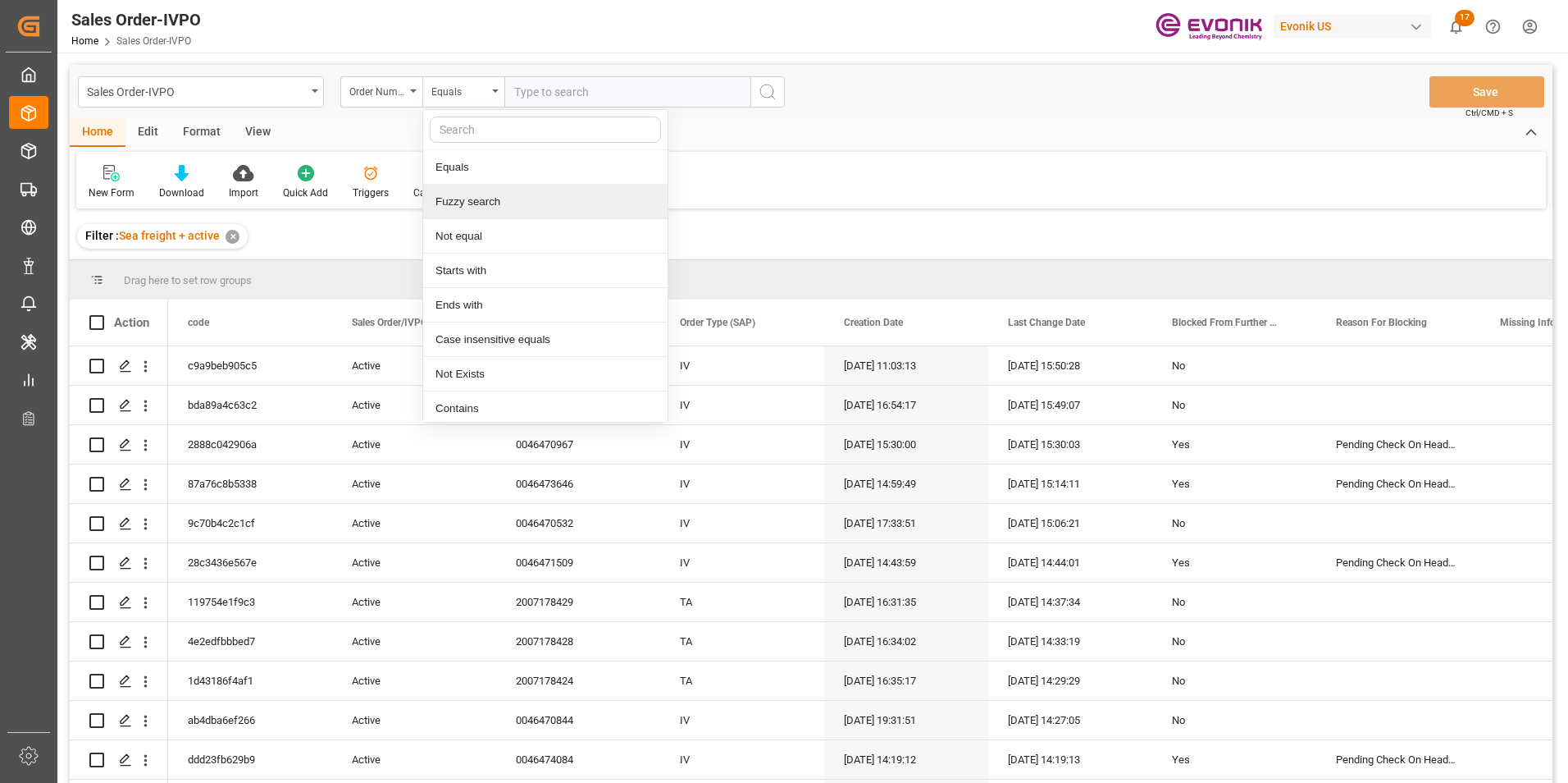
click at [463, 201] on div "Fuzzy search" at bounding box center [545, 202] width 244 height 35
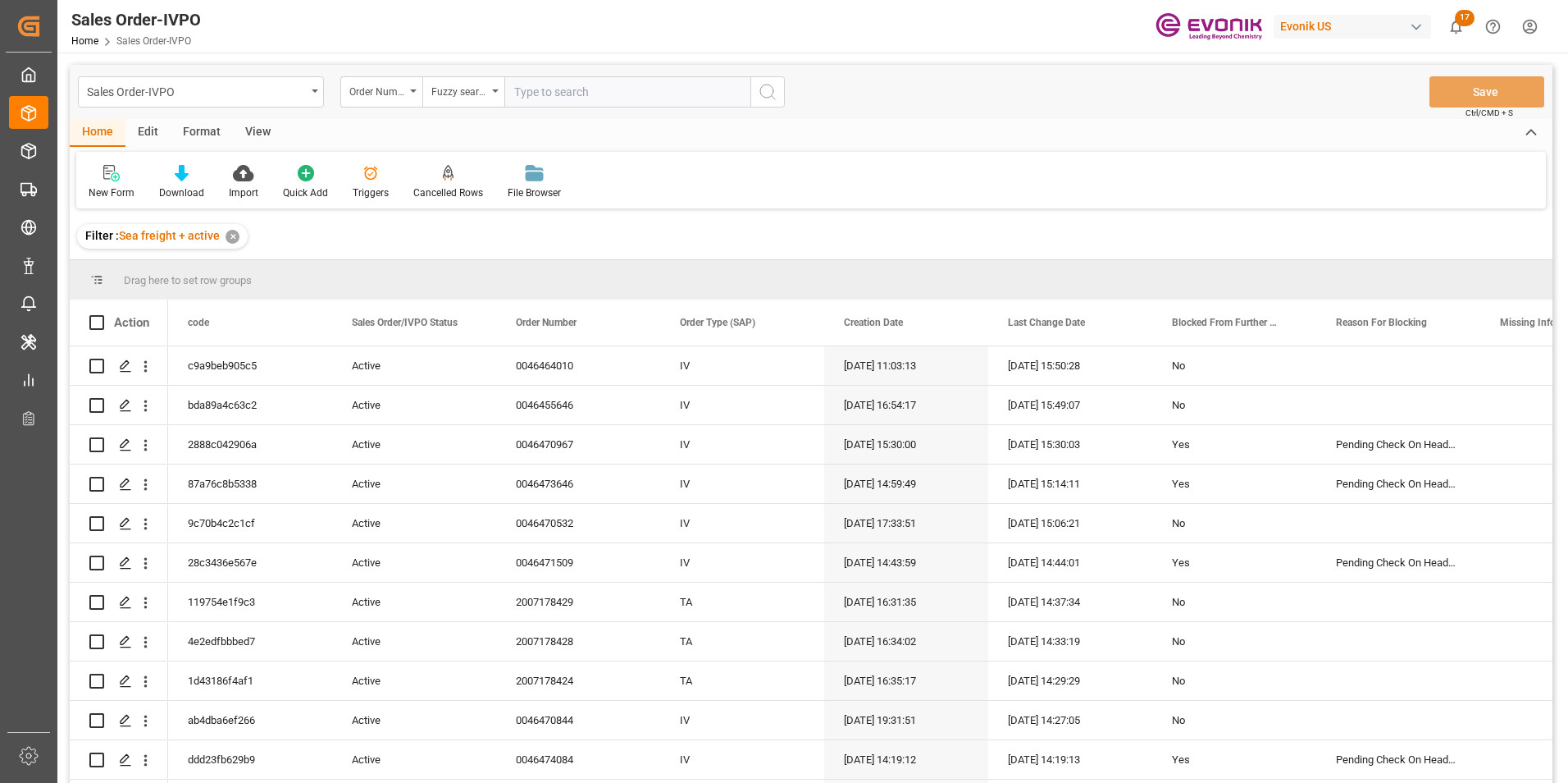
click at [544, 85] on input "text" at bounding box center [627, 92] width 246 height 31
paste input "2007103660"
type input "2007103660"
click at [784, 87] on button "search button" at bounding box center [768, 92] width 35 height 31
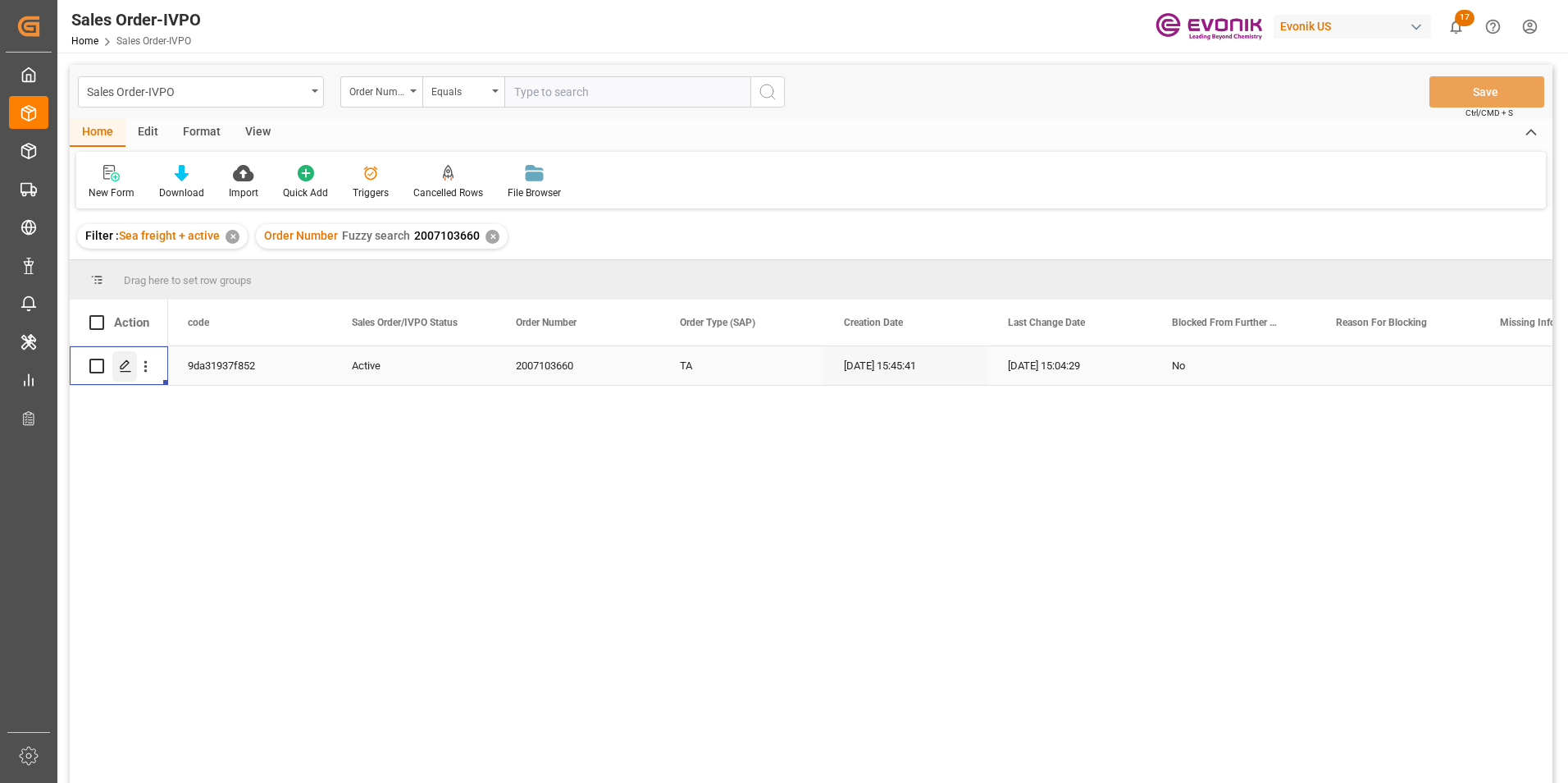
click at [124, 363] on icon "Press SPACE to select this row." at bounding box center [125, 366] width 13 height 13
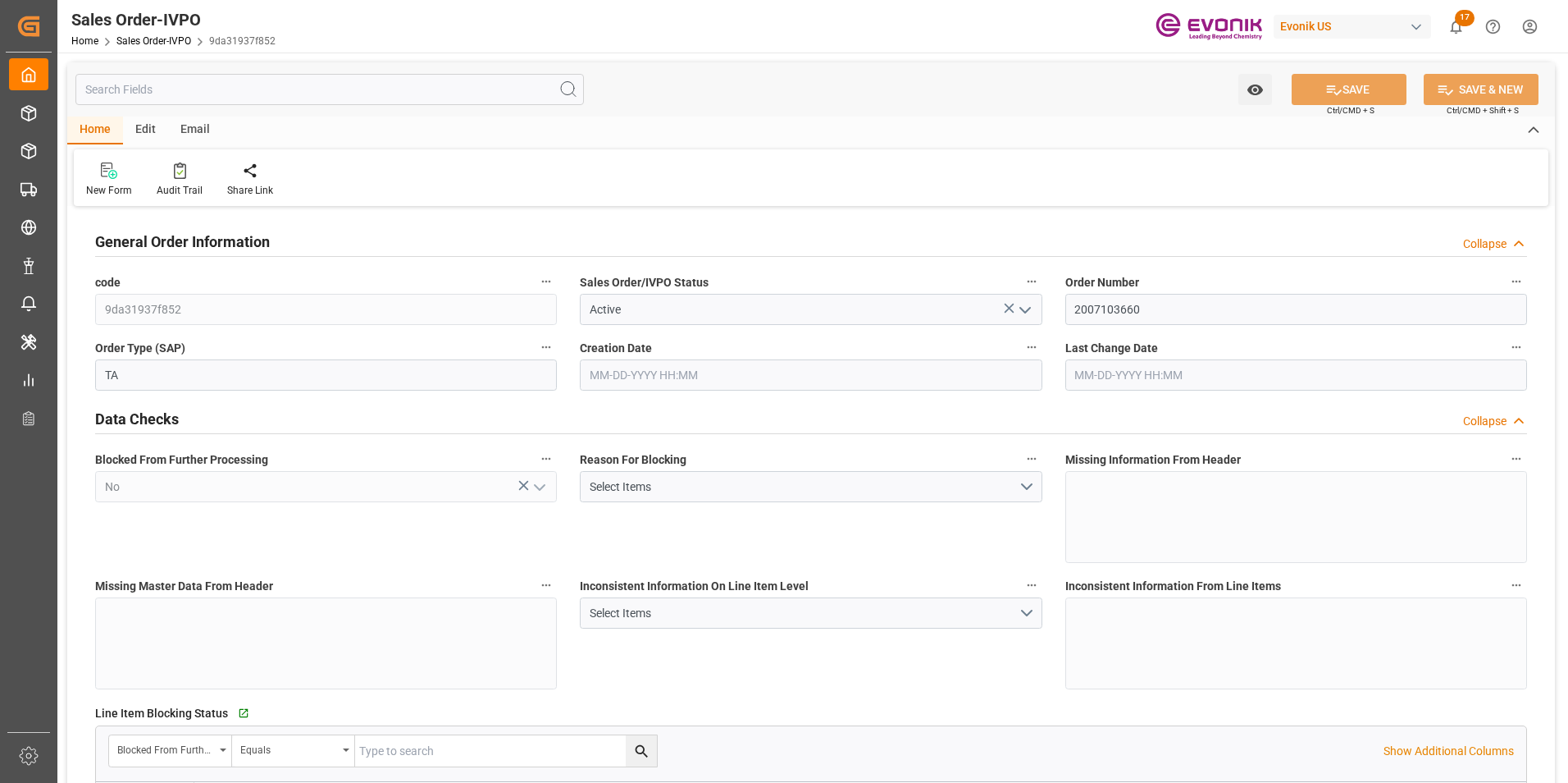
type input "GBLIV"
type input "0"
type input "1"
type input "4596"
type input "[DATE] 15:45"
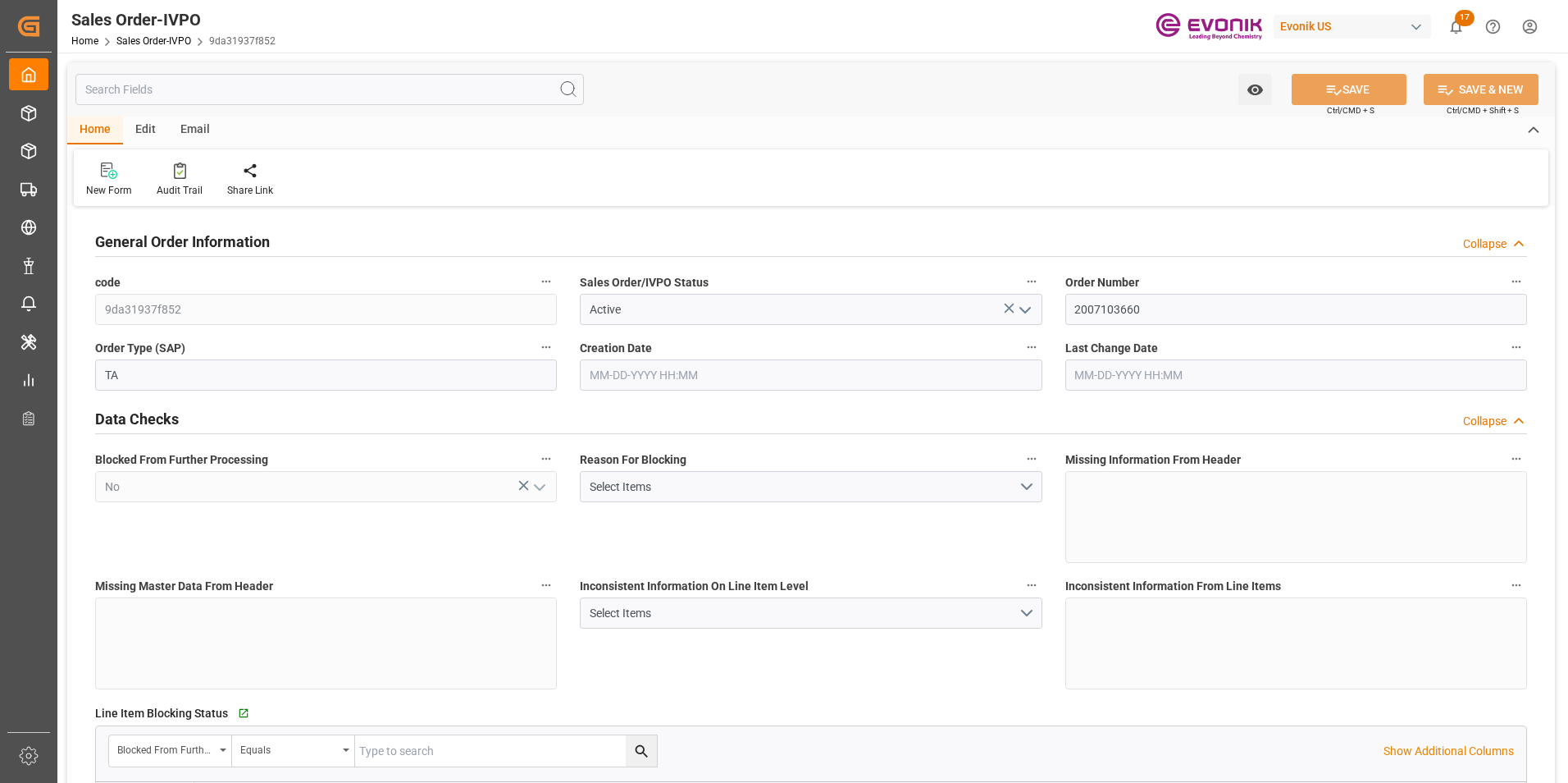
type input "[DATE] 15:04"
click at [373, 169] on icon at bounding box center [375, 169] width 12 height 14
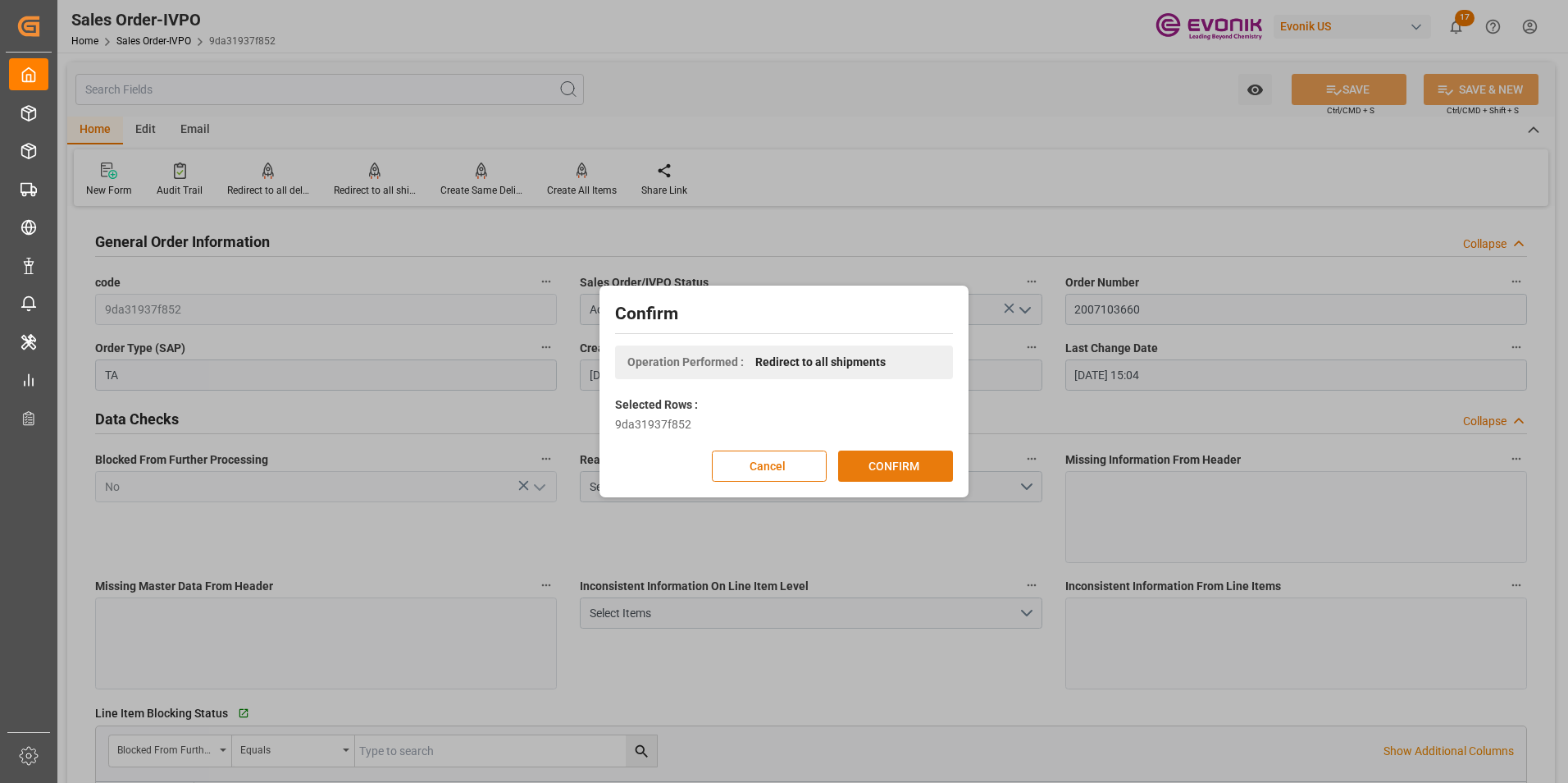
click at [893, 458] on button "CONFIRM" at bounding box center [896, 466] width 115 height 31
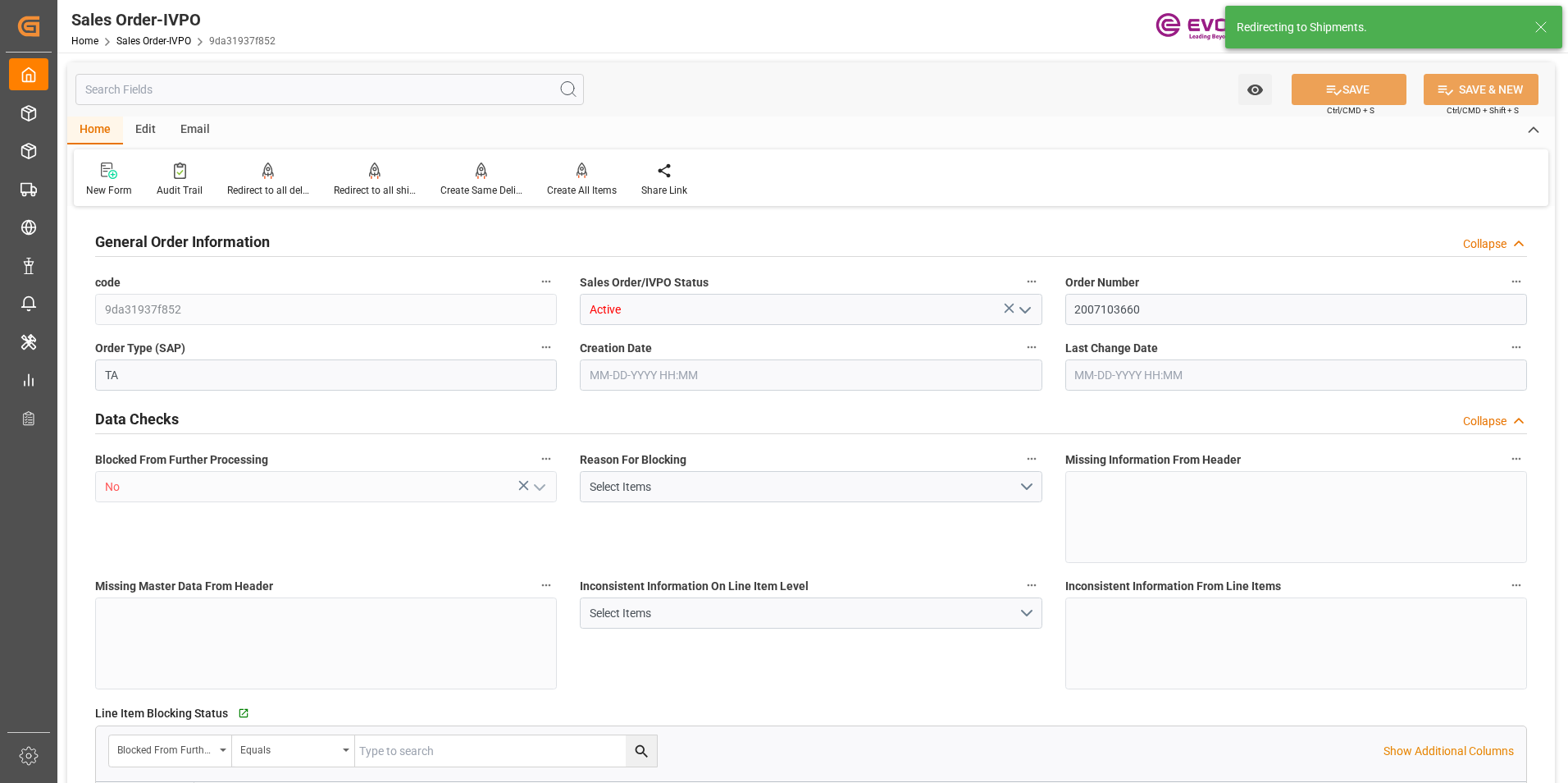
type input "GBLIV"
type input "0"
type input "1"
type input "4596"
type input "[DATE] 15:45"
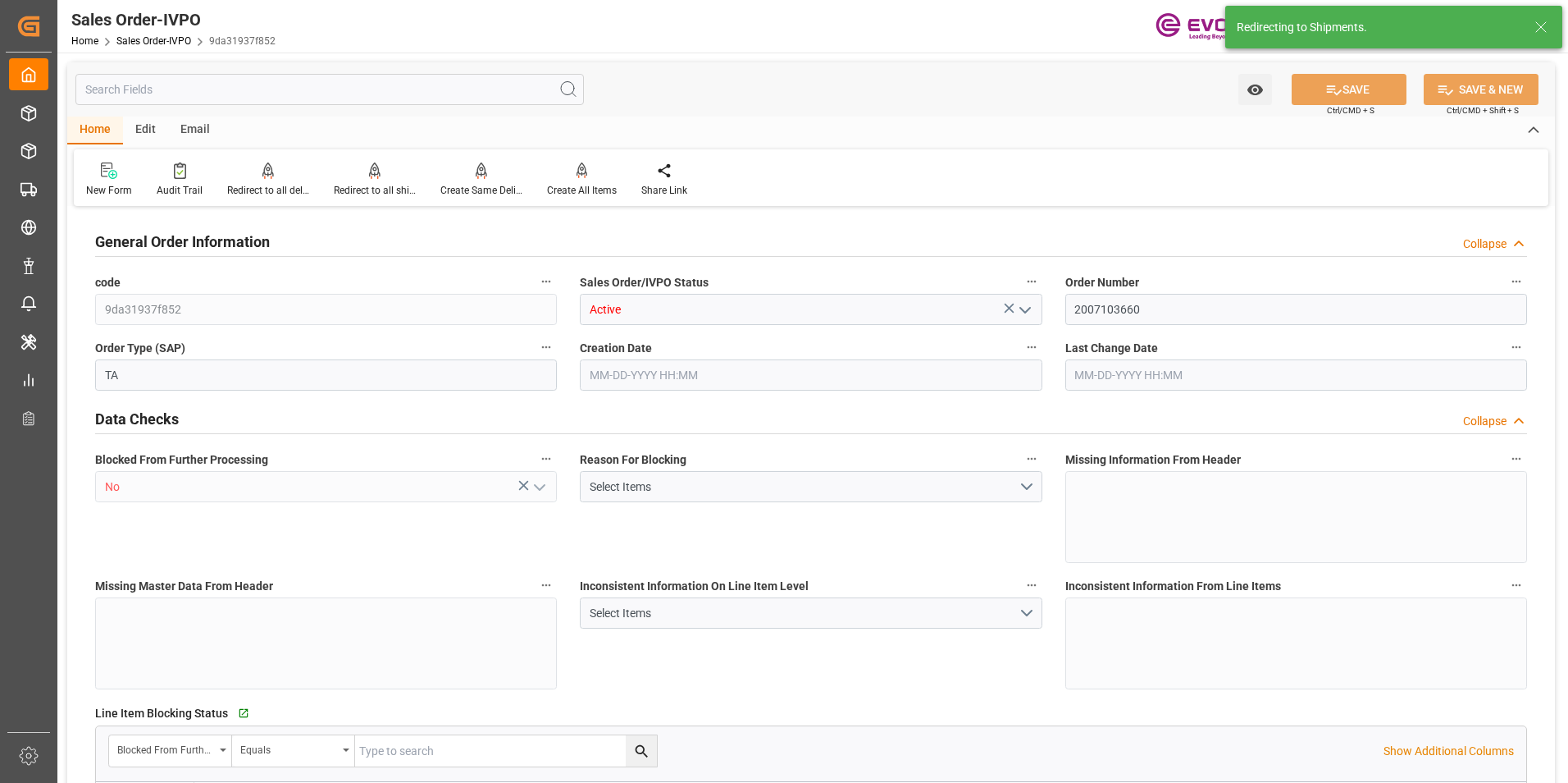
type input "[DATE] 15:04"
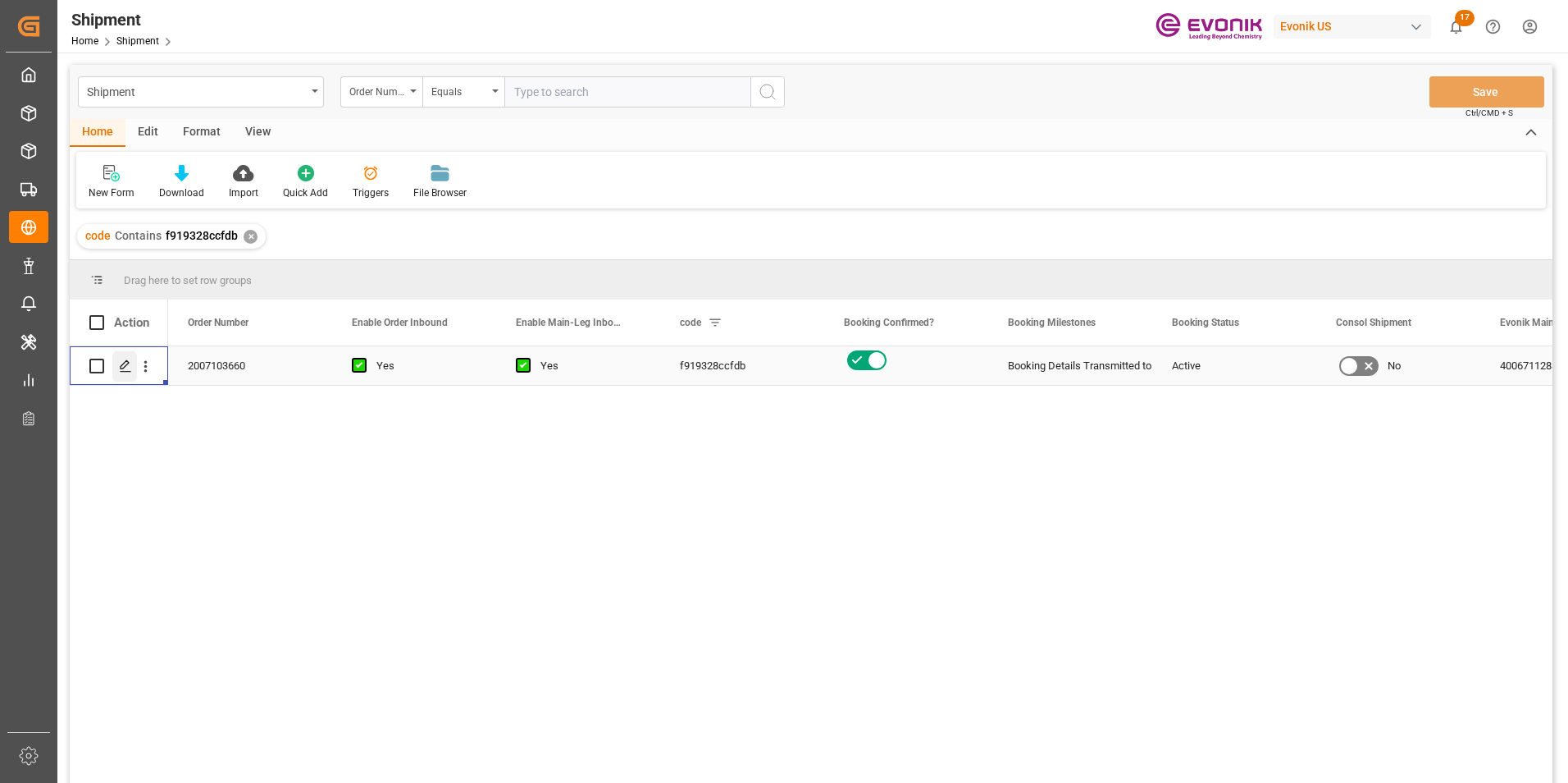
click at [126, 365] on polygon "Press SPACE to select this row." at bounding box center [124, 365] width 8 height 8
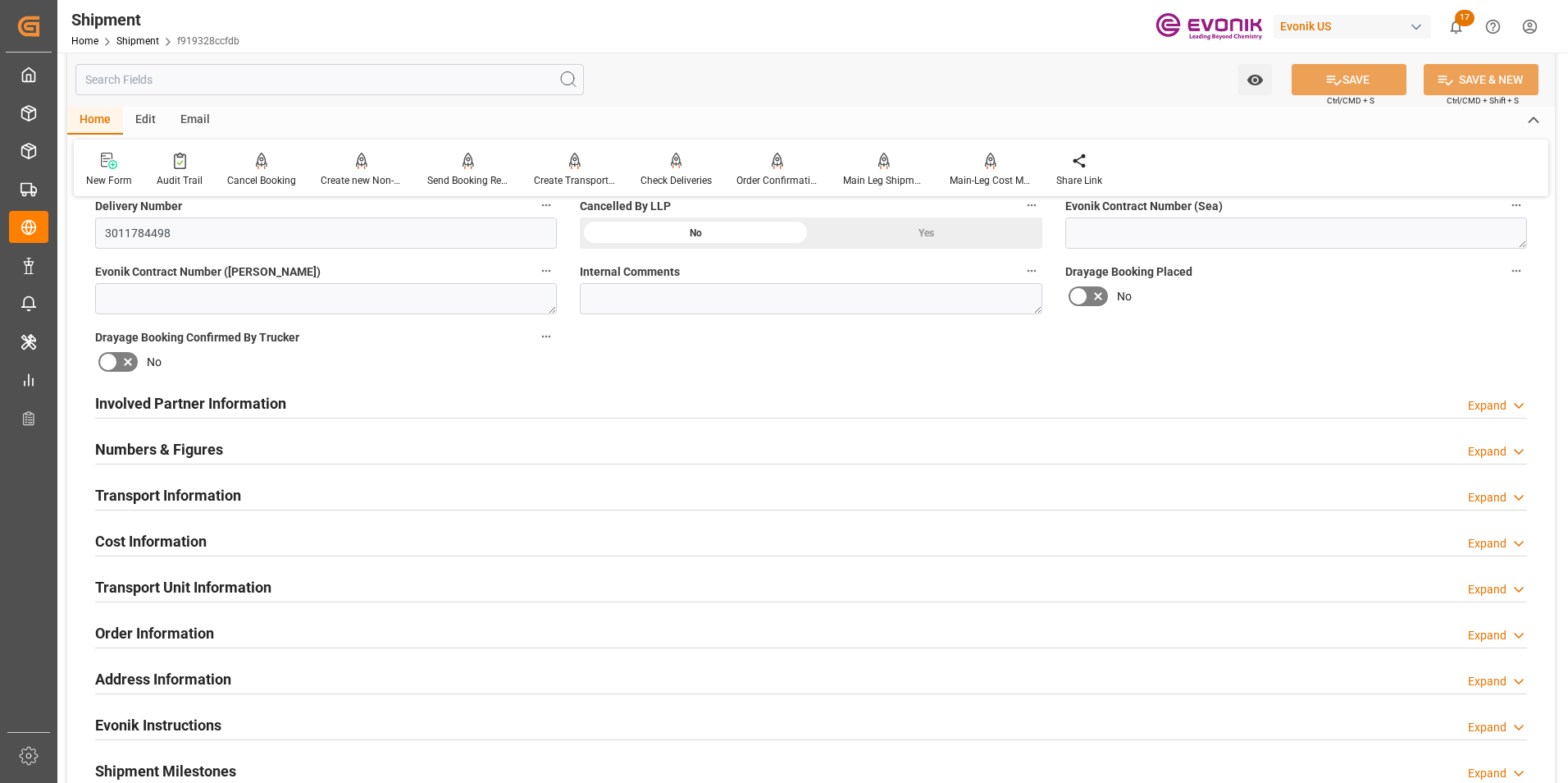
scroll to position [820, 0]
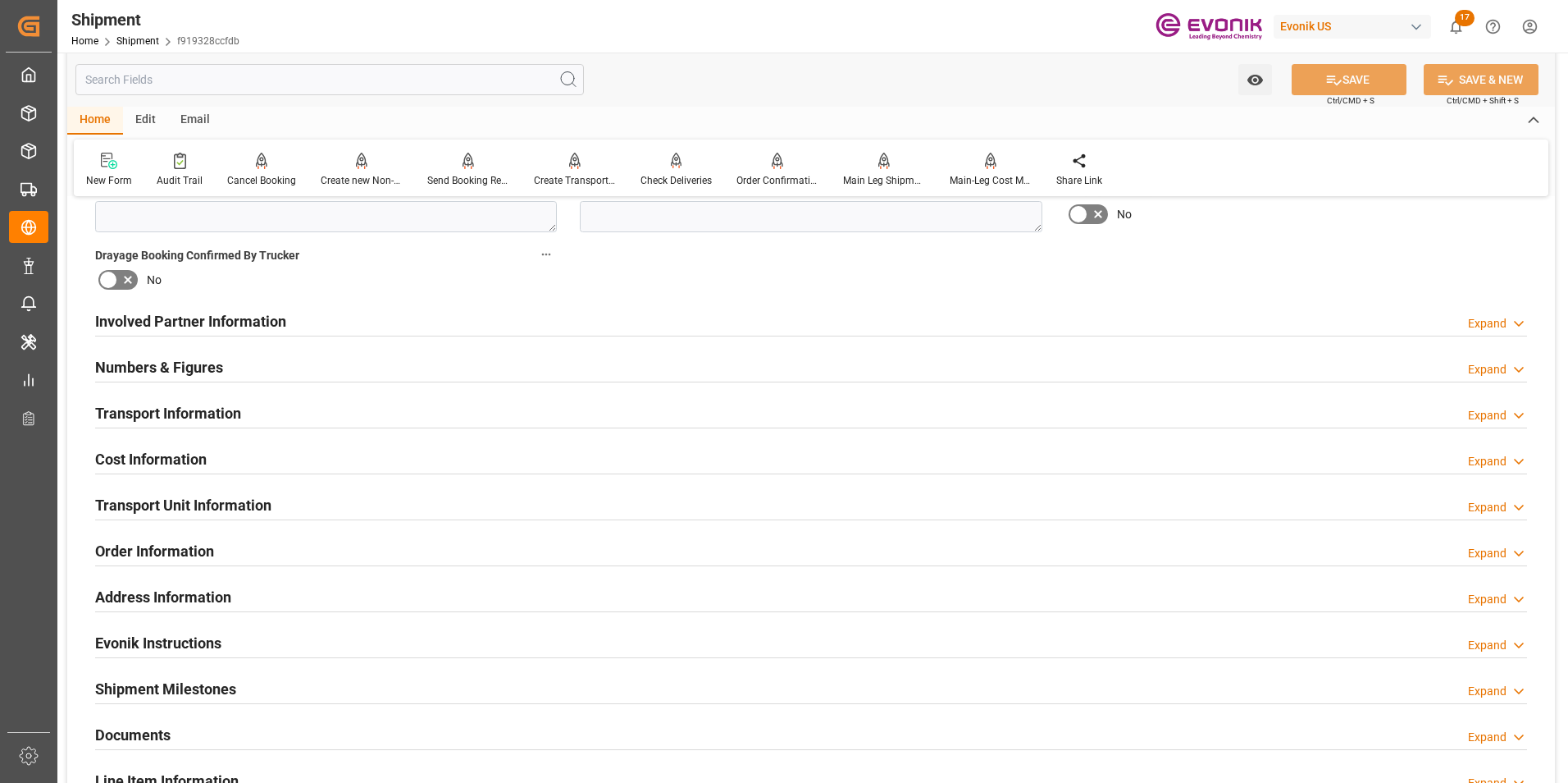
click at [426, 546] on div "Order Information Expand" at bounding box center [812, 550] width 1432 height 31
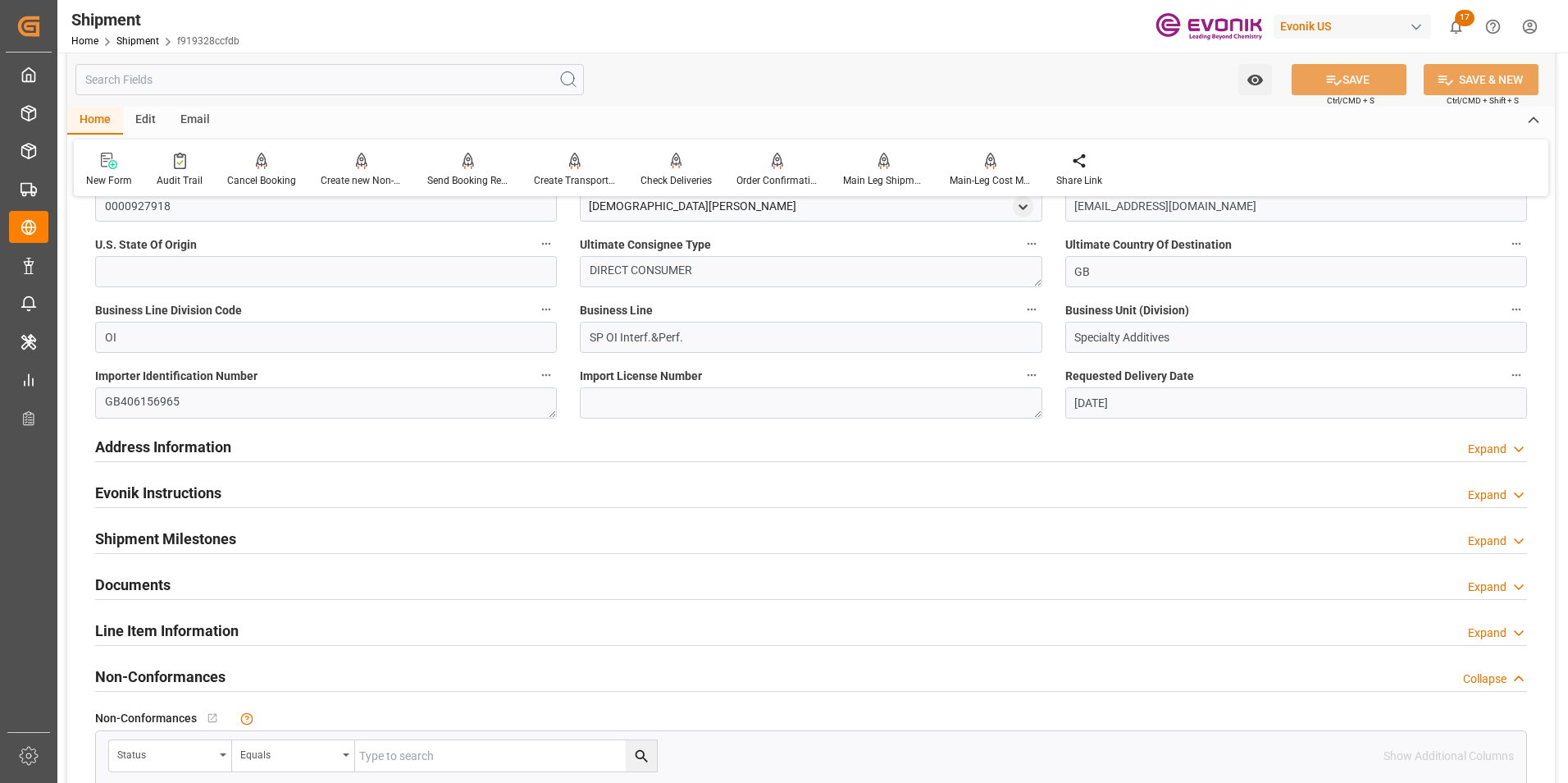
scroll to position [1395, 0]
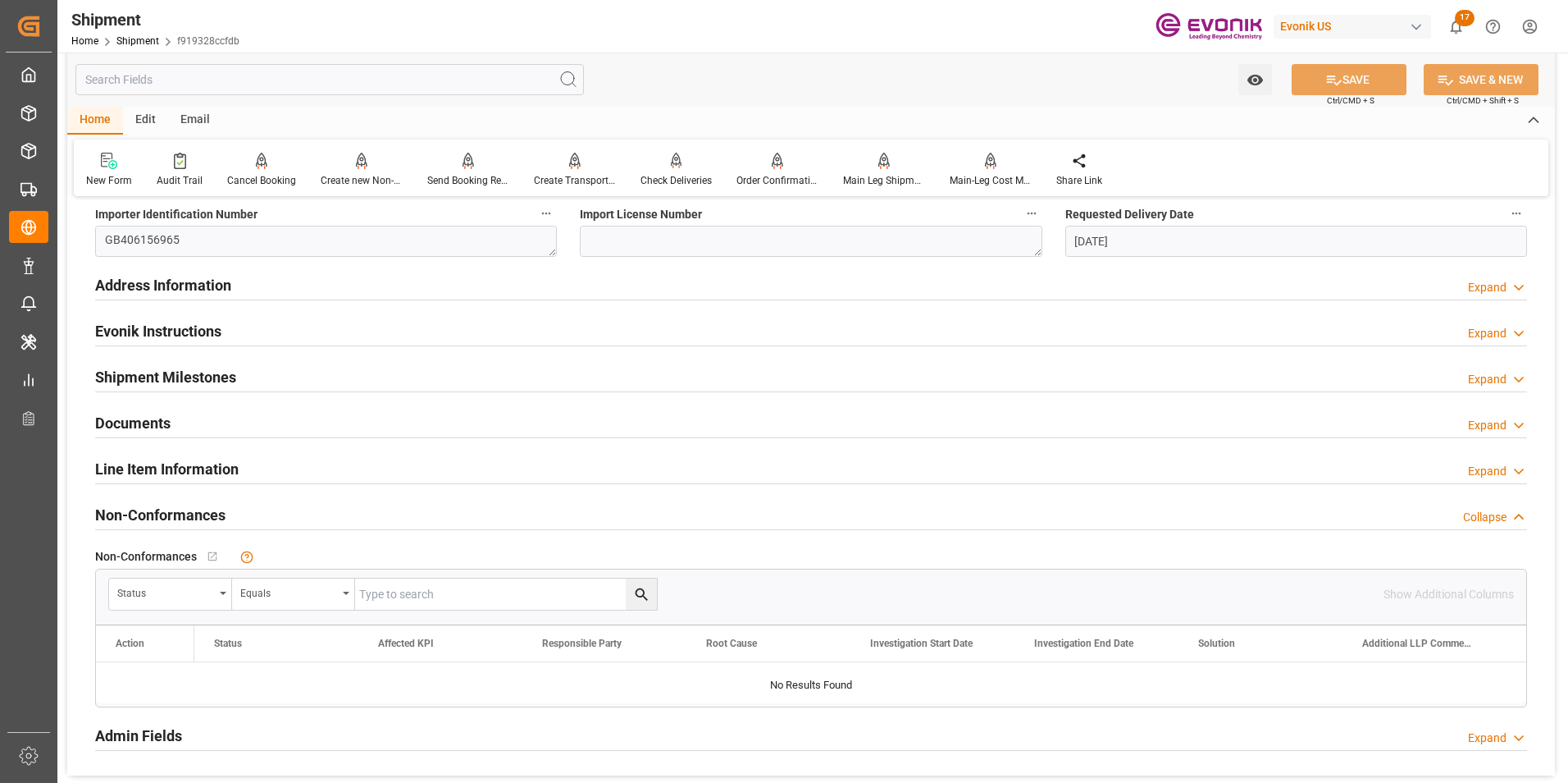
click at [537, 466] on div "Line Item Information Expand" at bounding box center [812, 468] width 1432 height 31
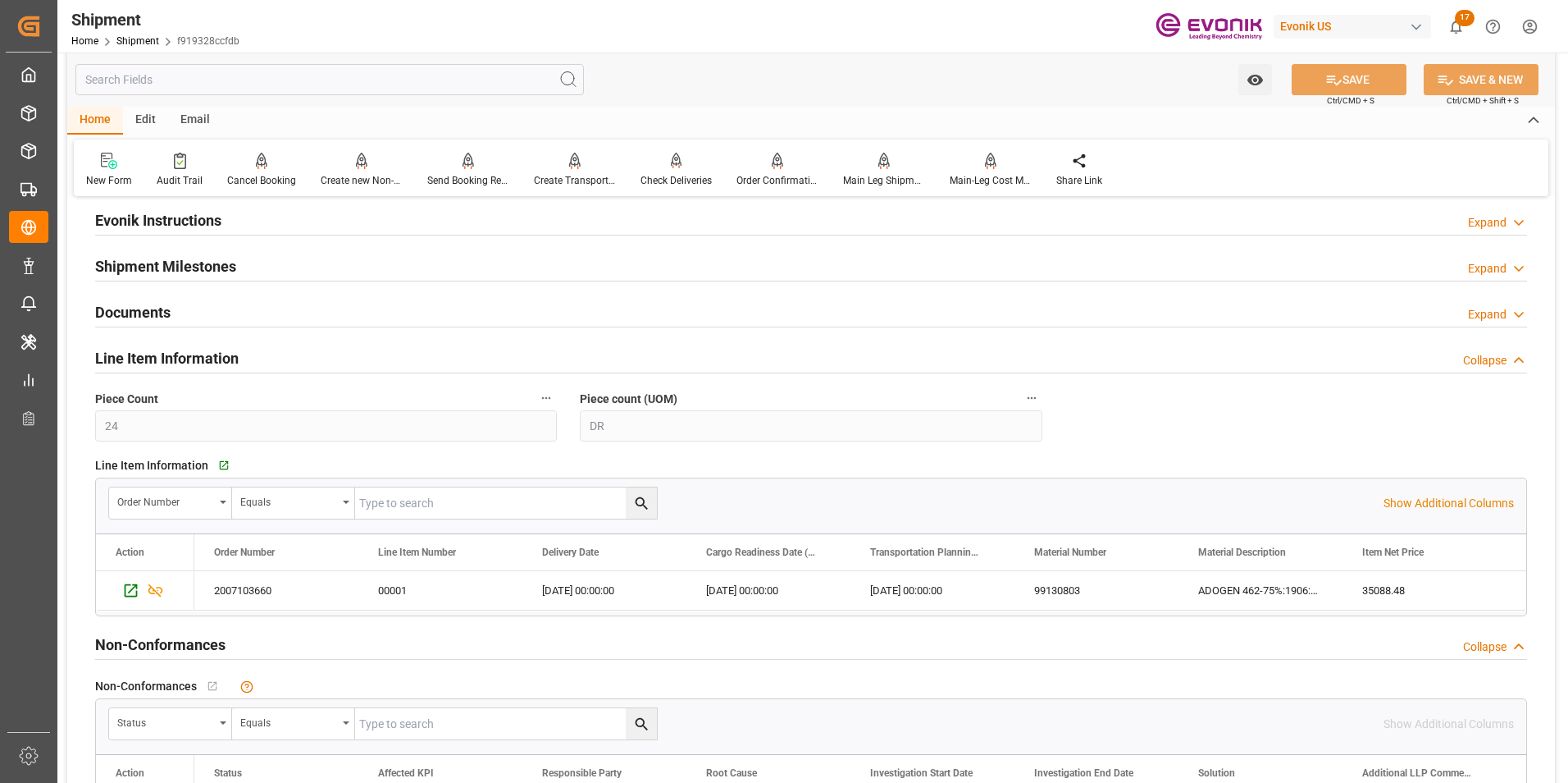
scroll to position [1477, 0]
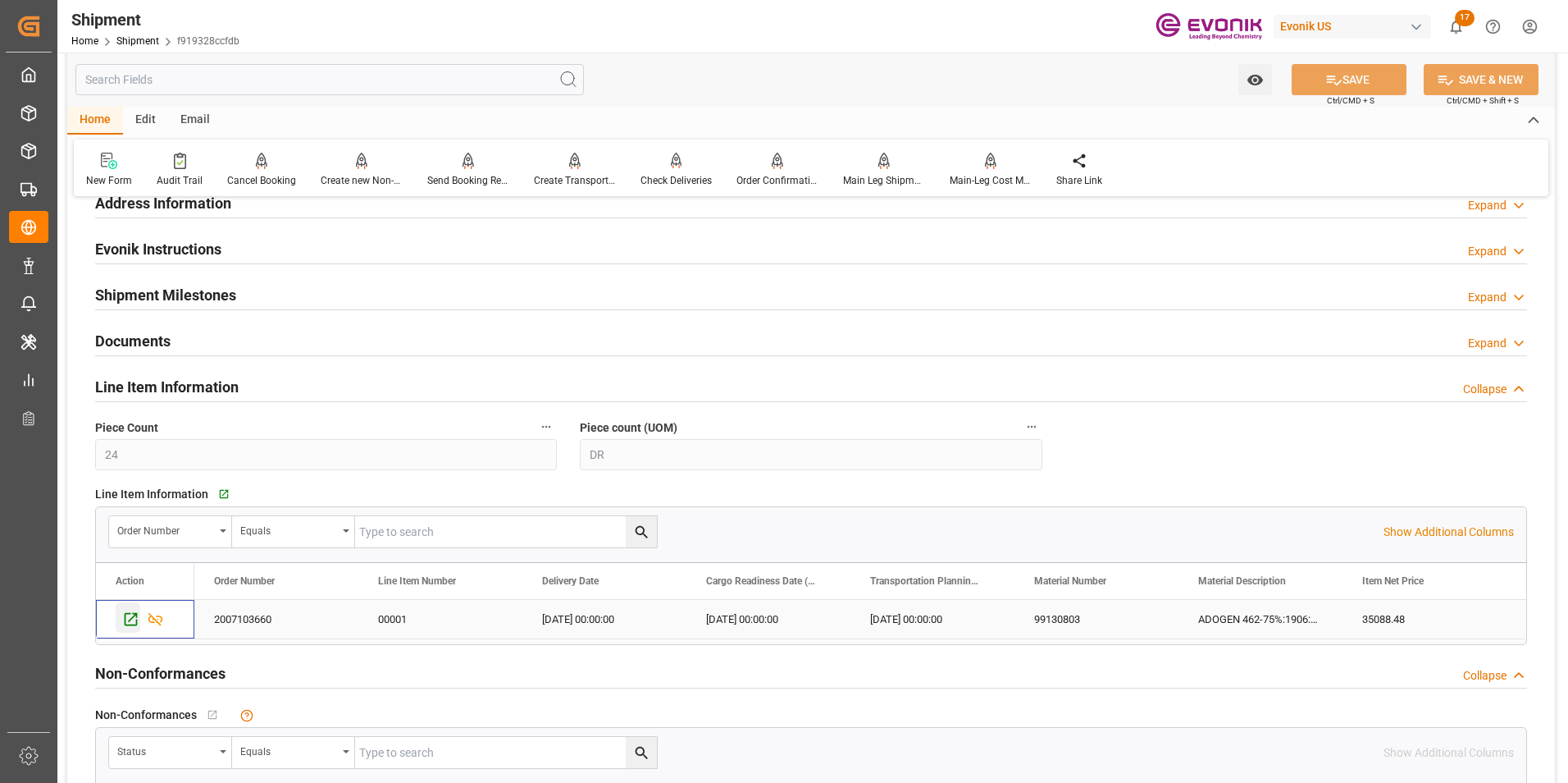
click at [130, 616] on icon "Press SPACE to select this row." at bounding box center [130, 618] width 17 height 17
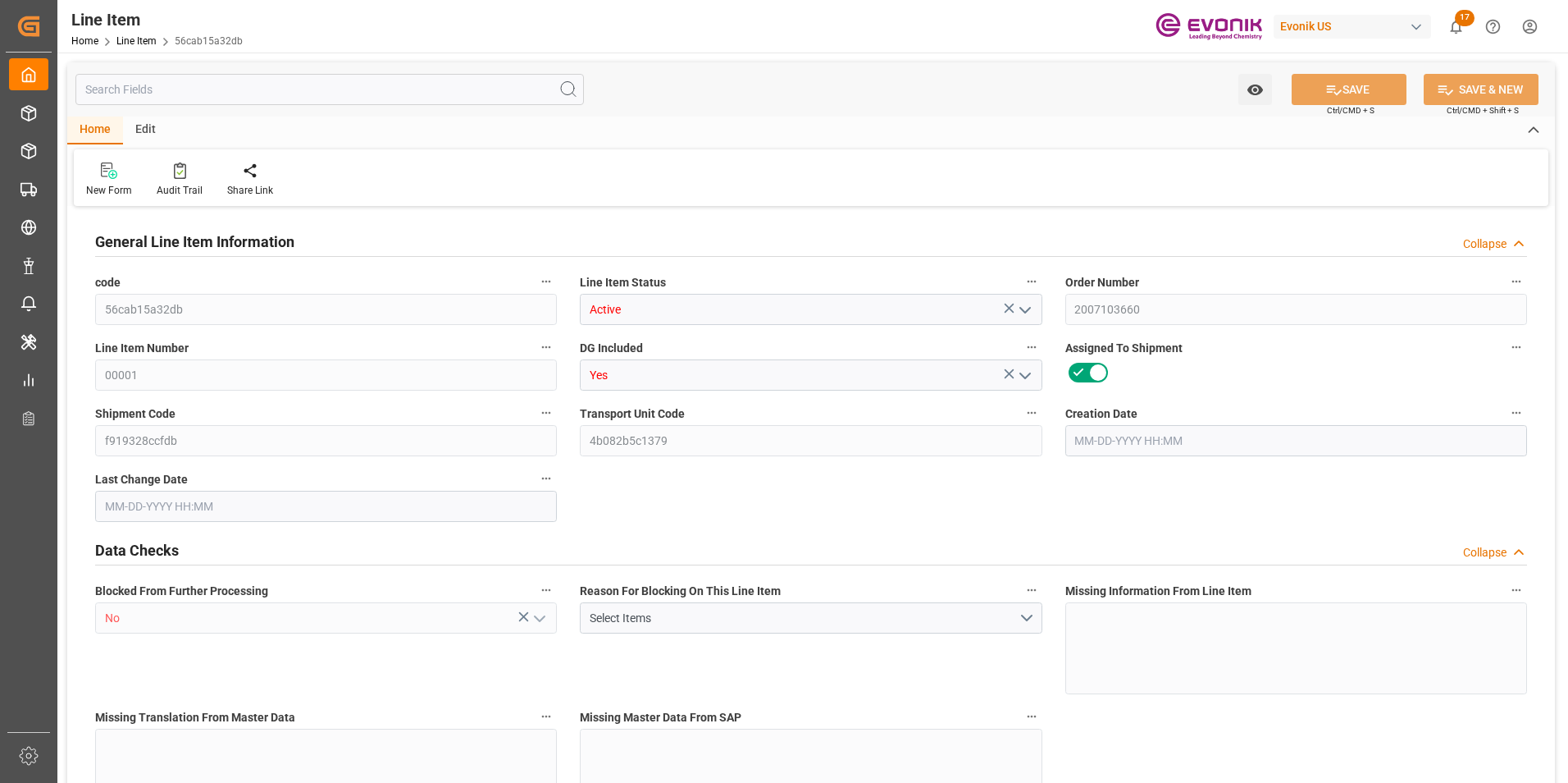
type input "6"
type input "4446"
type input "4248"
type input "6.9378"
type input "24"
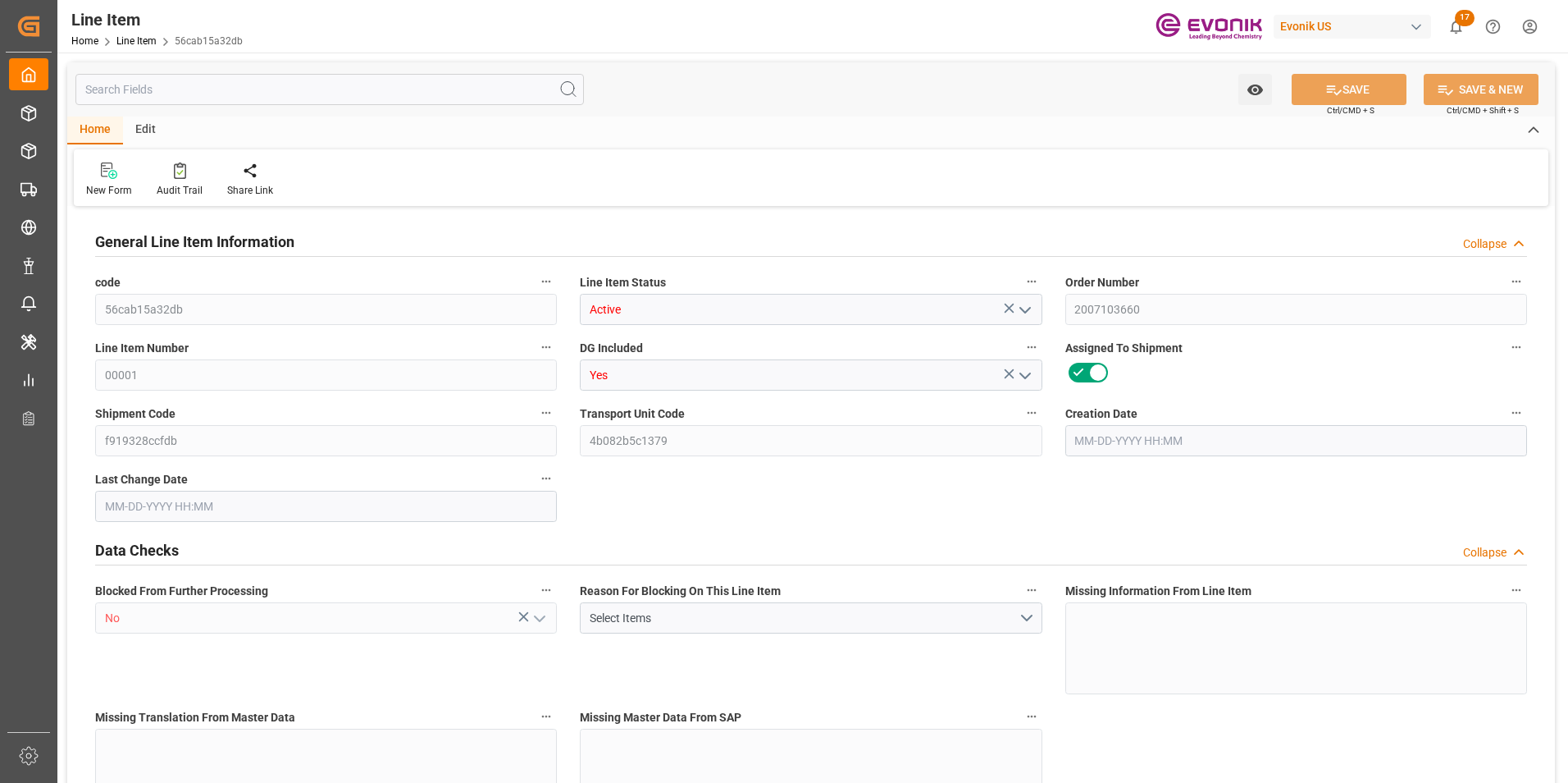
type input "35088.48"
type input "24"
type input "4248"
type input "4446"
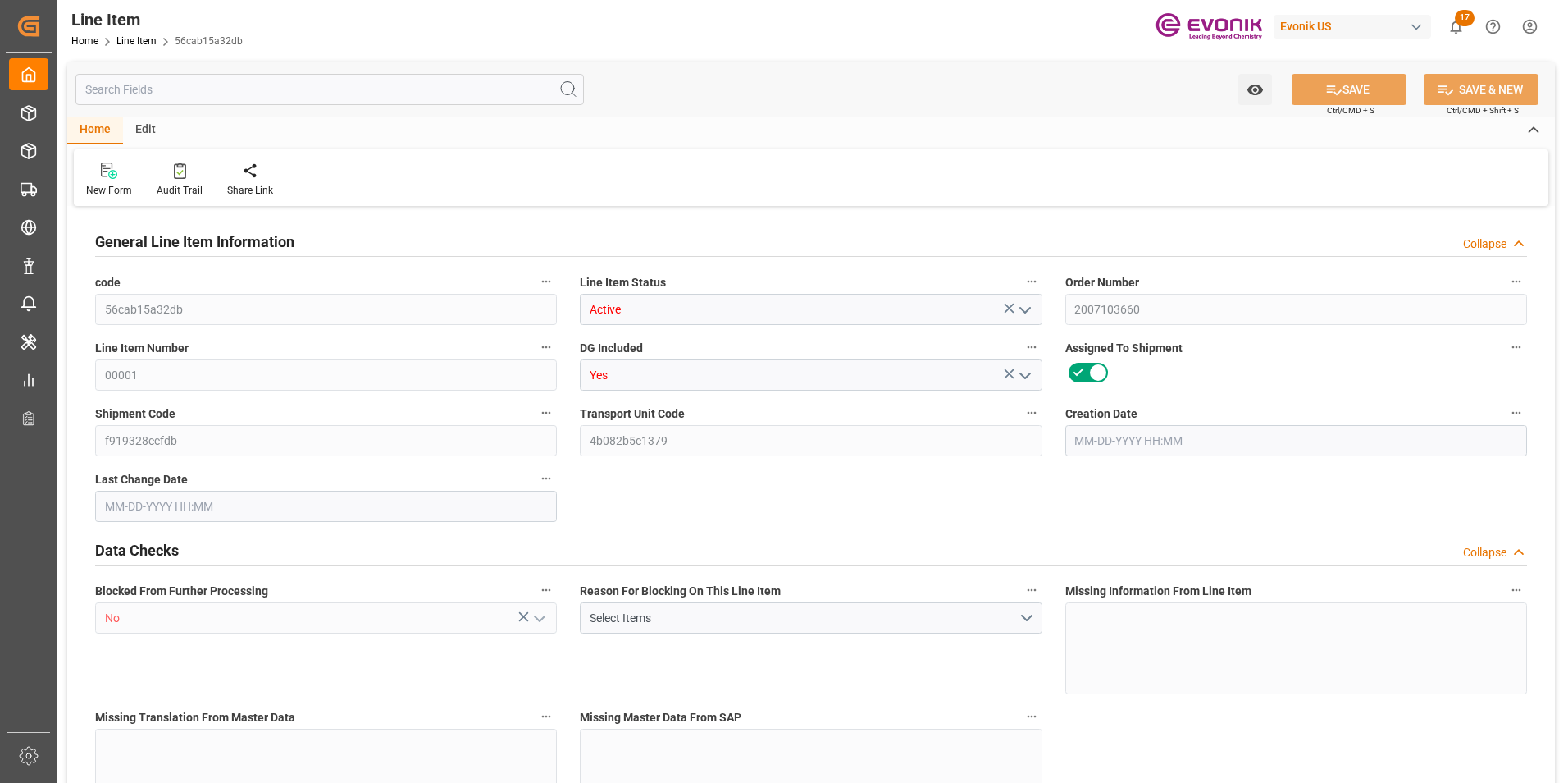
type input "4596"
type input "4248"
type input "6.9378"
type input "6937.8"
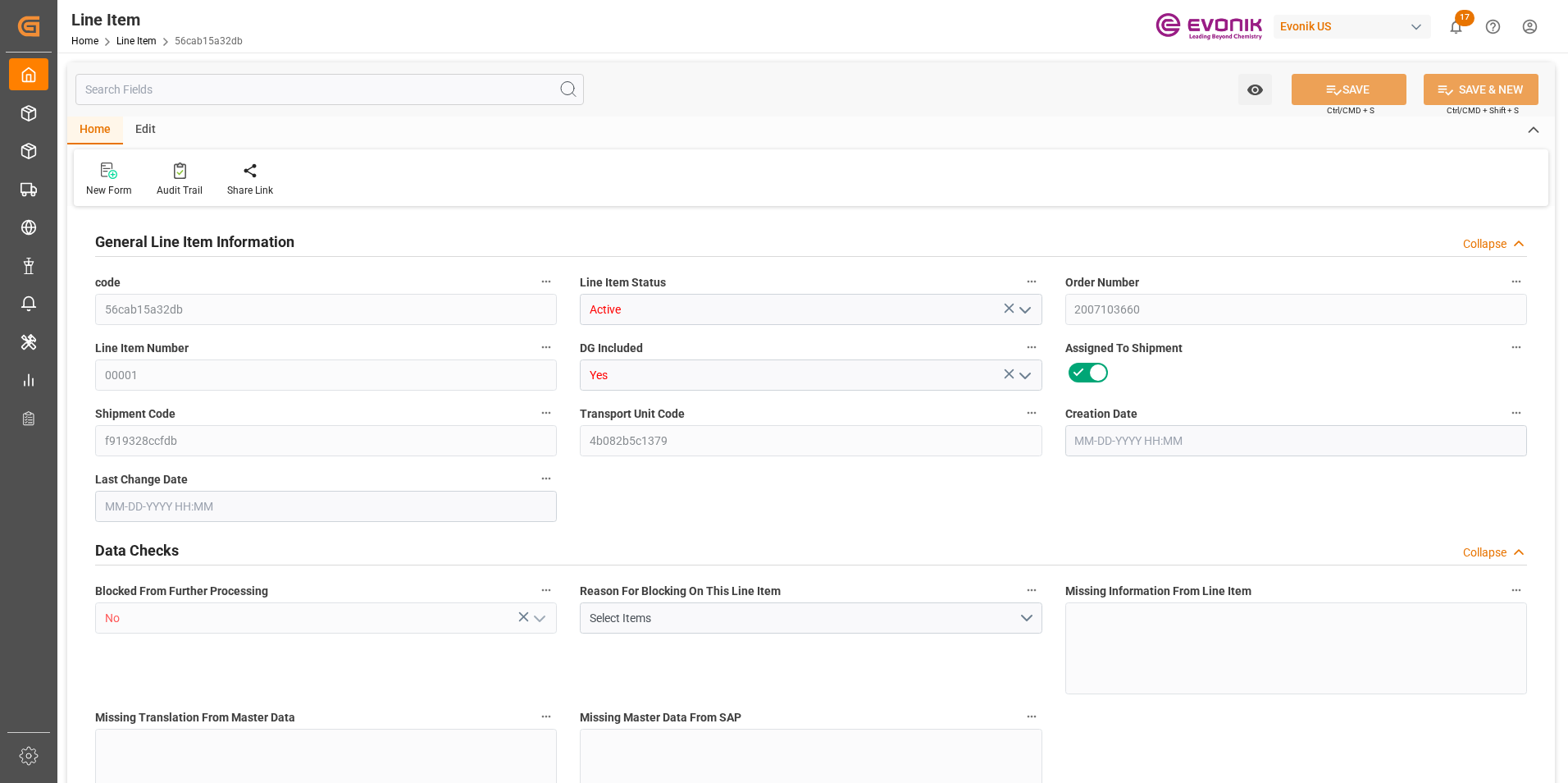
type input "24"
type input "4446"
type input "4248"
type input "6.9378"
type input "[DATE] 15:45"
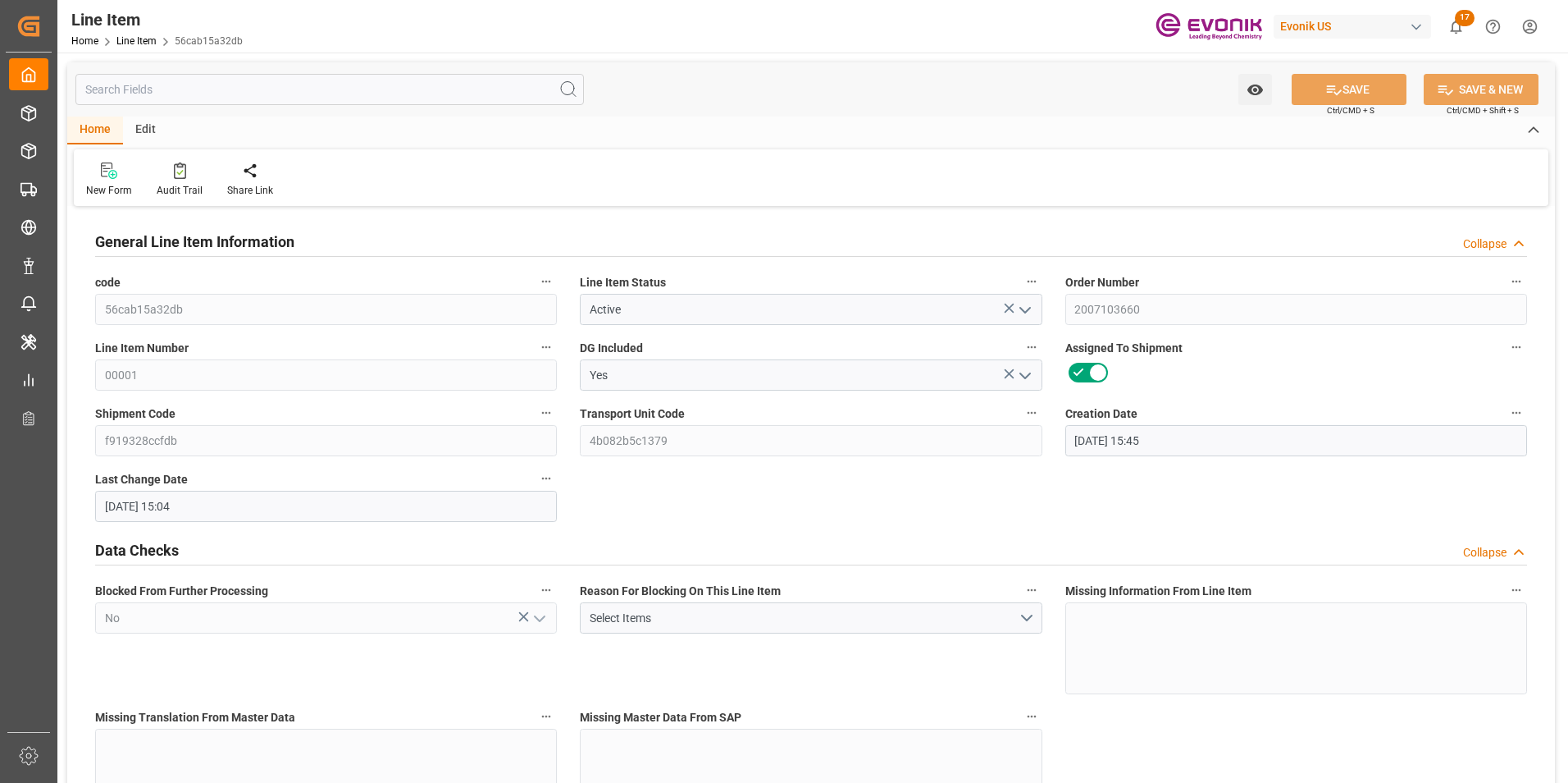
type input "[DATE] 15:04"
type input "[DATE]"
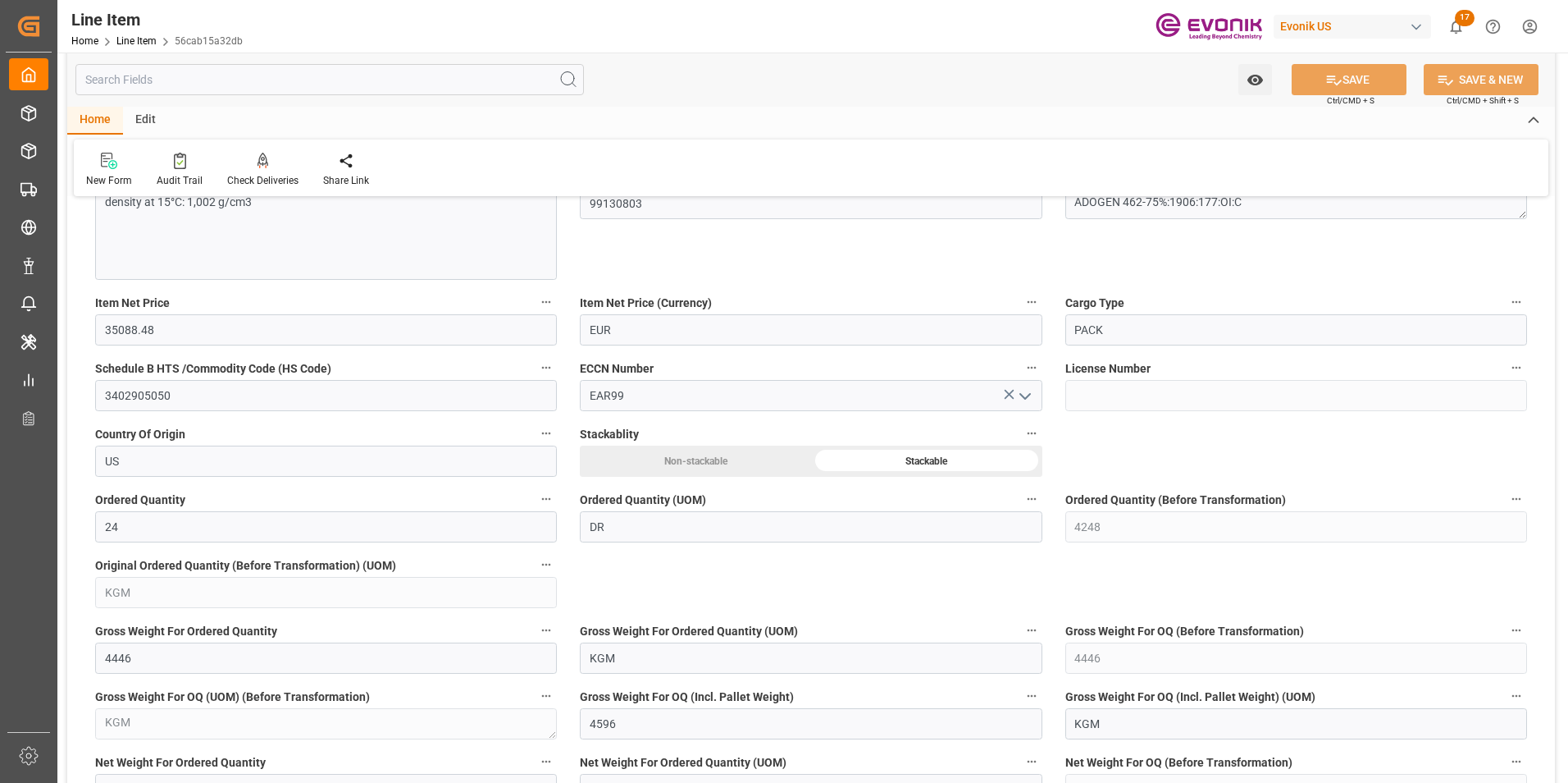
scroll to position [656, 0]
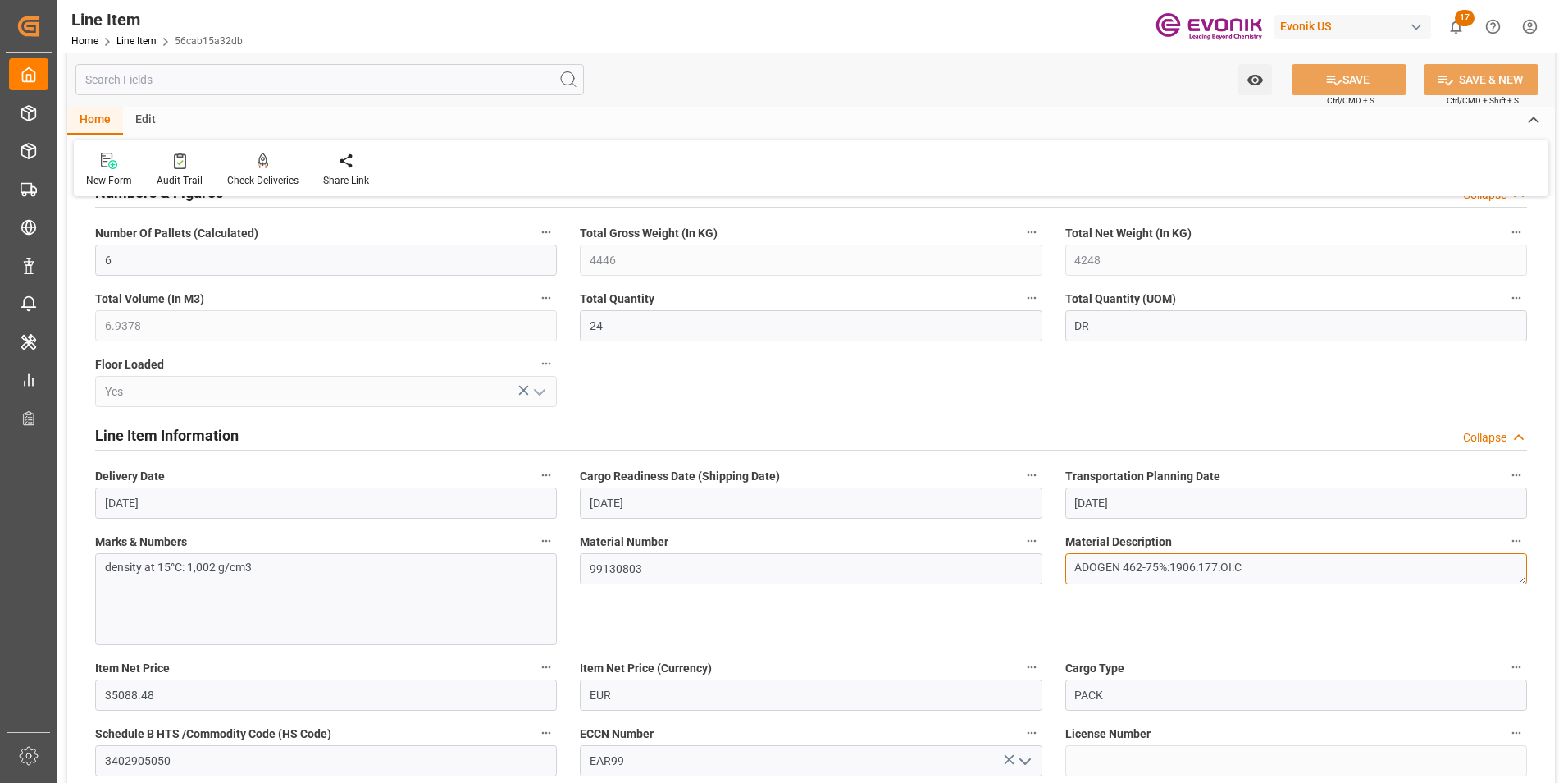
drag, startPoint x: 1075, startPoint y: 566, endPoint x: 1140, endPoint y: 566, distance: 65.0
click at [1140, 566] on textarea "ADOGEN 462-75%:1906:177:OI:C" at bounding box center [1296, 569] width 462 height 31
